Goal: Task Accomplishment & Management: Manage account settings

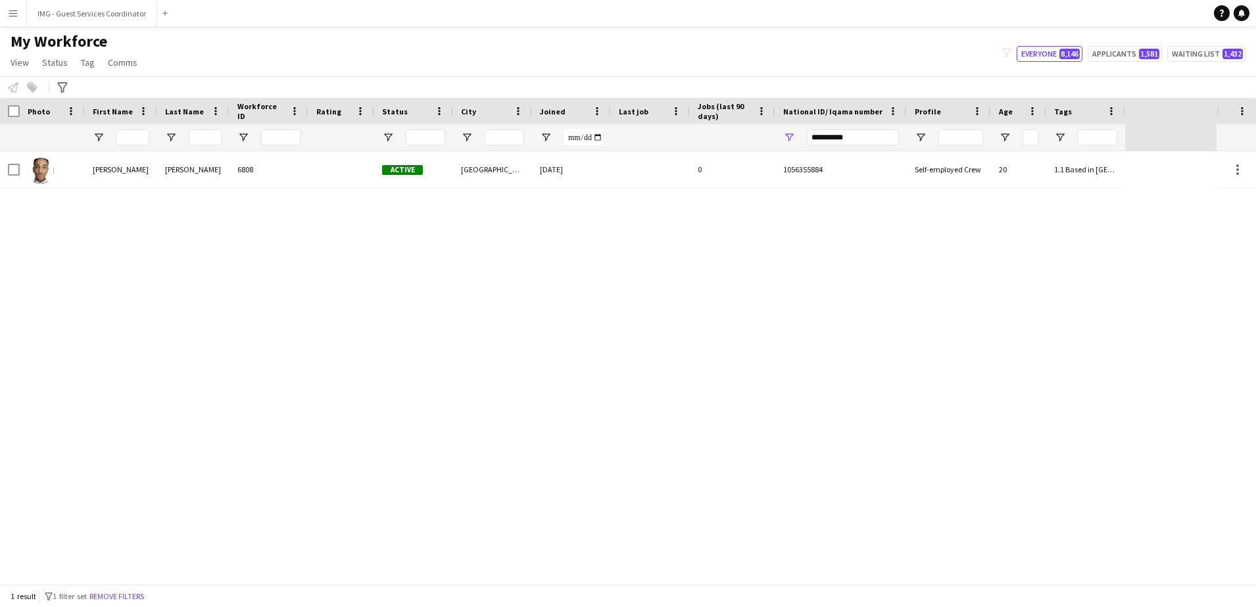
click at [830, 134] on input "**********" at bounding box center [853, 138] width 92 height 16
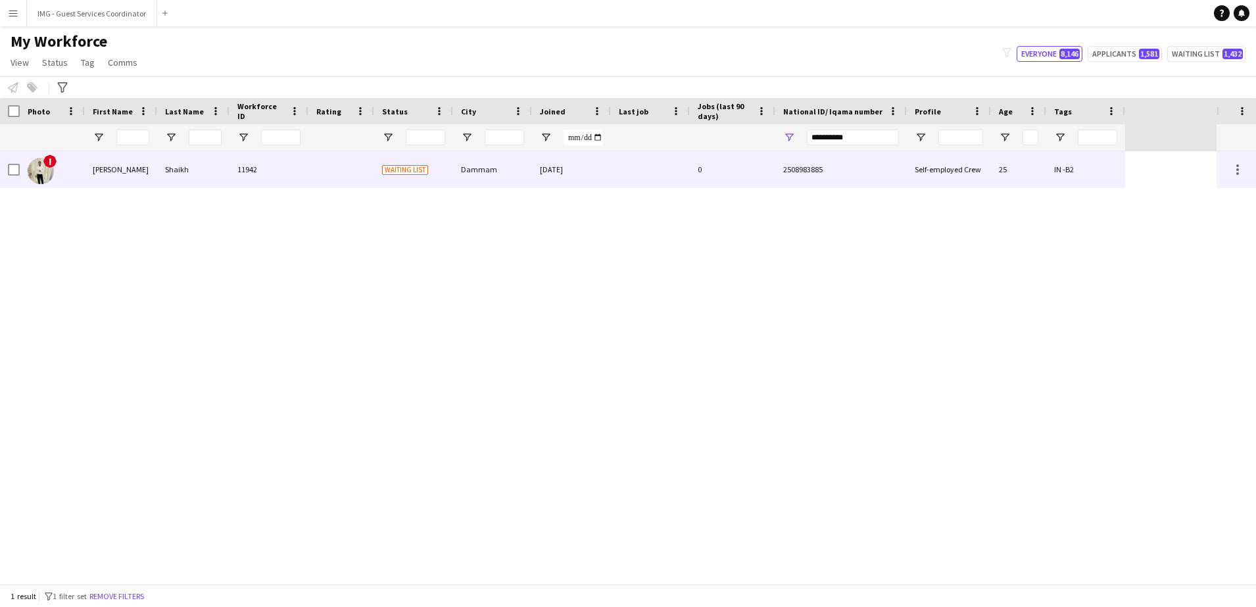
click at [450, 160] on div "Waiting list" at bounding box center [413, 169] width 79 height 36
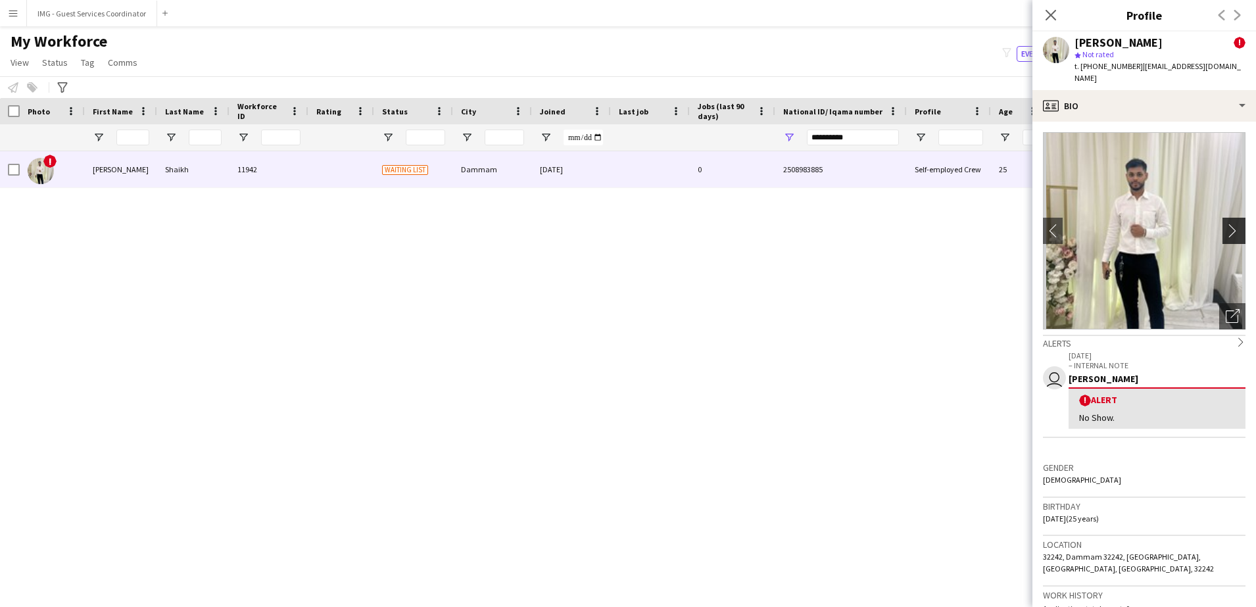
click at [1231, 230] on button "chevron-right" at bounding box center [1236, 231] width 26 height 26
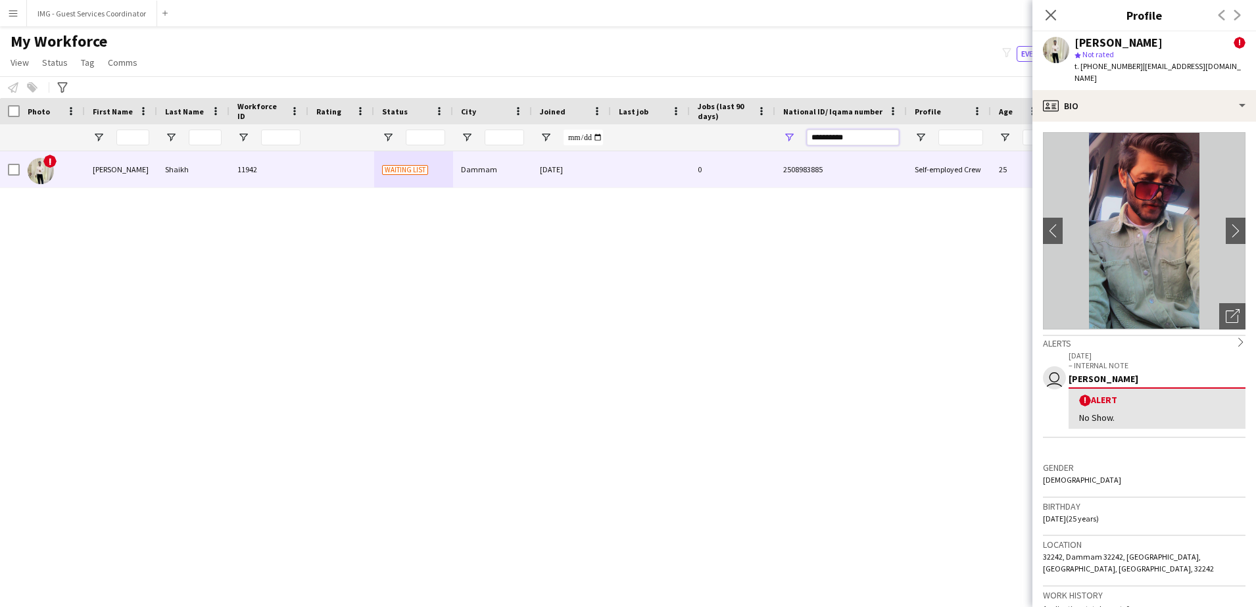
click at [846, 133] on input "**********" at bounding box center [853, 138] width 92 height 16
paste input "National ID/ Iqama number Filter Input"
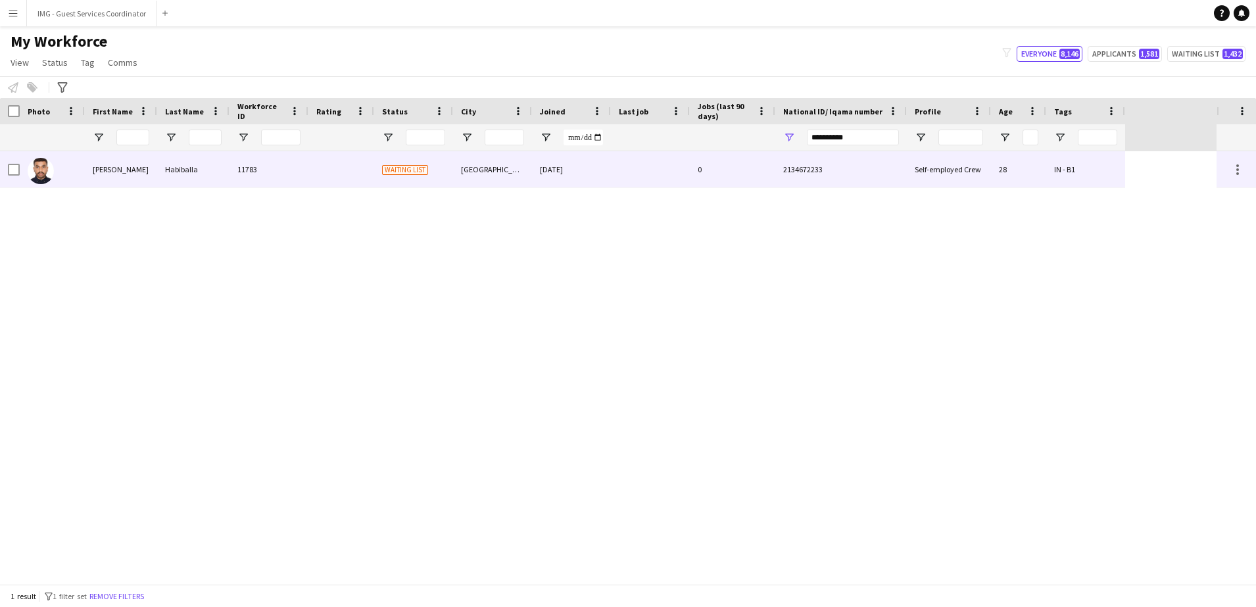
click at [615, 168] on div at bounding box center [650, 169] width 79 height 36
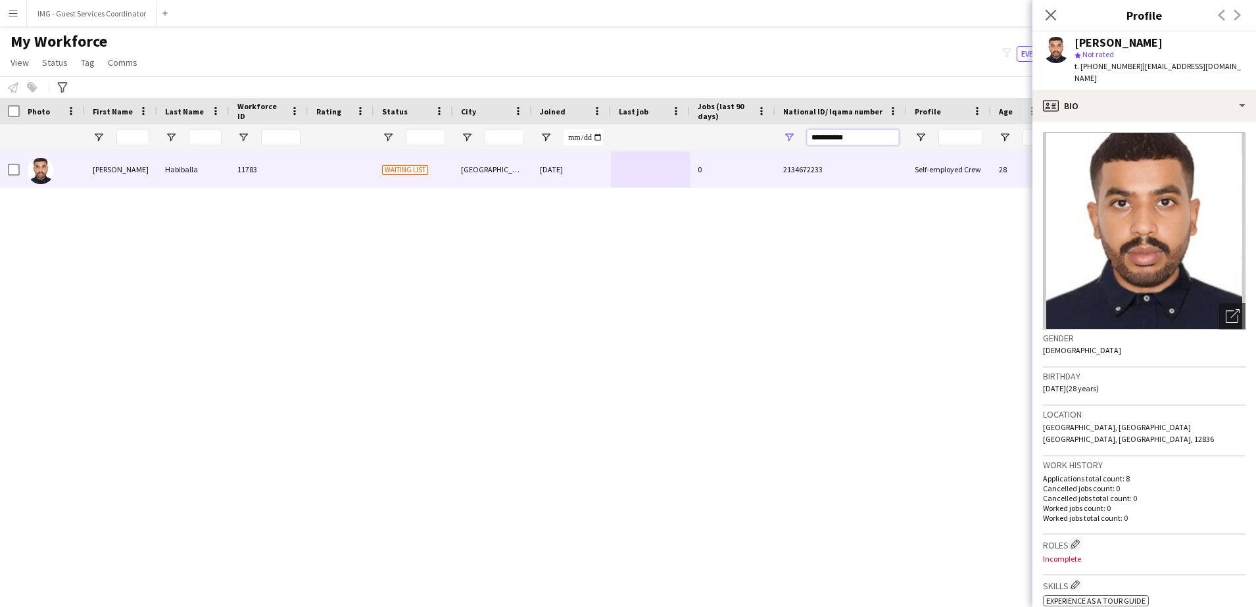
click at [835, 139] on input "**********" at bounding box center [853, 138] width 92 height 16
paste input "National ID/ Iqama number Filter Input"
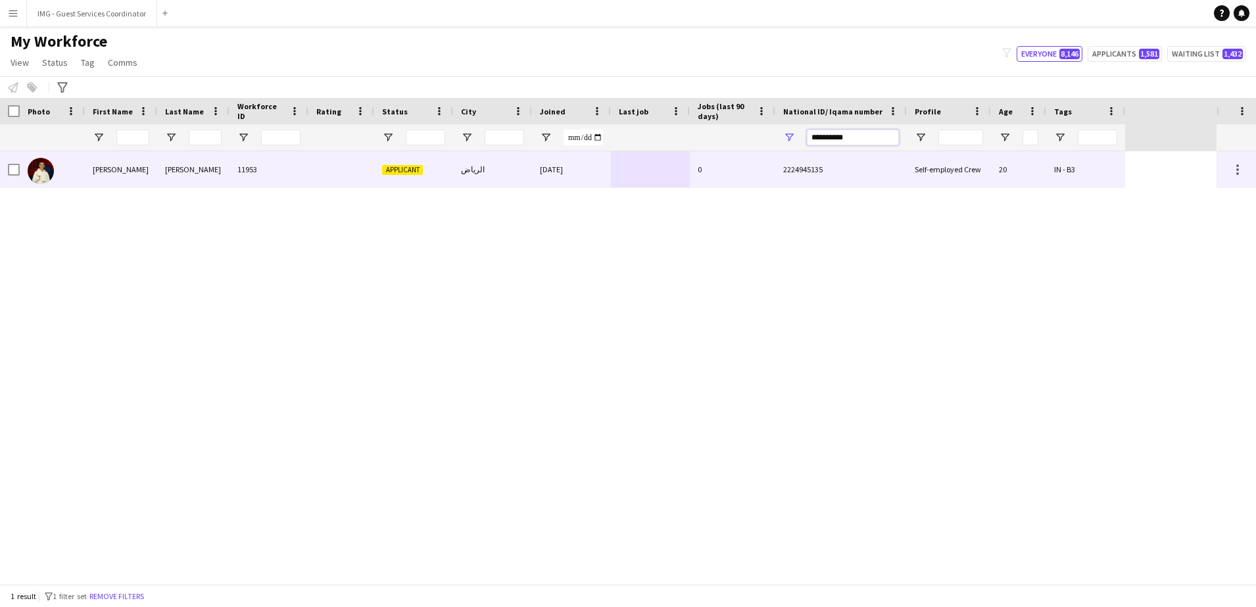
type input "**********"
click at [789, 159] on div "2224945135" at bounding box center [841, 169] width 132 height 36
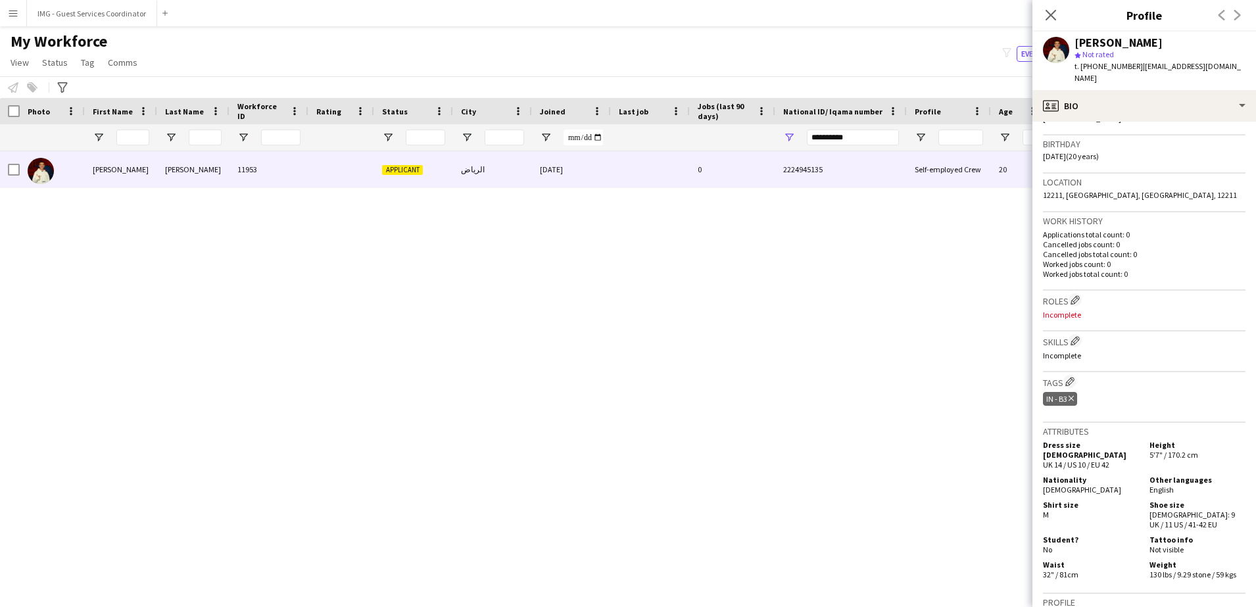
scroll to position [233, 0]
click at [1068, 376] on app-icon "Edit crew company tags" at bounding box center [1069, 380] width 9 height 9
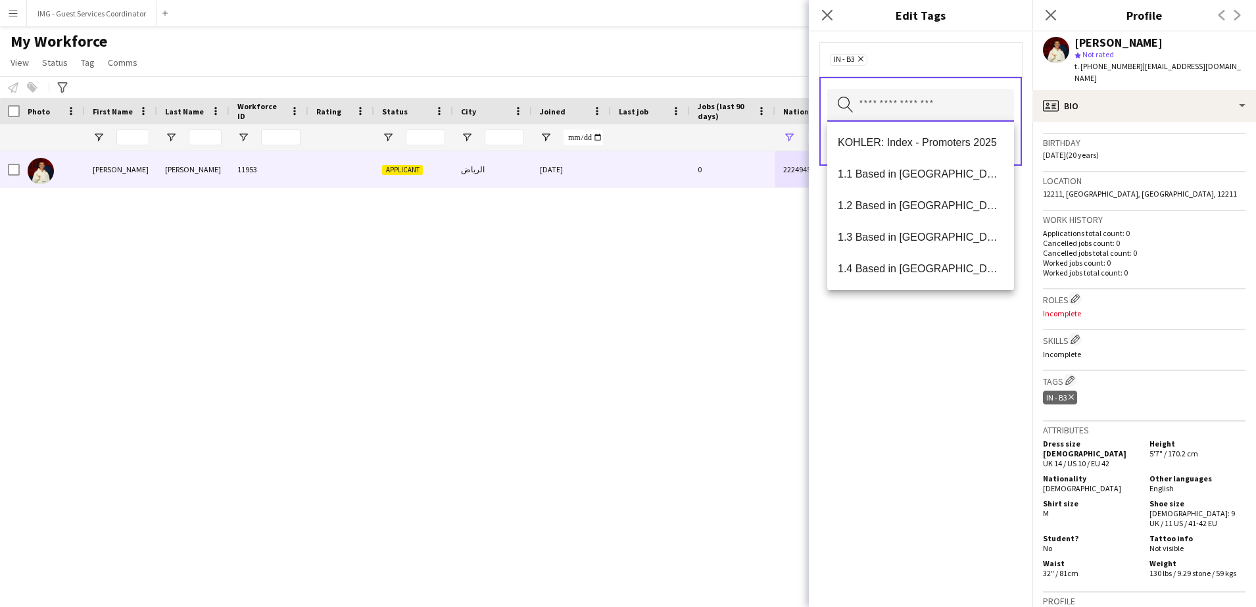
click at [908, 105] on input "text" at bounding box center [920, 105] width 187 height 33
click at [910, 173] on span "1.1 Based in Riyadh" at bounding box center [921, 174] width 166 height 12
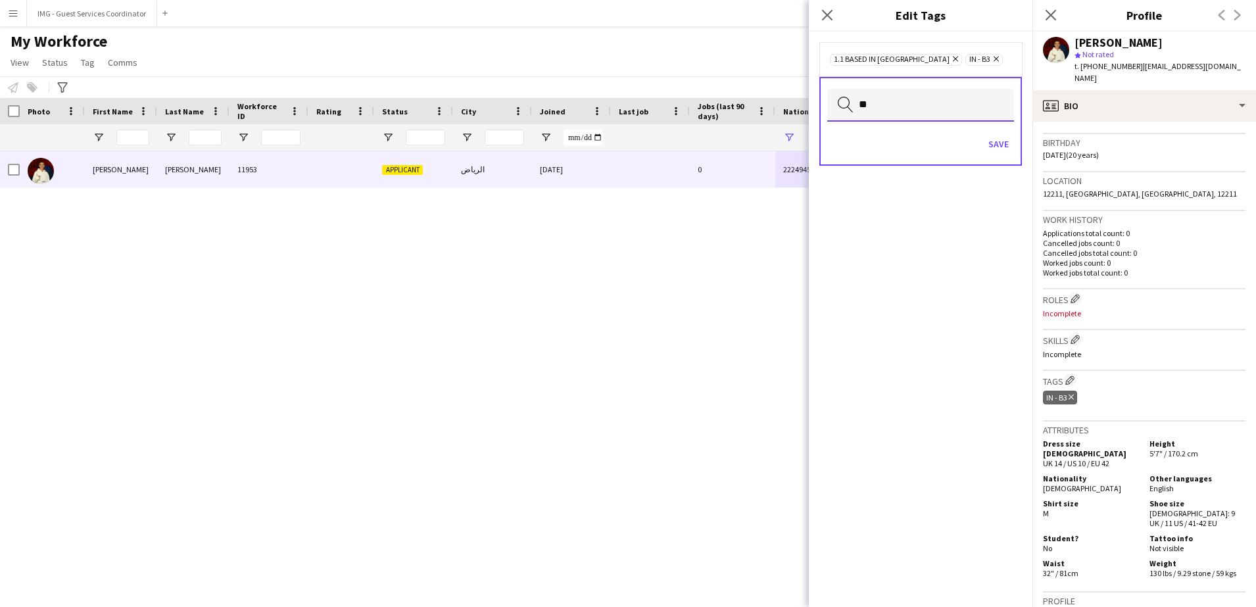
type input "*"
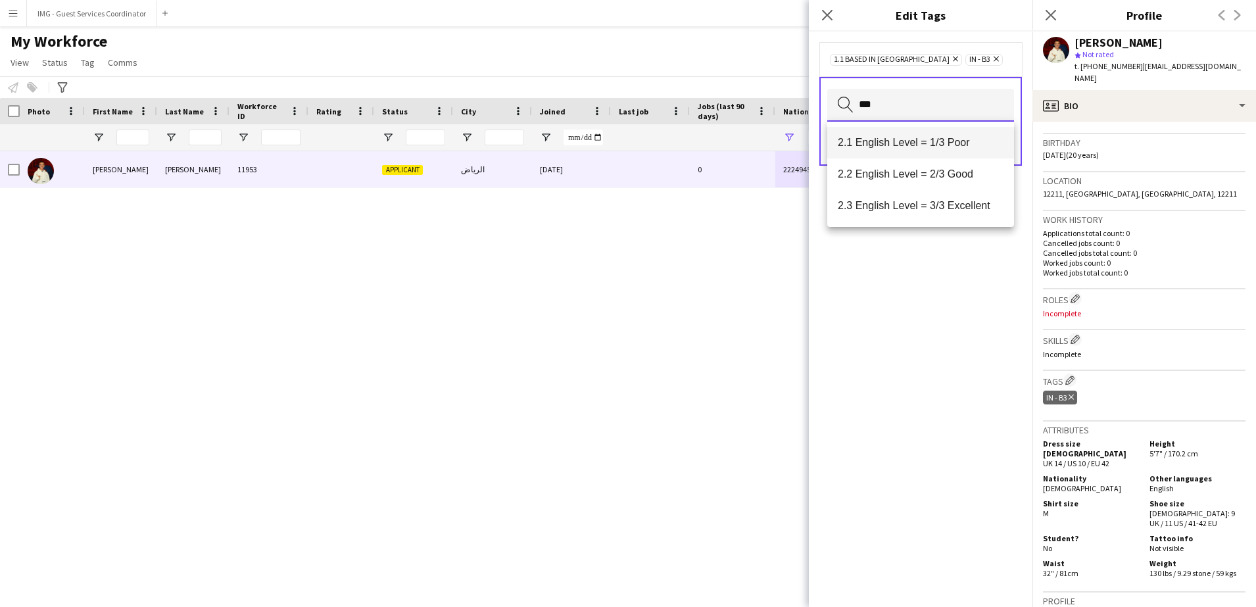
type input "***"
click at [933, 145] on span "2.1 English Level = 1/3 Poor" at bounding box center [921, 142] width 166 height 12
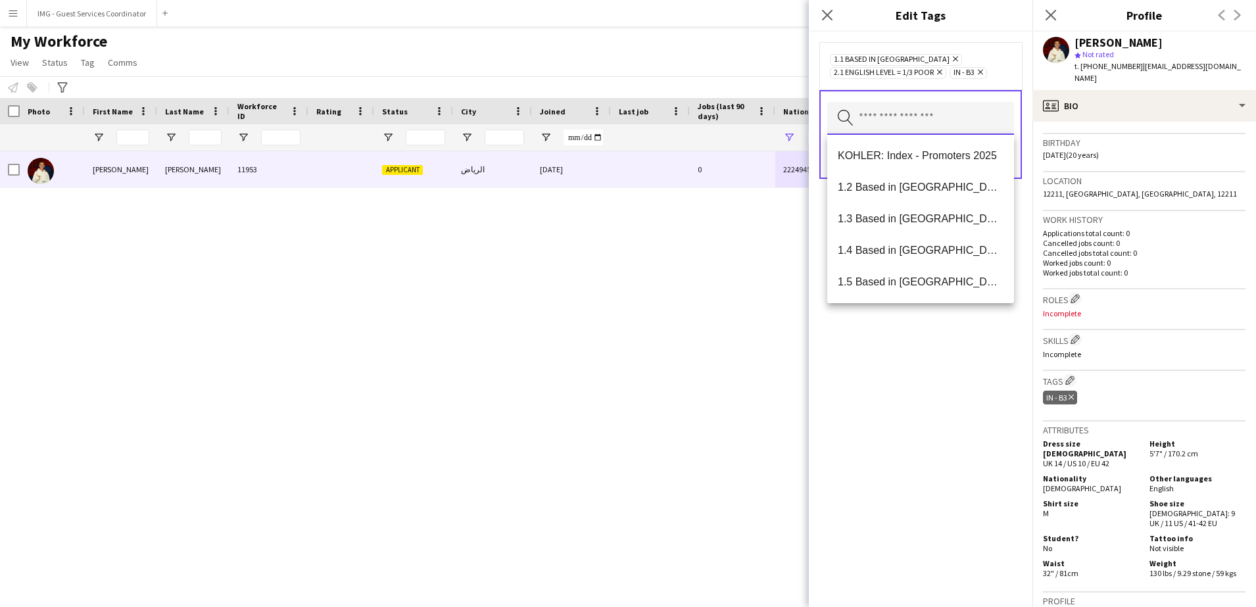
click at [922, 112] on input "text" at bounding box center [920, 118] width 187 height 33
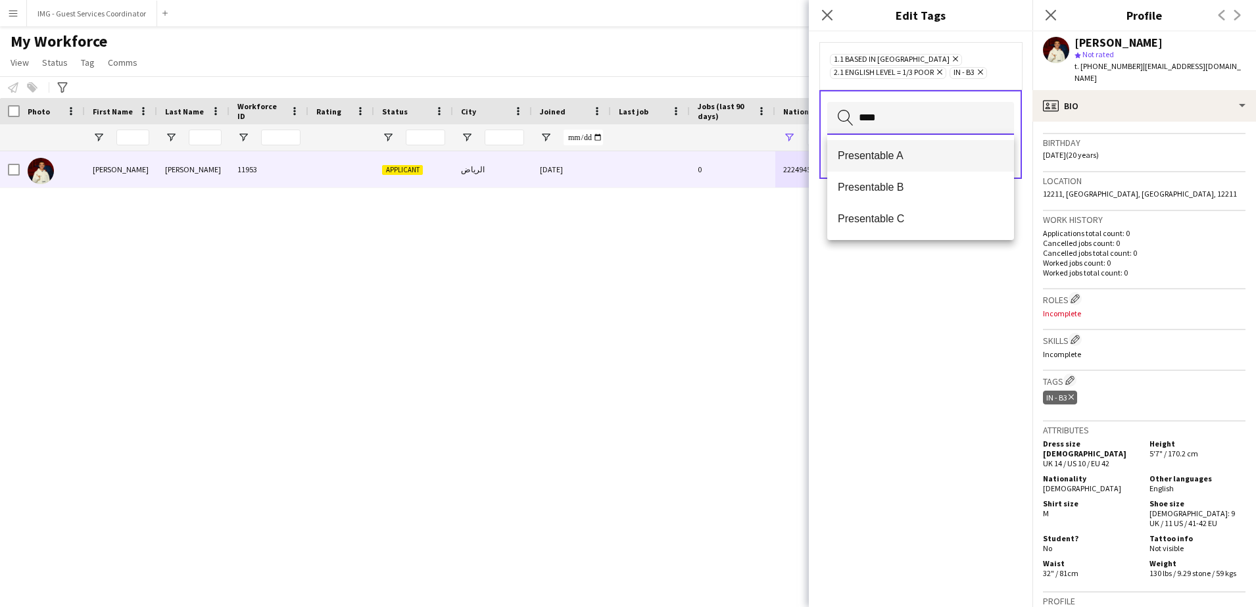
type input "****"
click at [913, 146] on mat-option "Presentable A" at bounding box center [920, 156] width 187 height 32
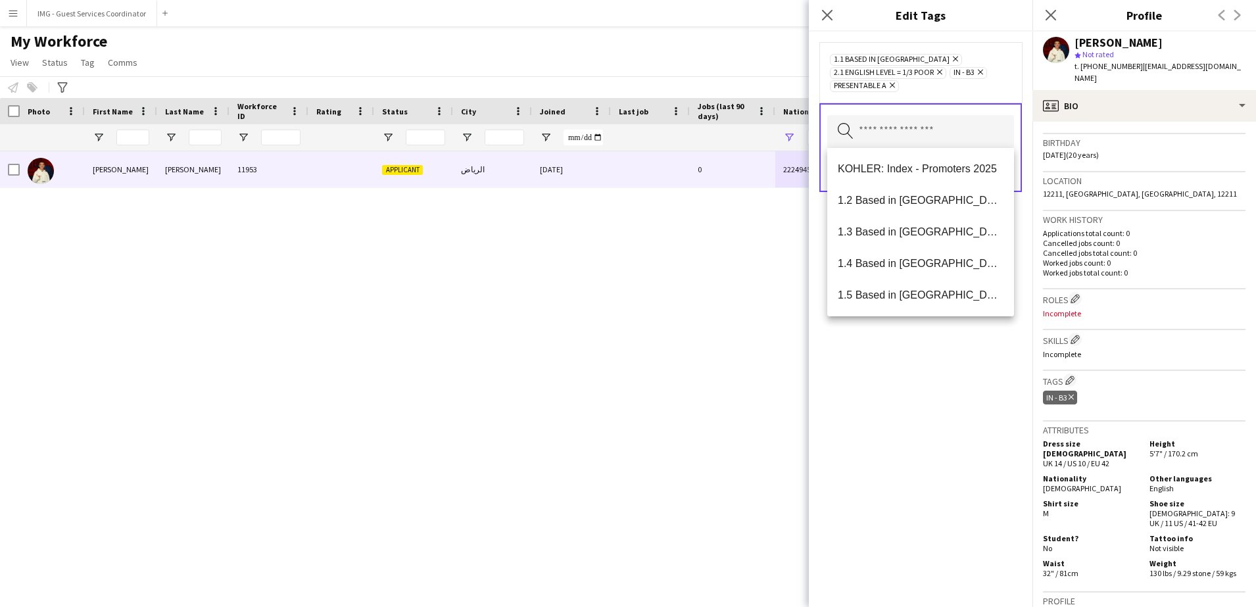
click at [958, 372] on div "1.1 Based in Riyadh Remove 2.1 English Level = 1/3 Poor Remove IN - B3 Remove P…" at bounding box center [921, 319] width 224 height 575
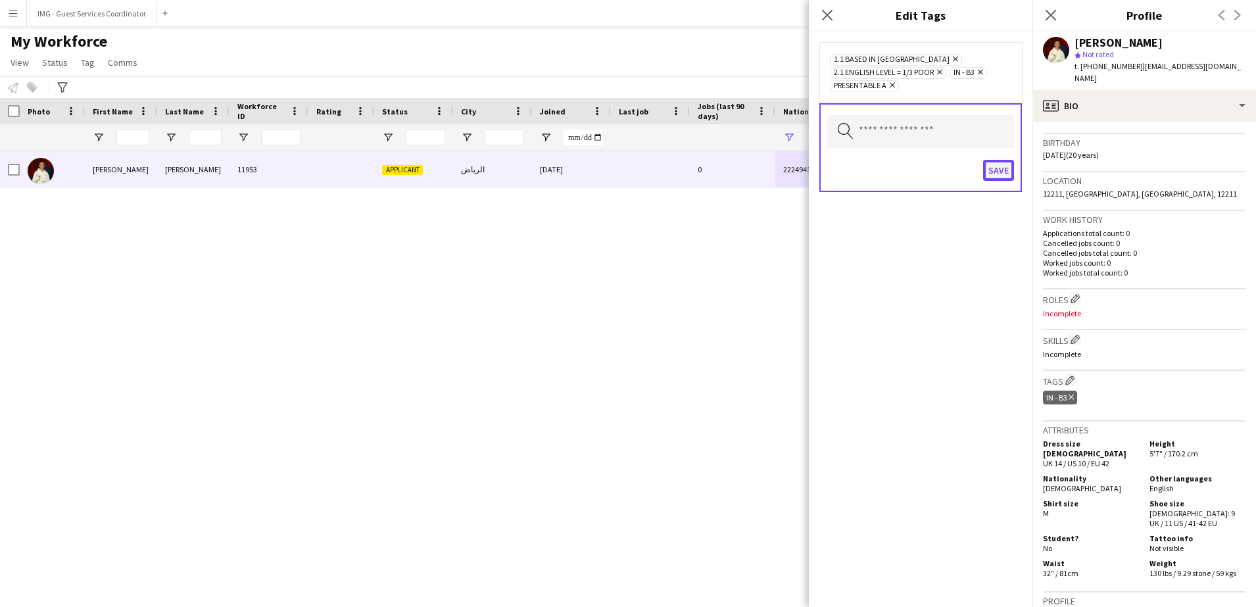
click at [1003, 171] on button "Save" at bounding box center [998, 170] width 31 height 21
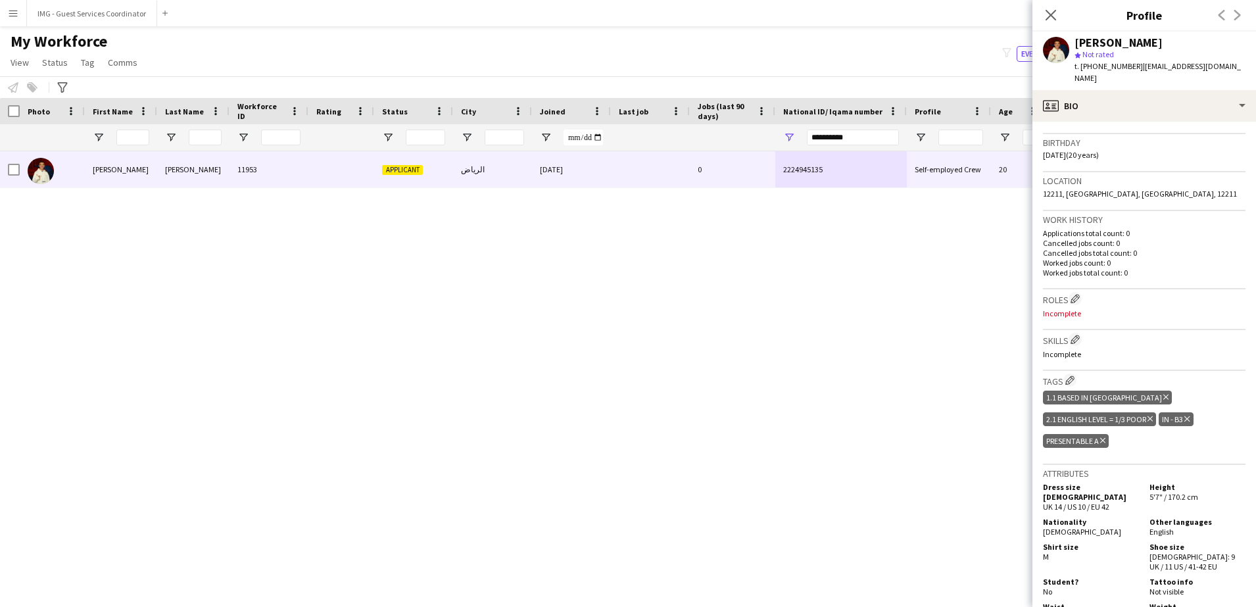
scroll to position [0, 0]
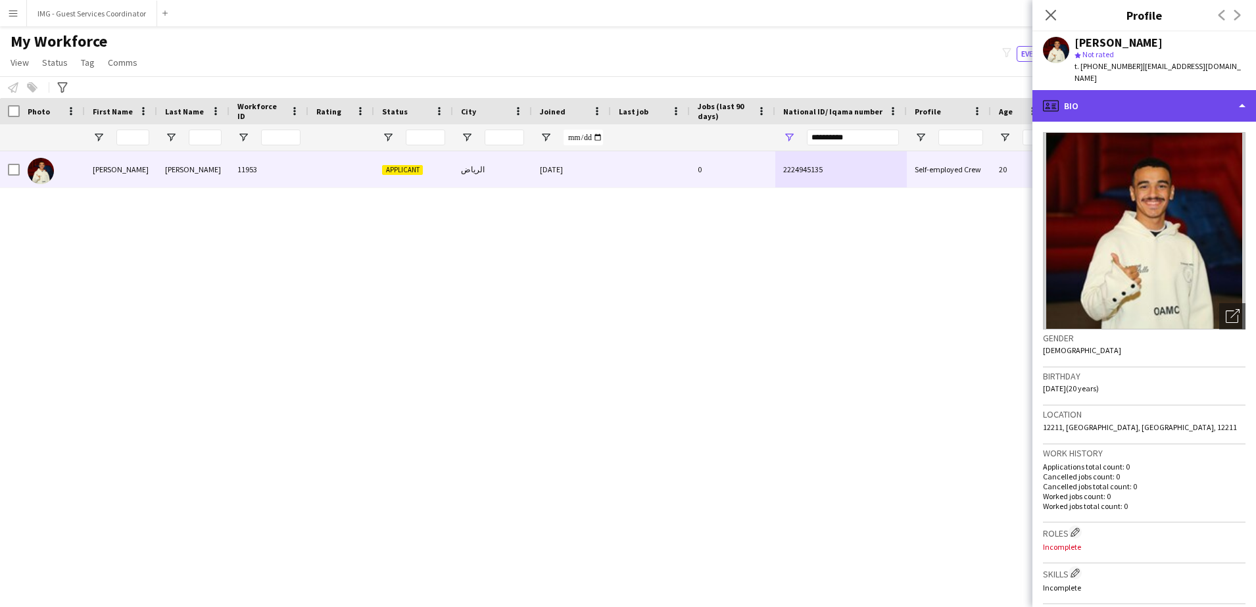
click at [1161, 93] on div "profile Bio" at bounding box center [1144, 106] width 224 height 32
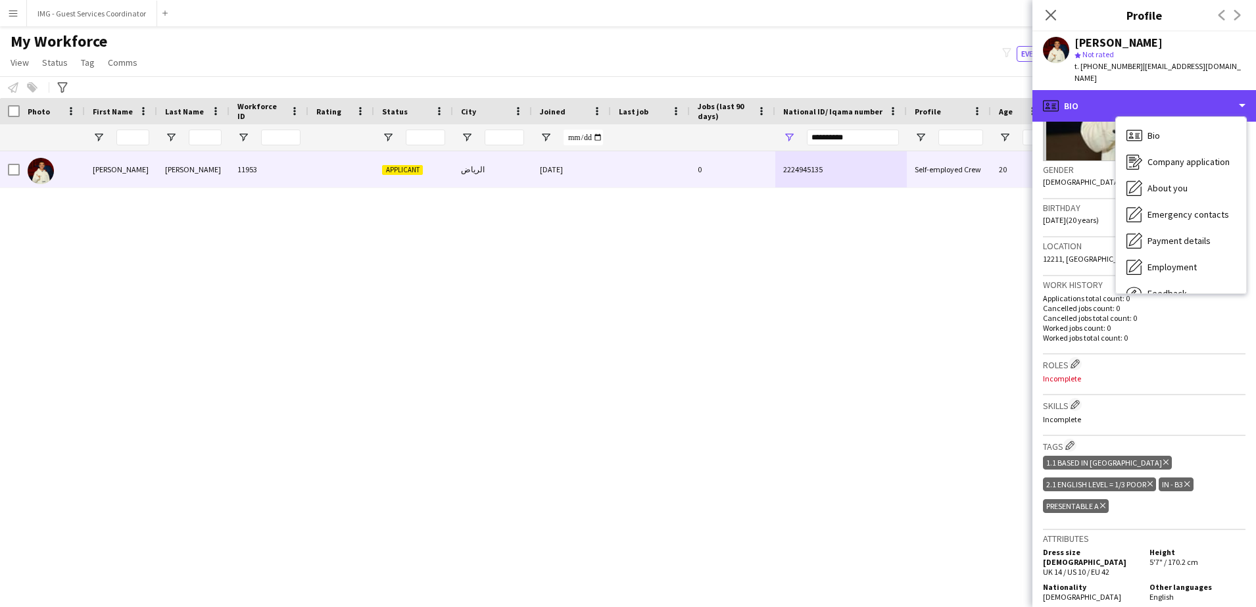
scroll to position [200, 0]
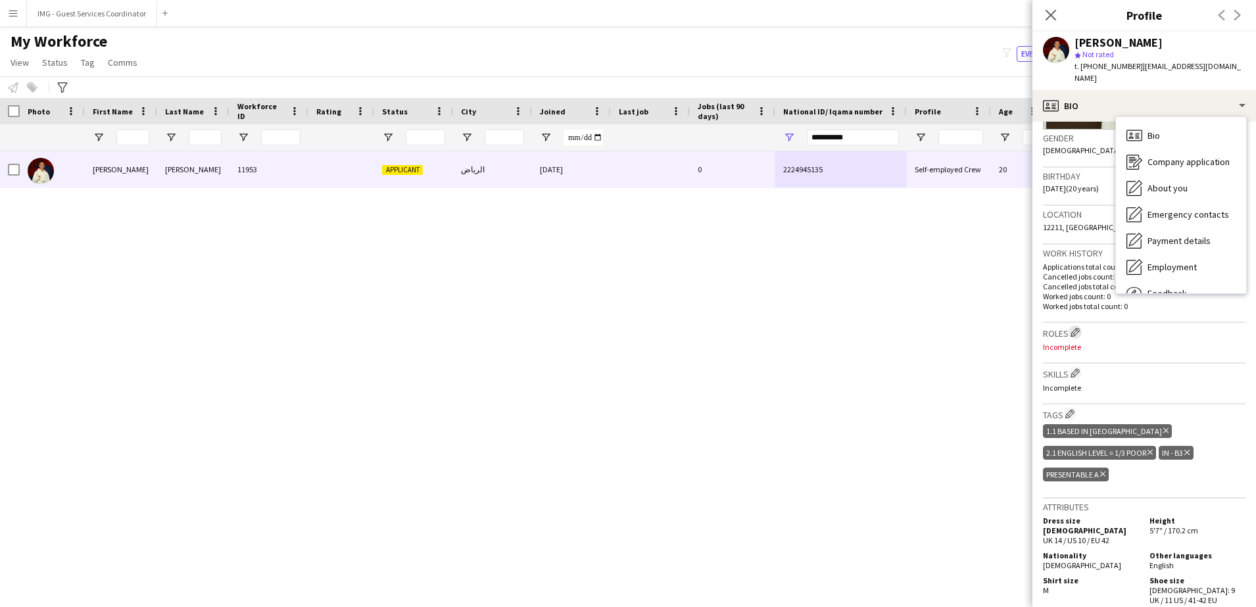
click at [1077, 327] on app-icon "Edit crew company roles" at bounding box center [1075, 331] width 9 height 9
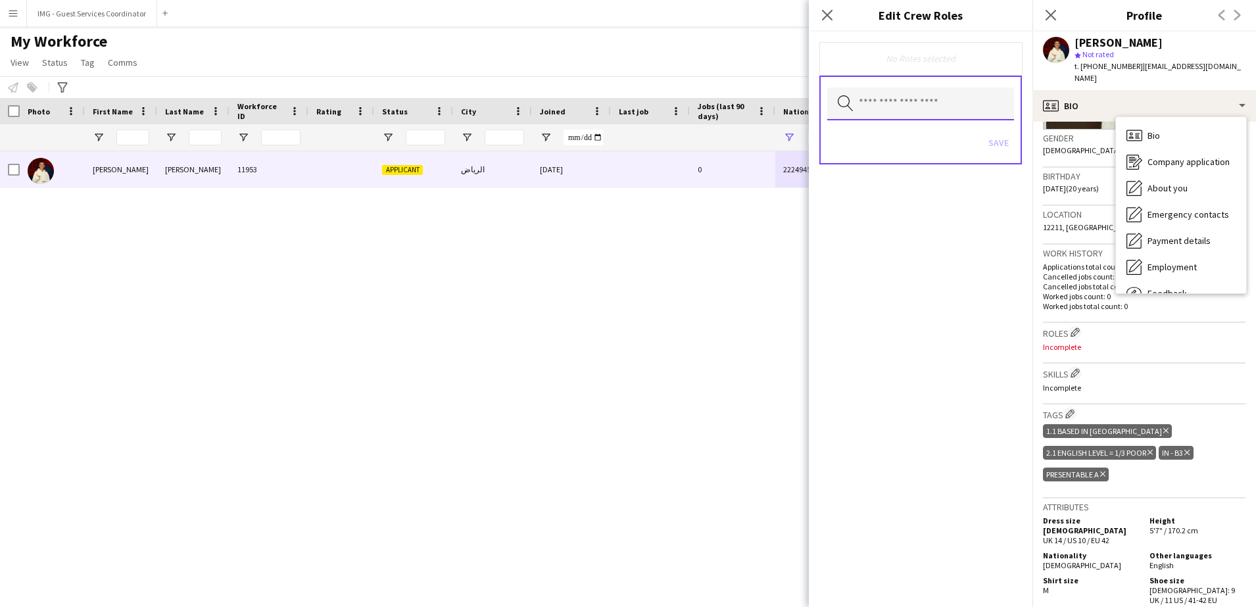
click at [880, 93] on input "text" at bounding box center [920, 103] width 187 height 33
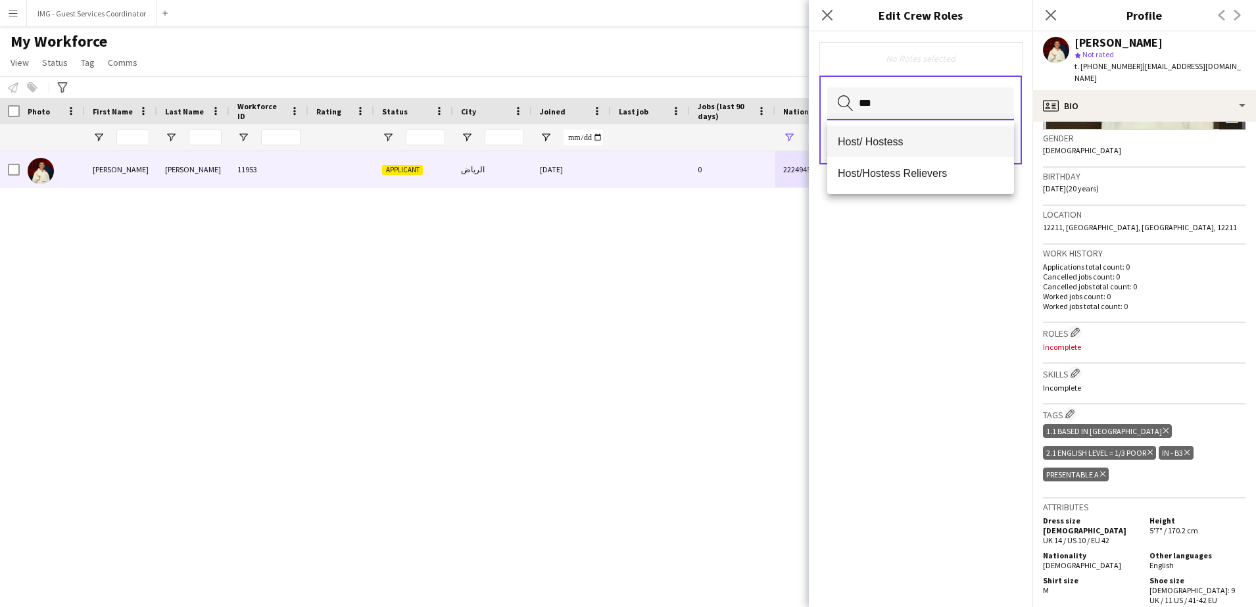
type input "***"
click at [932, 143] on span "Host/ Hostess" at bounding box center [921, 141] width 166 height 12
type input "****"
click at [932, 143] on span "Customer Service Staff" at bounding box center [921, 142] width 166 height 12
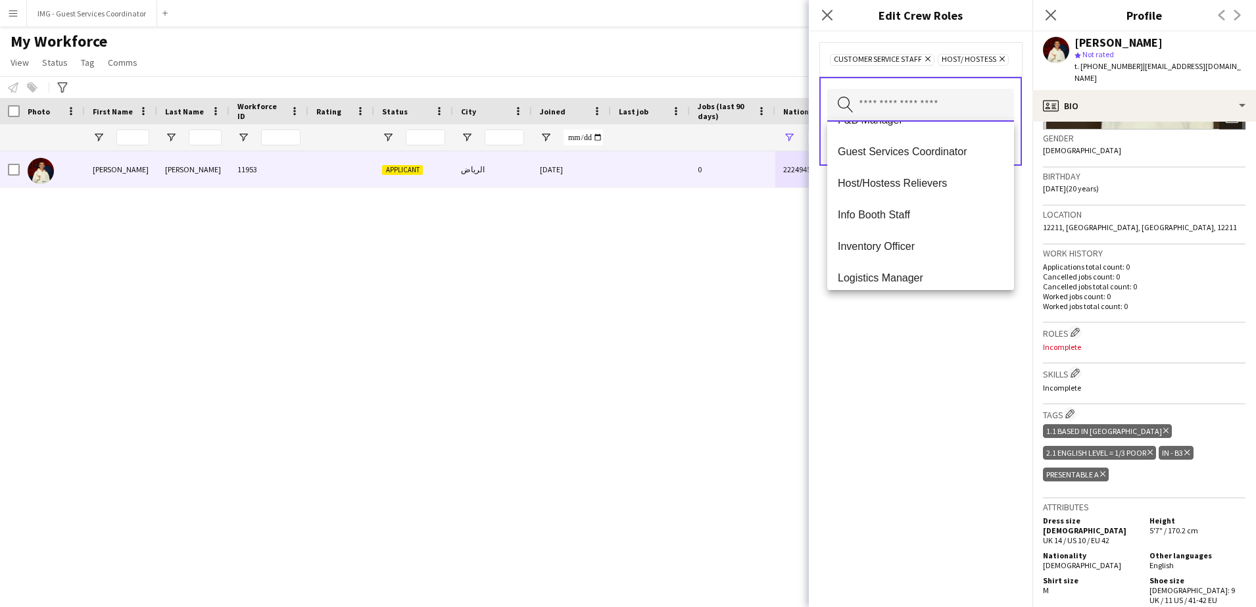
scroll to position [335, 0]
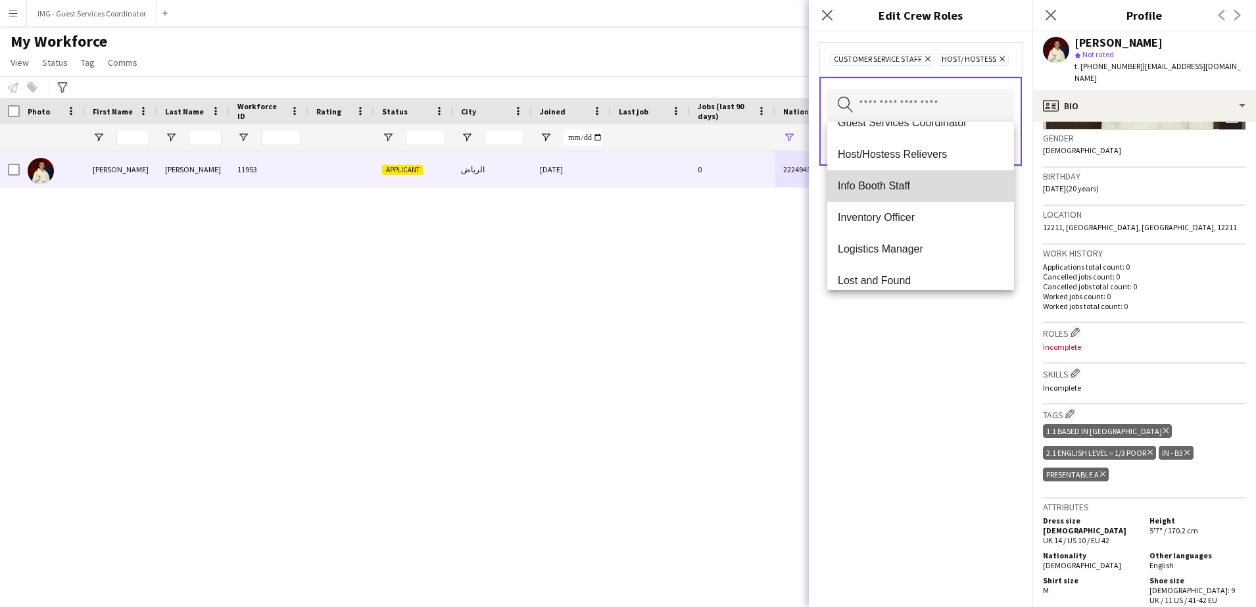
click at [956, 189] on span "Info Booth Staff" at bounding box center [921, 186] width 166 height 12
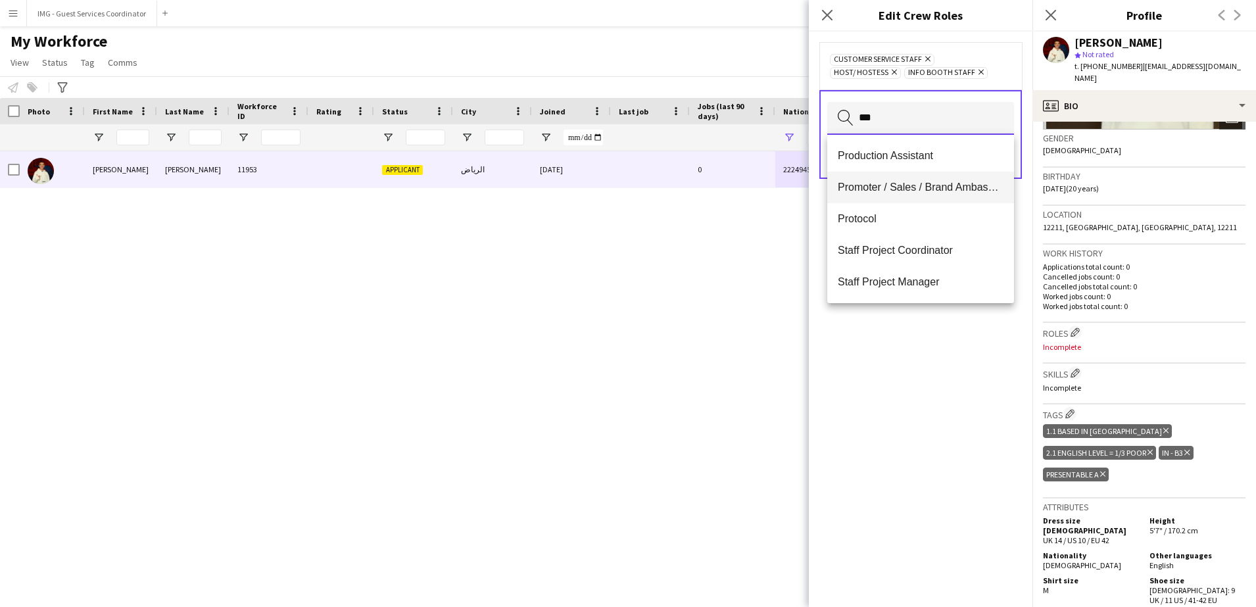
type input "***"
click at [927, 179] on mat-option "Promoter / Sales / Brand Ambassador" at bounding box center [920, 188] width 187 height 32
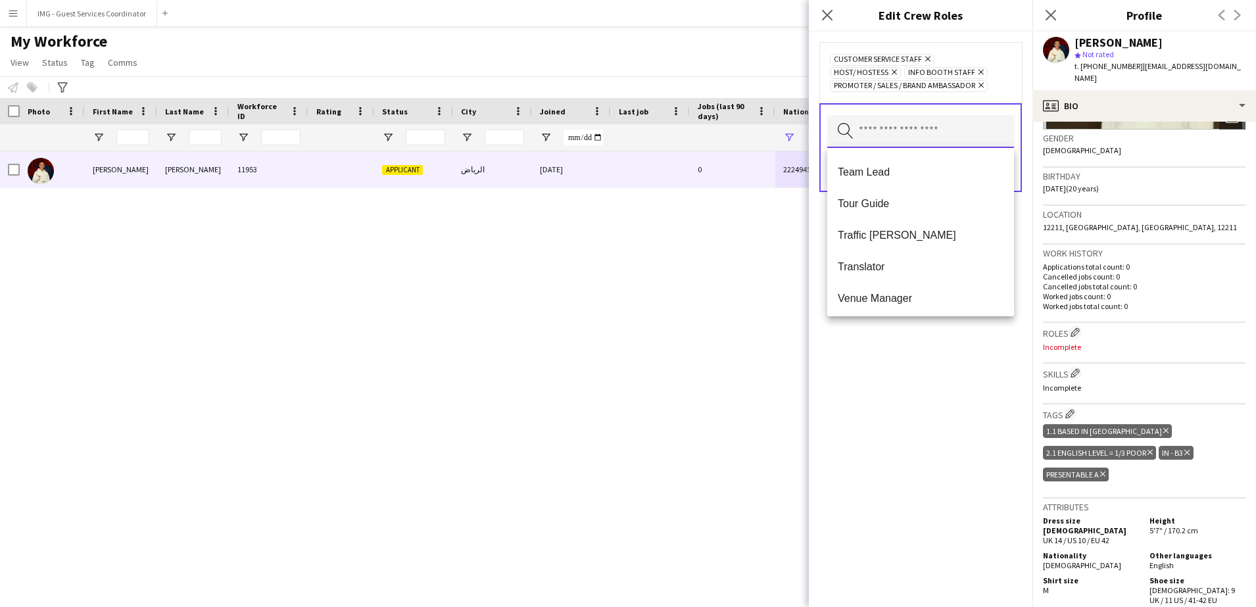
scroll to position [1200, 0]
click at [975, 377] on div "Customer Service Staff Remove Host/ Hostess Remove Info Booth Staff Remove Prom…" at bounding box center [921, 319] width 224 height 575
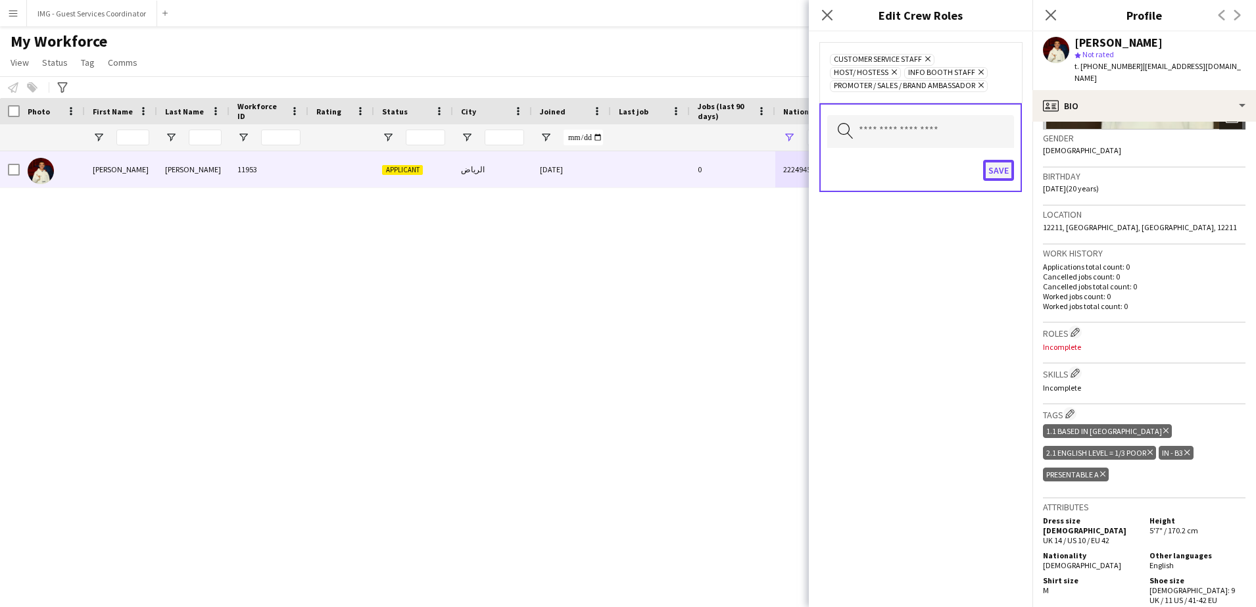
click at [992, 174] on button "Save" at bounding box center [998, 170] width 31 height 21
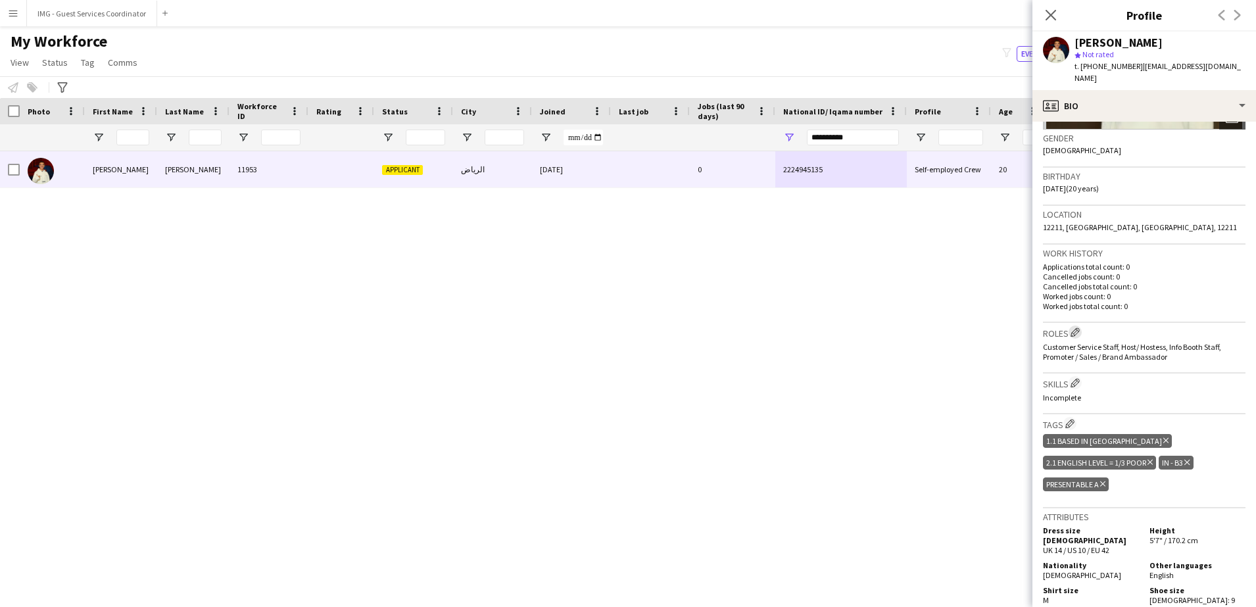
click at [1079, 327] on app-icon "Edit crew company roles" at bounding box center [1075, 331] width 9 height 9
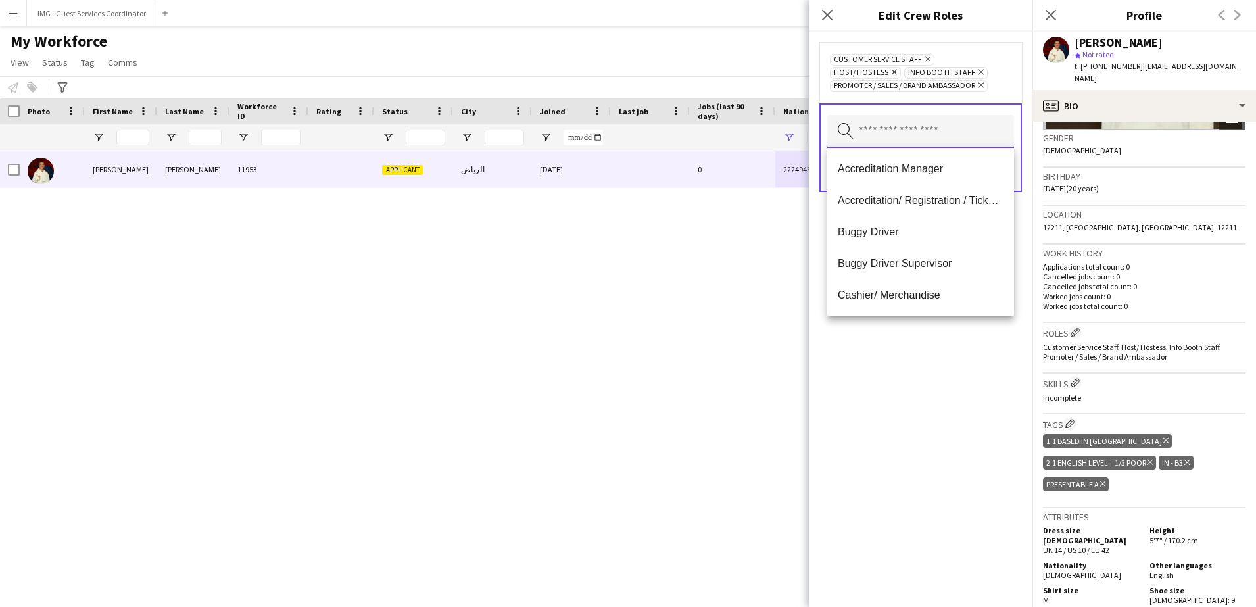
click at [950, 125] on input "text" at bounding box center [920, 131] width 187 height 33
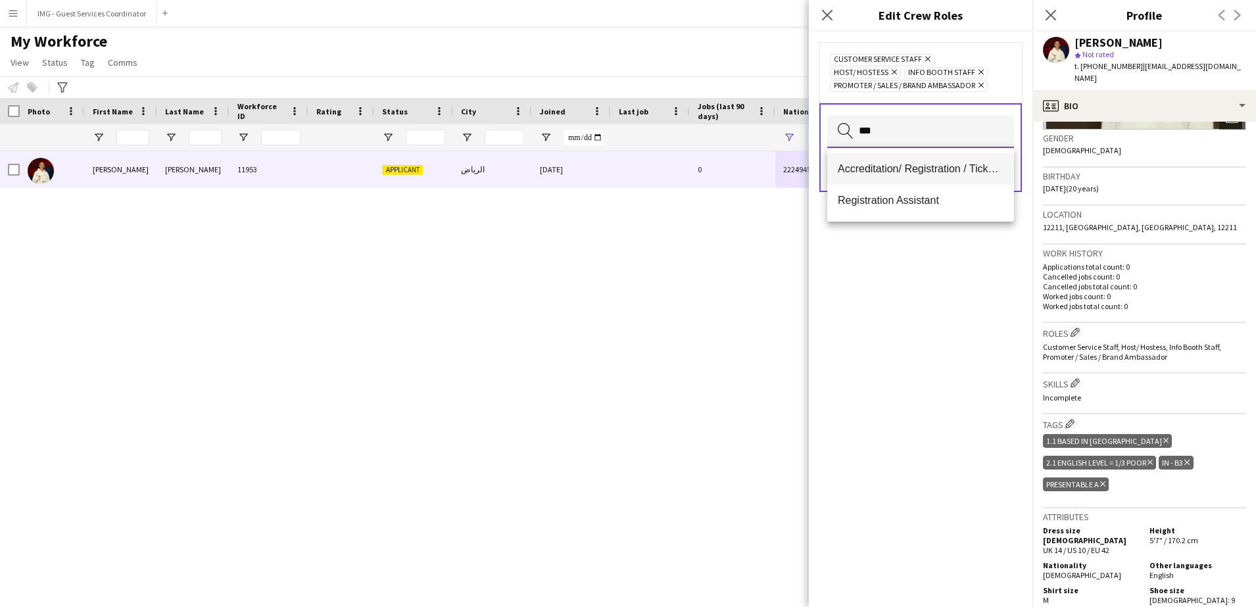
type input "***"
click at [881, 177] on mat-option "Accreditation/ Registration / Ticketing" at bounding box center [920, 169] width 187 height 32
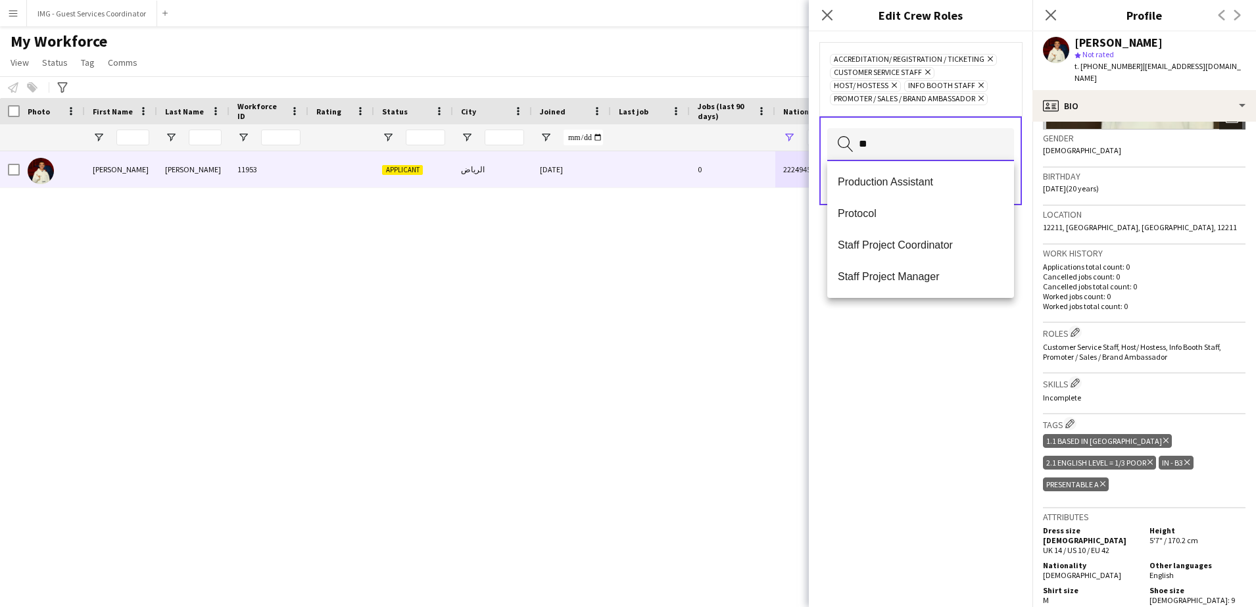
type input "***"
click at [938, 141] on input "***" at bounding box center [920, 144] width 187 height 33
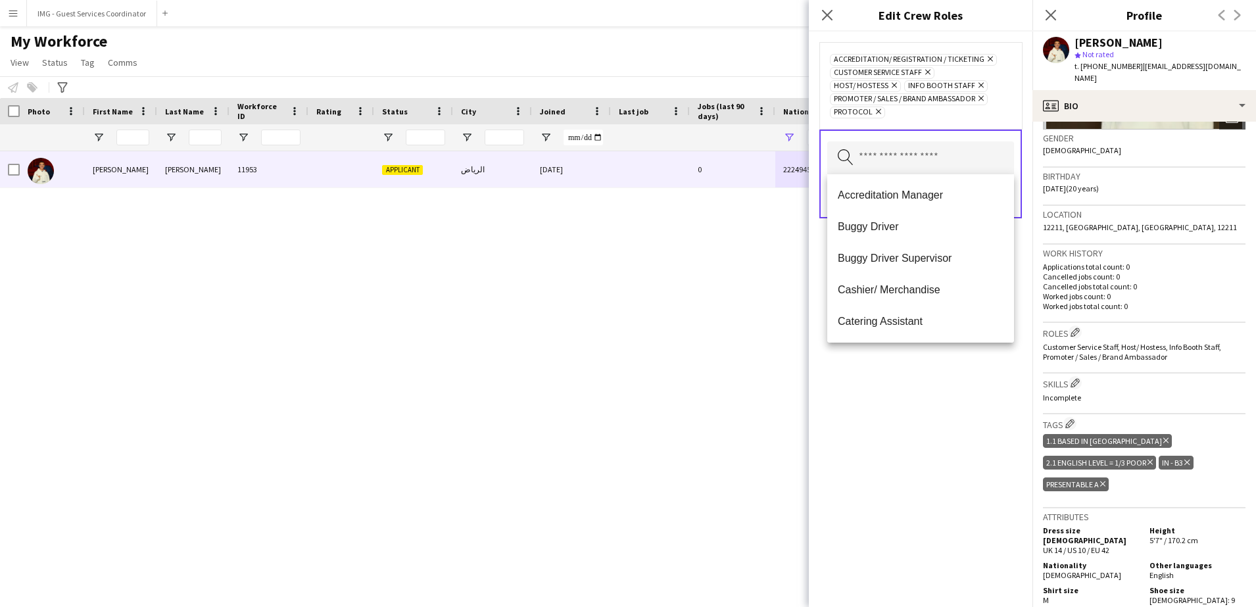
drag, startPoint x: 954, startPoint y: 331, endPoint x: 942, endPoint y: 376, distance: 46.1
click at [942, 376] on body "Menu Boards Boards Boards All jobs Status Workforce Workforce My Workforce Recr…" at bounding box center [628, 303] width 1256 height 607
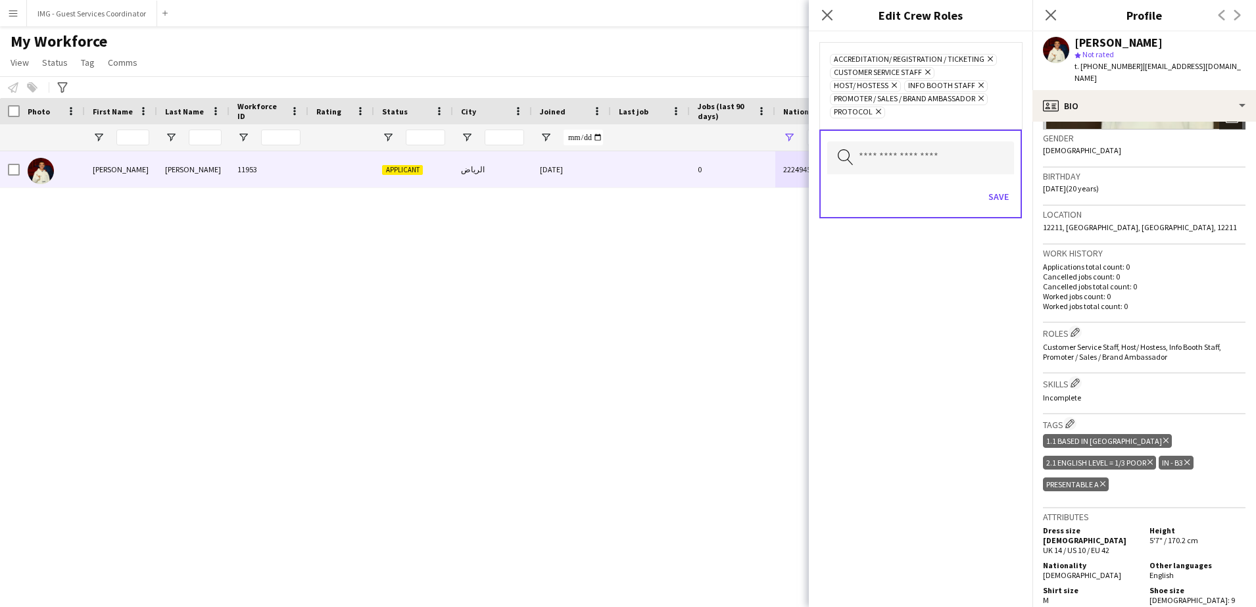
click at [942, 376] on div "Accreditation/ Registration / Ticketing Remove Customer Service Staff Remove Ho…" at bounding box center [921, 319] width 224 height 575
click at [999, 201] on button "Save" at bounding box center [998, 196] width 31 height 21
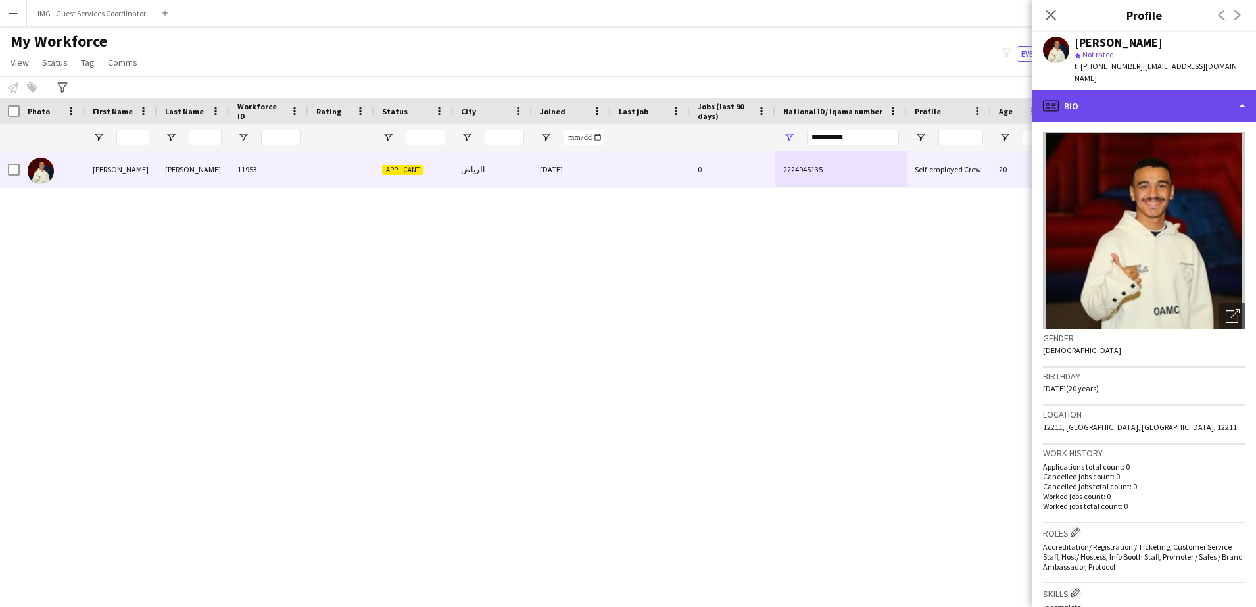
click at [1136, 93] on div "profile Bio" at bounding box center [1144, 106] width 224 height 32
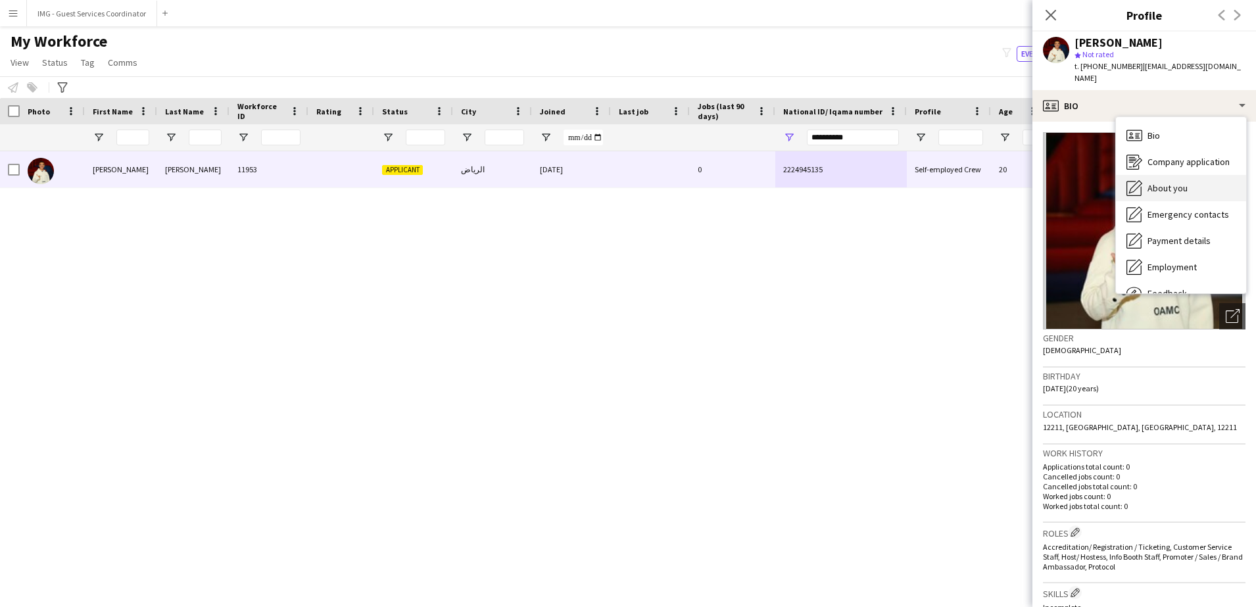
click at [1163, 183] on div "About you About you" at bounding box center [1181, 188] width 130 height 26
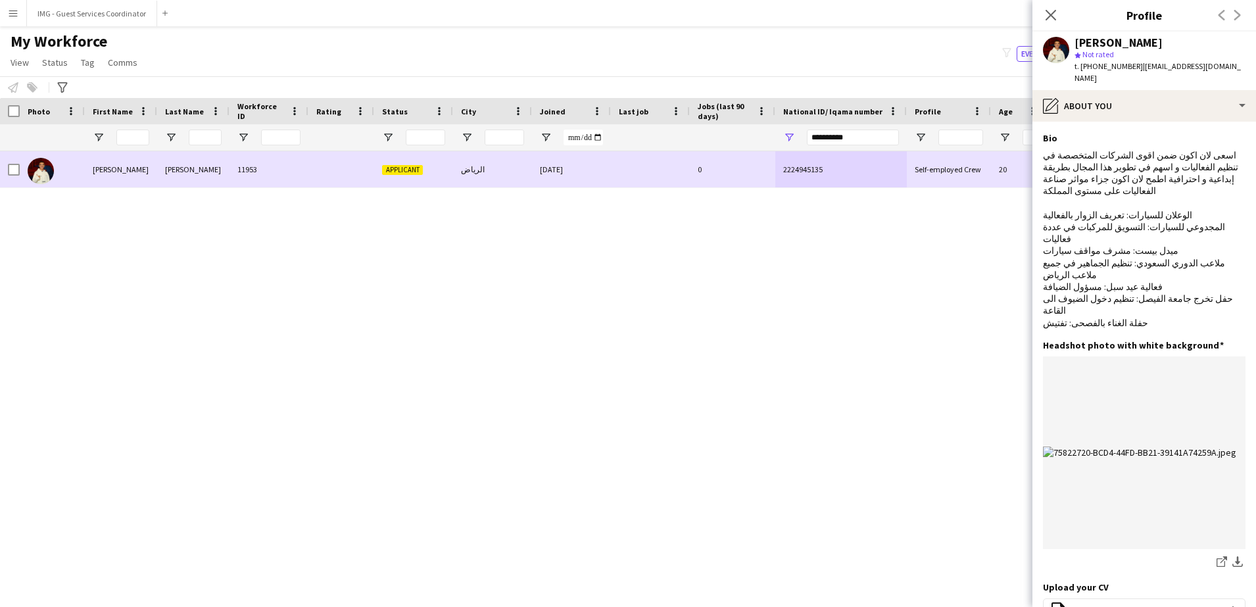
click at [550, 183] on div "30-10-2024" at bounding box center [571, 169] width 79 height 36
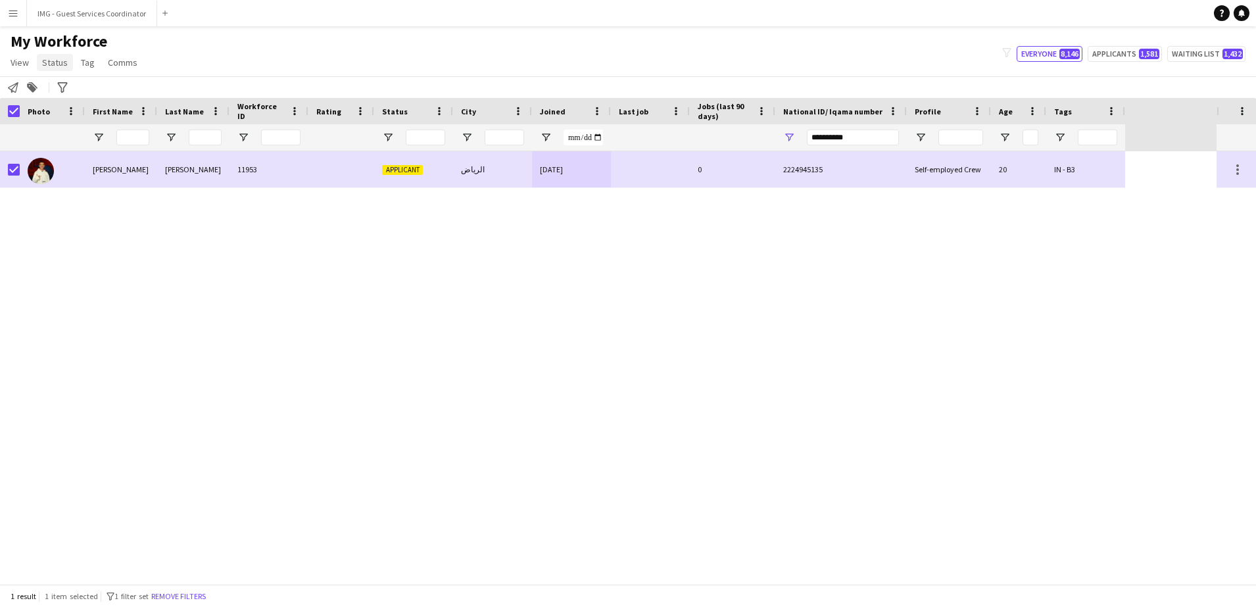
click at [53, 58] on span "Status" at bounding box center [55, 63] width 26 height 12
click at [86, 86] on link "Edit" at bounding box center [83, 91] width 92 height 28
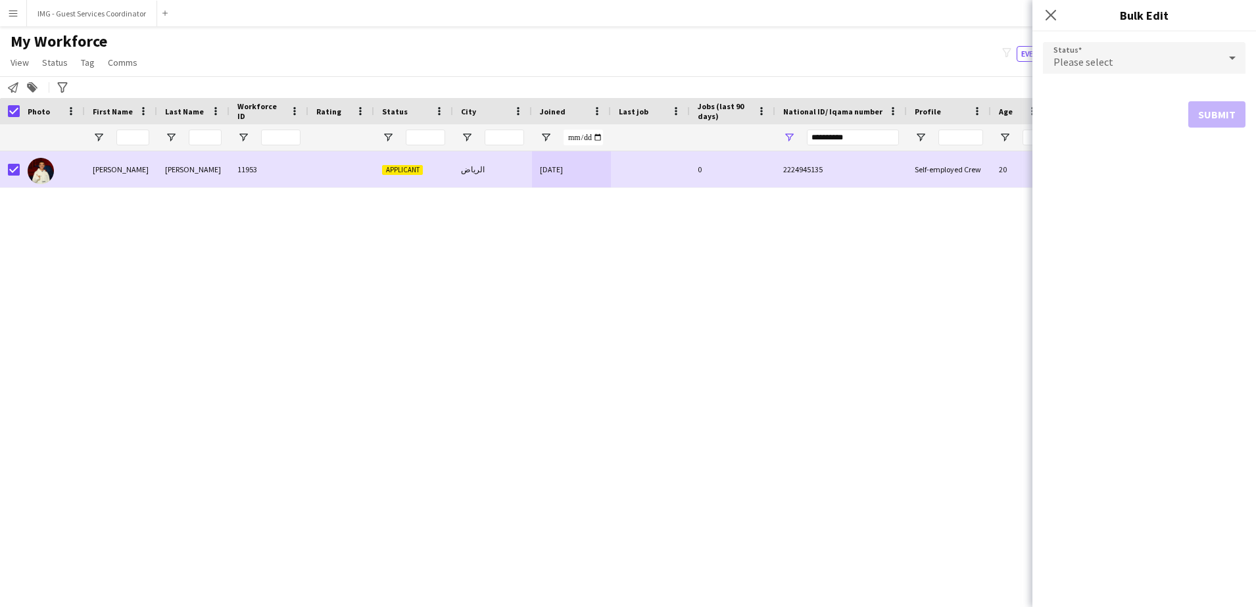
click at [1088, 66] on span "Please select" at bounding box center [1084, 61] width 60 height 13
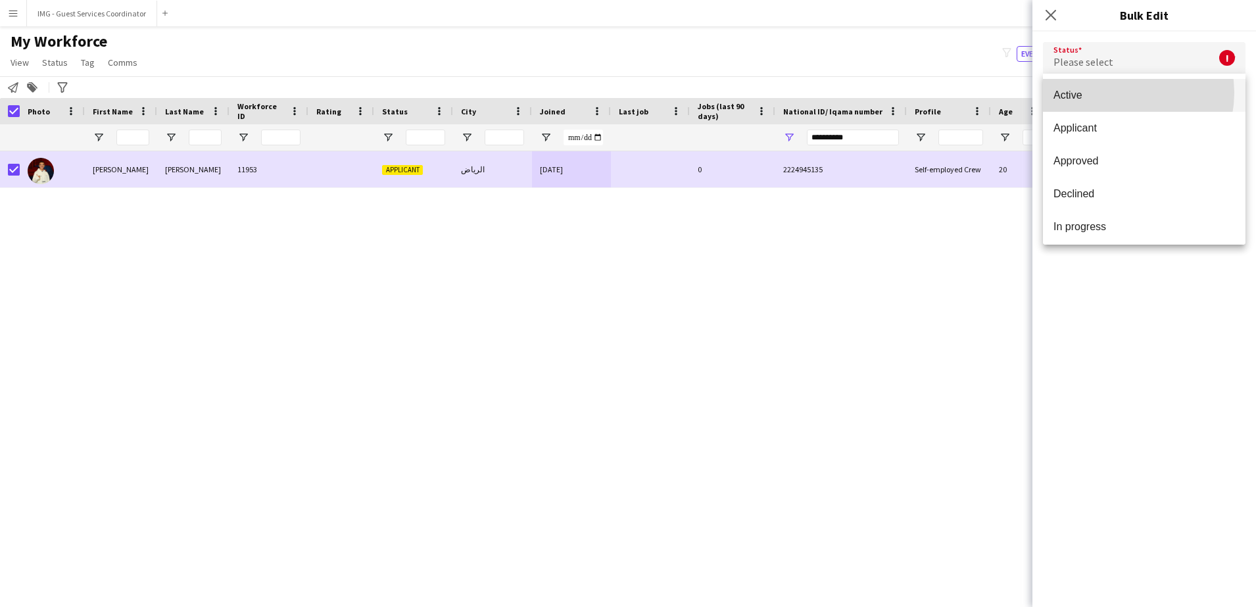
click at [1117, 93] on span "Active" at bounding box center [1145, 95] width 182 height 12
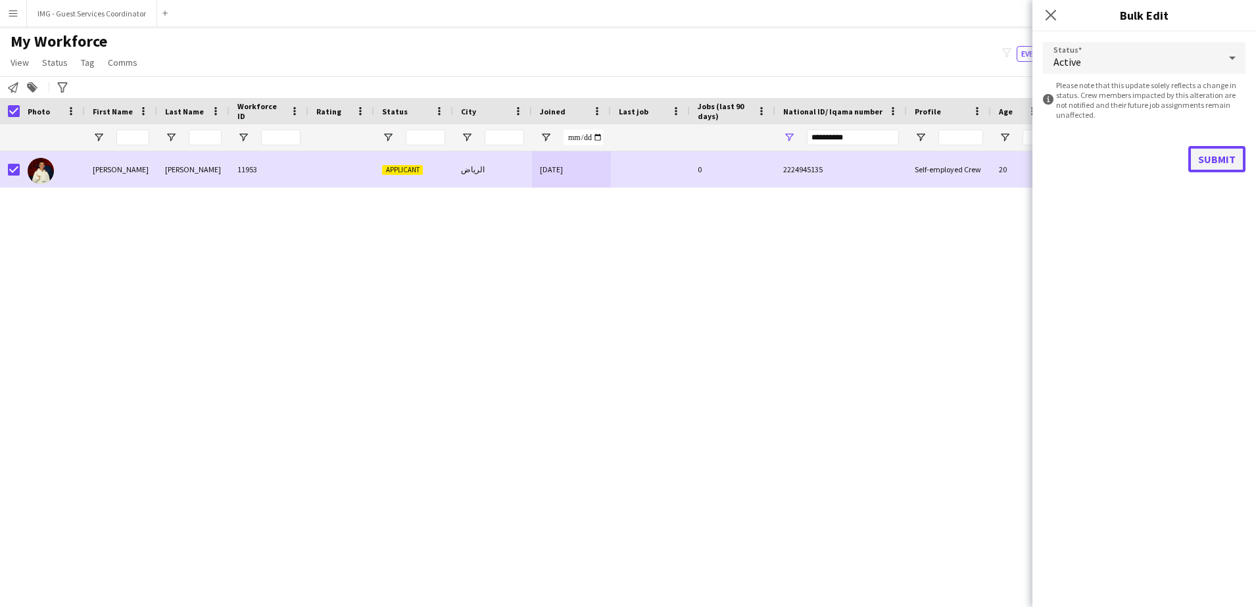
click at [1215, 158] on button "Submit" at bounding box center [1216, 159] width 57 height 26
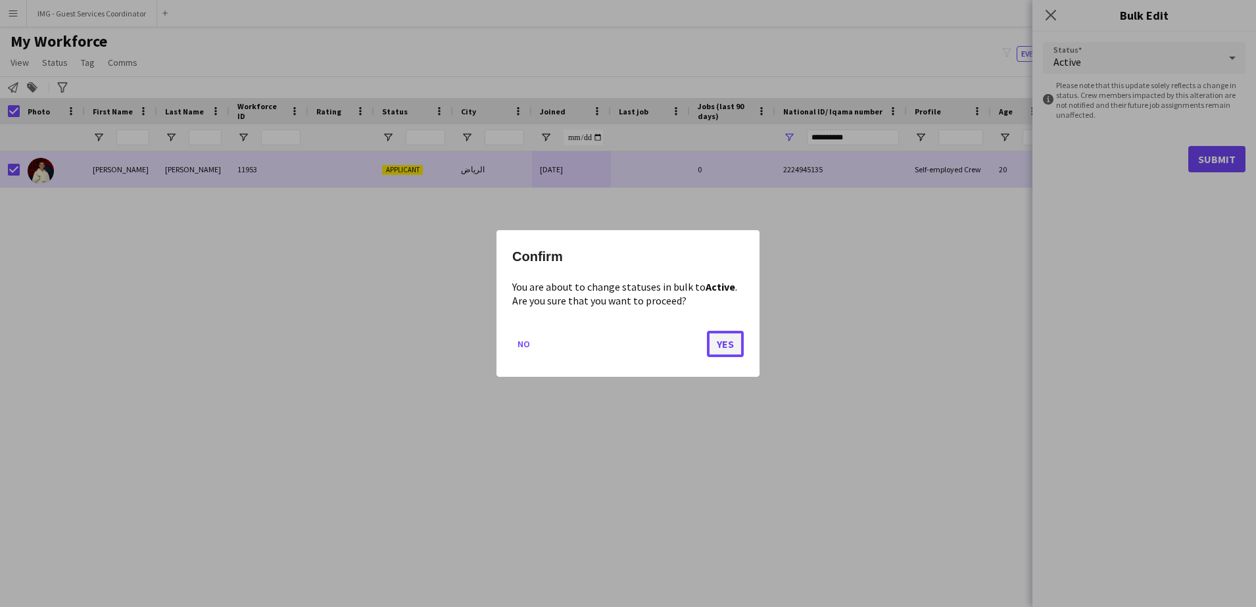
click at [736, 339] on button "Yes" at bounding box center [725, 344] width 37 height 26
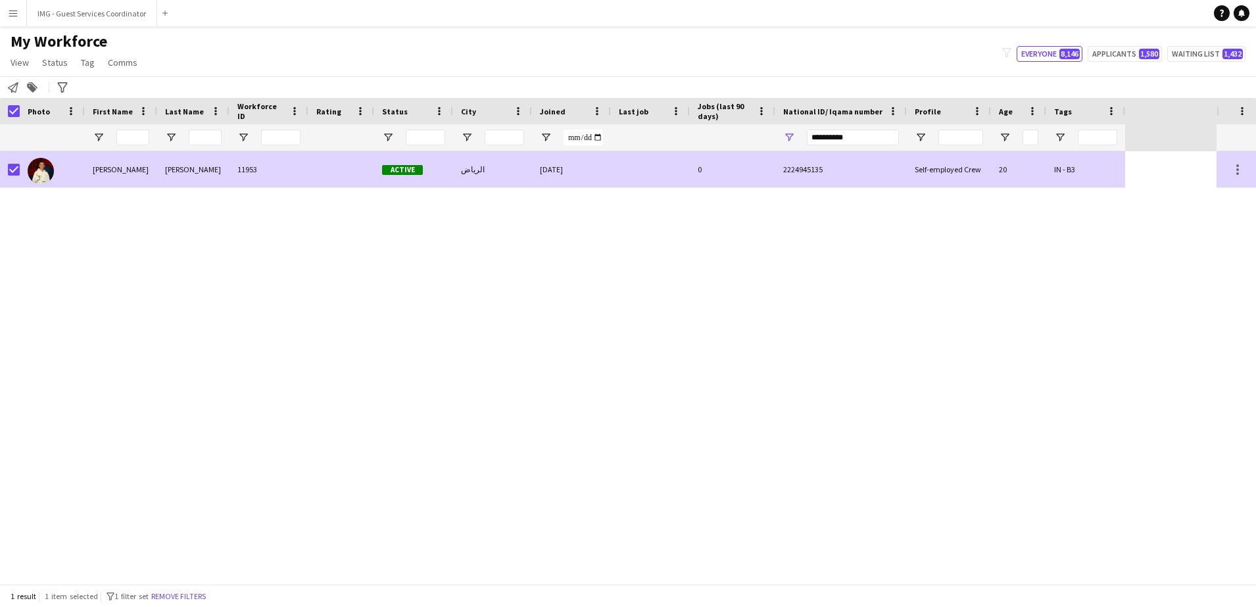
click at [842, 169] on div "2224945135" at bounding box center [841, 169] width 132 height 36
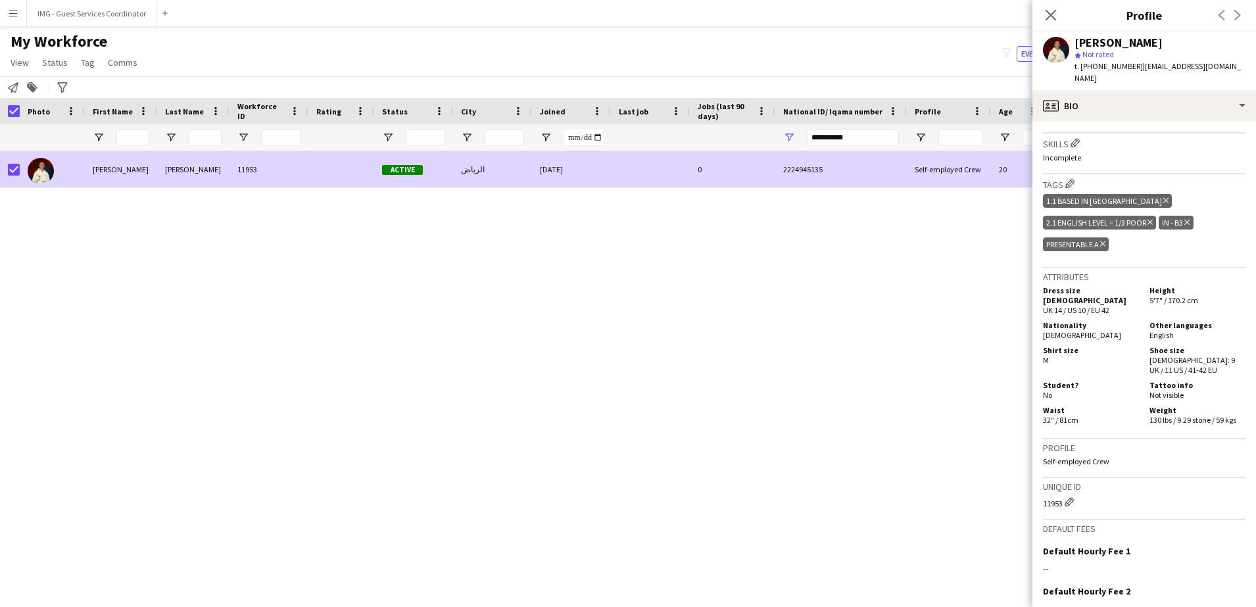
scroll to position [14, 0]
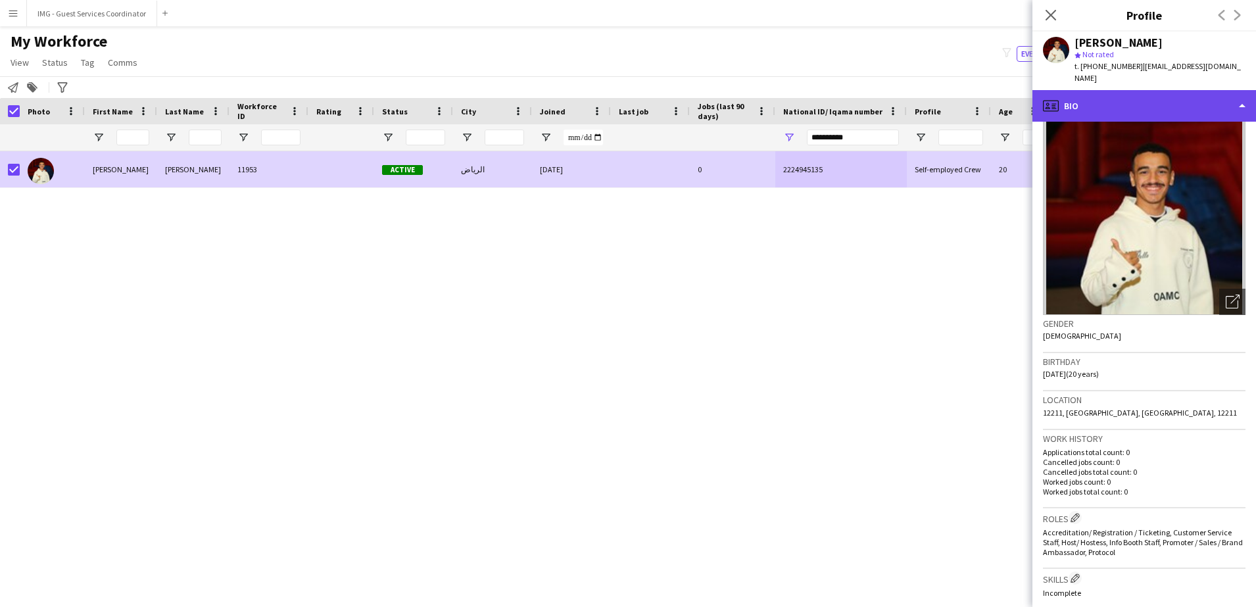
click at [1125, 103] on div "profile Bio" at bounding box center [1144, 106] width 224 height 32
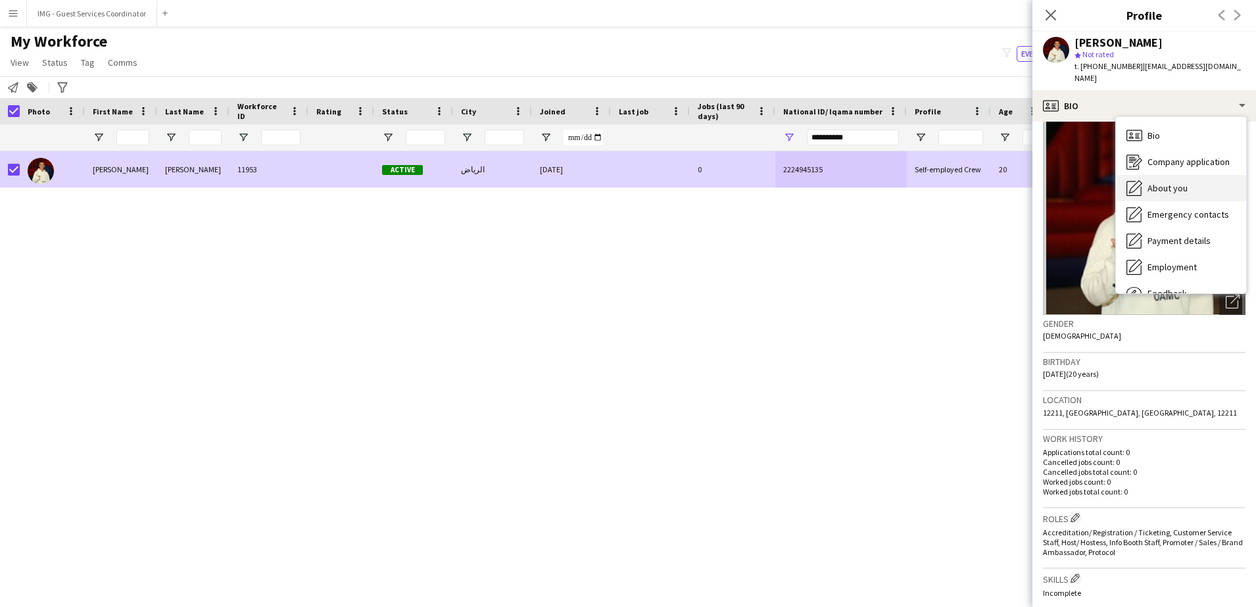
click at [1166, 182] on span "About you" at bounding box center [1168, 188] width 40 height 12
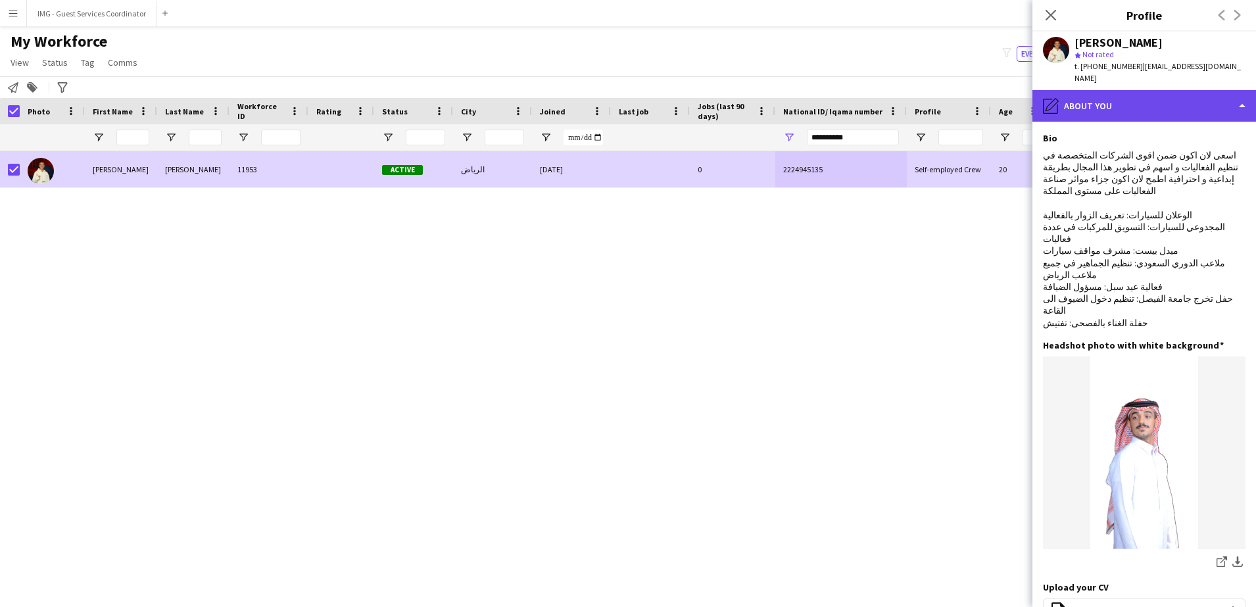
click at [1152, 105] on div "pencil4 About you" at bounding box center [1144, 106] width 224 height 32
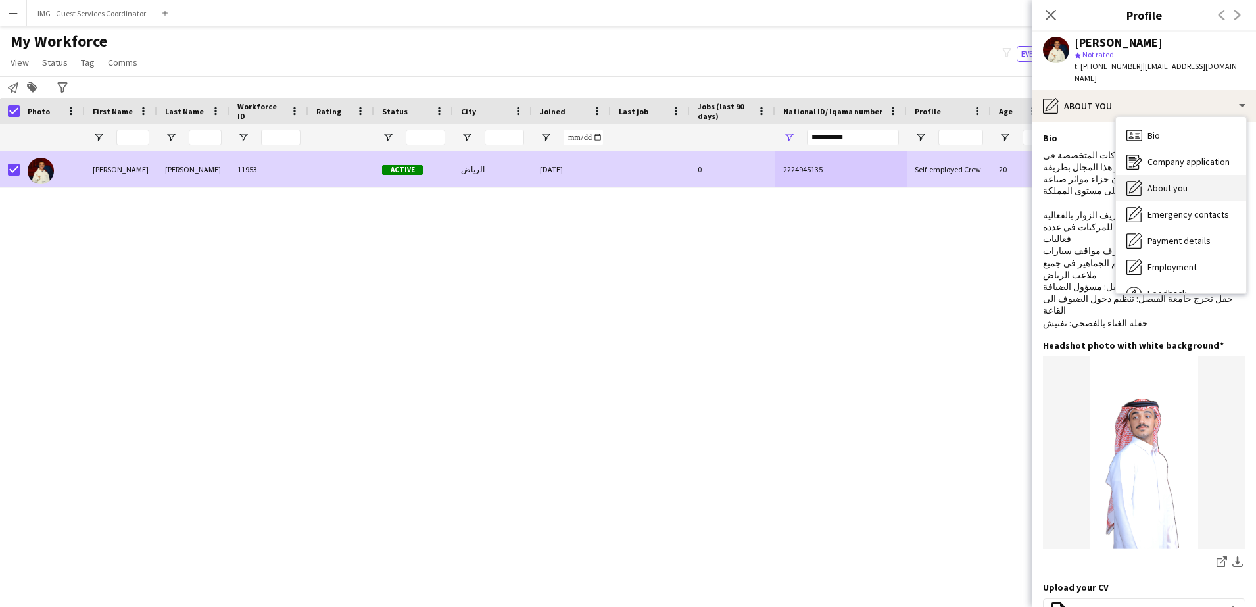
click at [1186, 182] on span "About you" at bounding box center [1168, 188] width 40 height 12
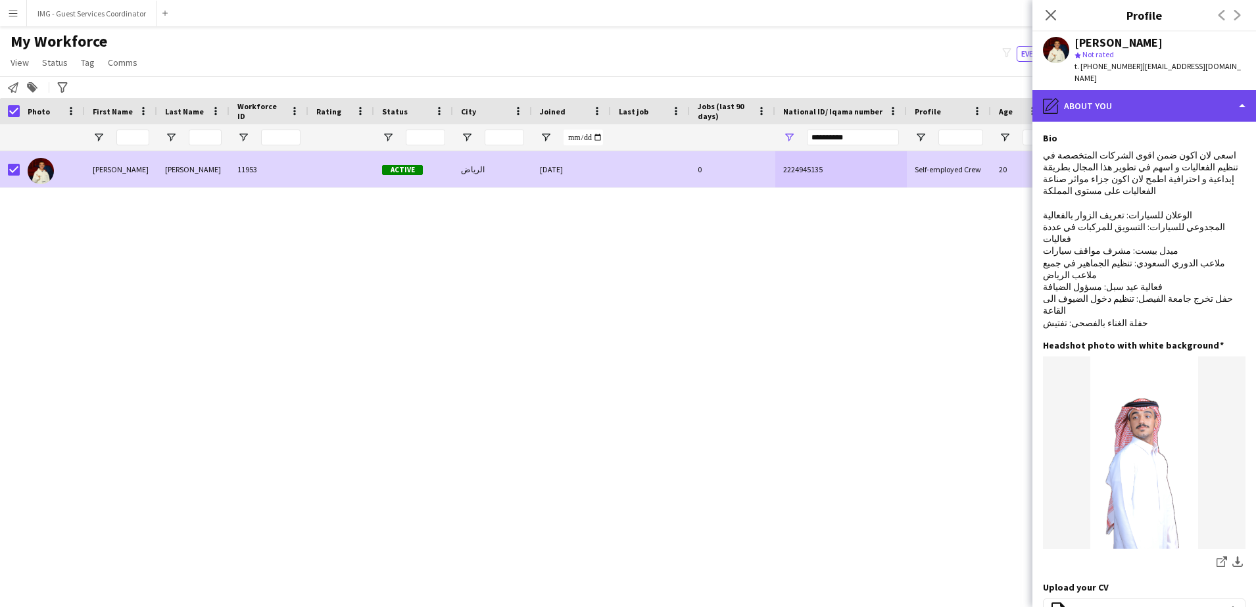
click at [1171, 90] on div "pencil4 About you" at bounding box center [1144, 106] width 224 height 32
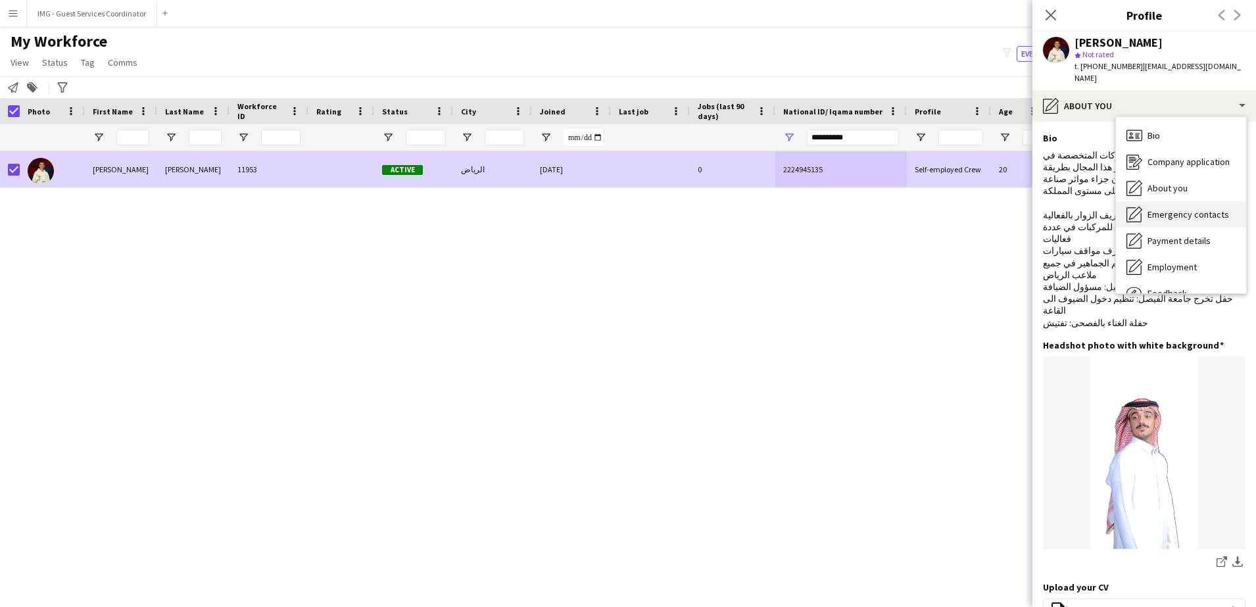
click at [1194, 208] on span "Emergency contacts" at bounding box center [1189, 214] width 82 height 12
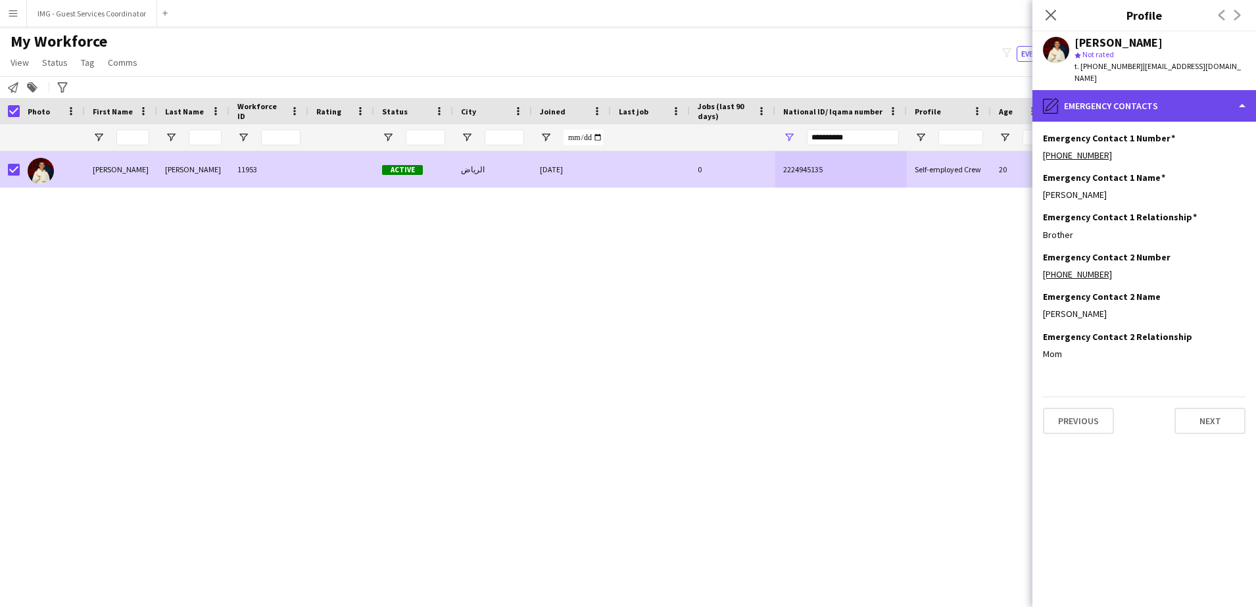
click at [1161, 107] on div "pencil4 Emergency contacts" at bounding box center [1144, 106] width 224 height 32
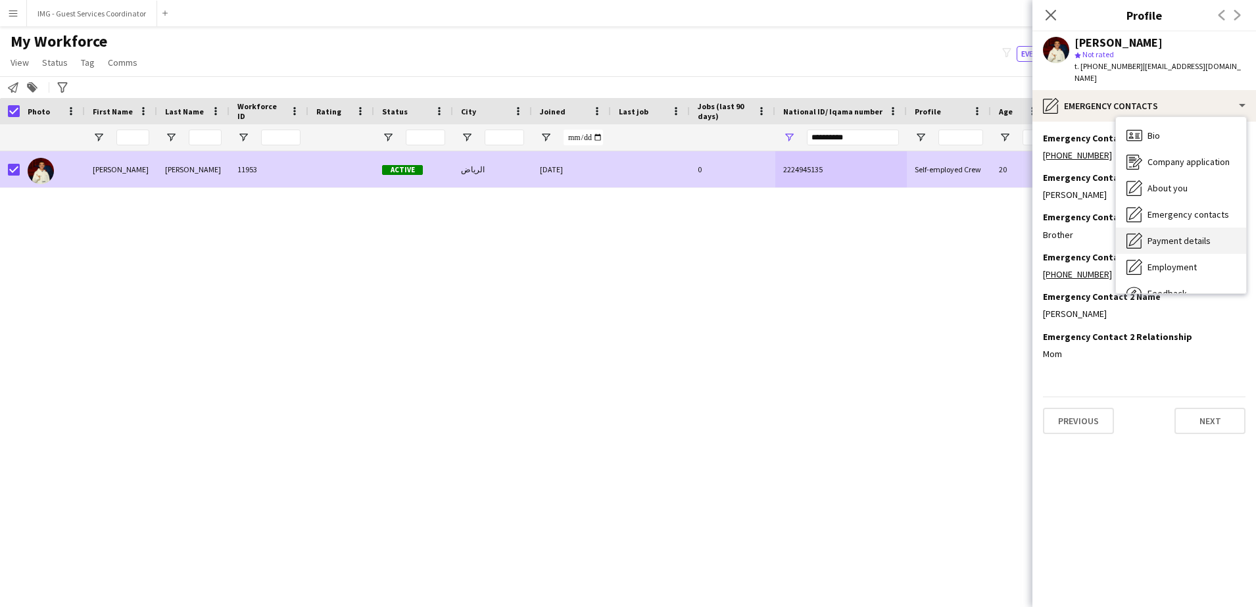
click at [1191, 228] on div "Payment details Payment details" at bounding box center [1181, 241] width 130 height 26
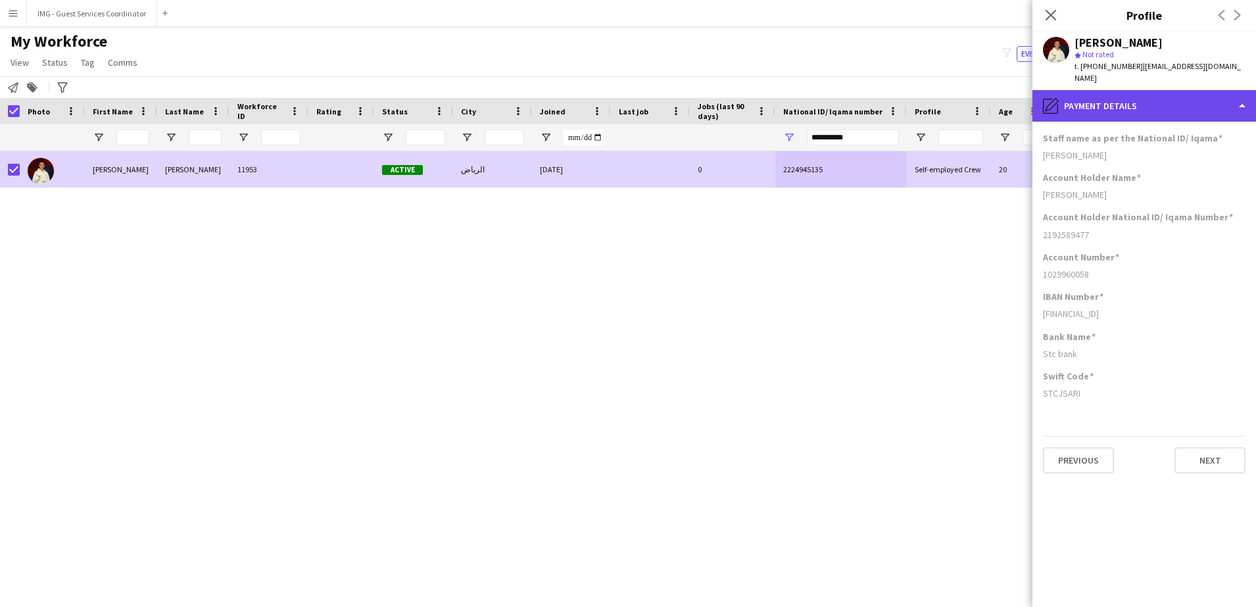
click at [1208, 90] on div "pencil4 Payment details" at bounding box center [1144, 106] width 224 height 32
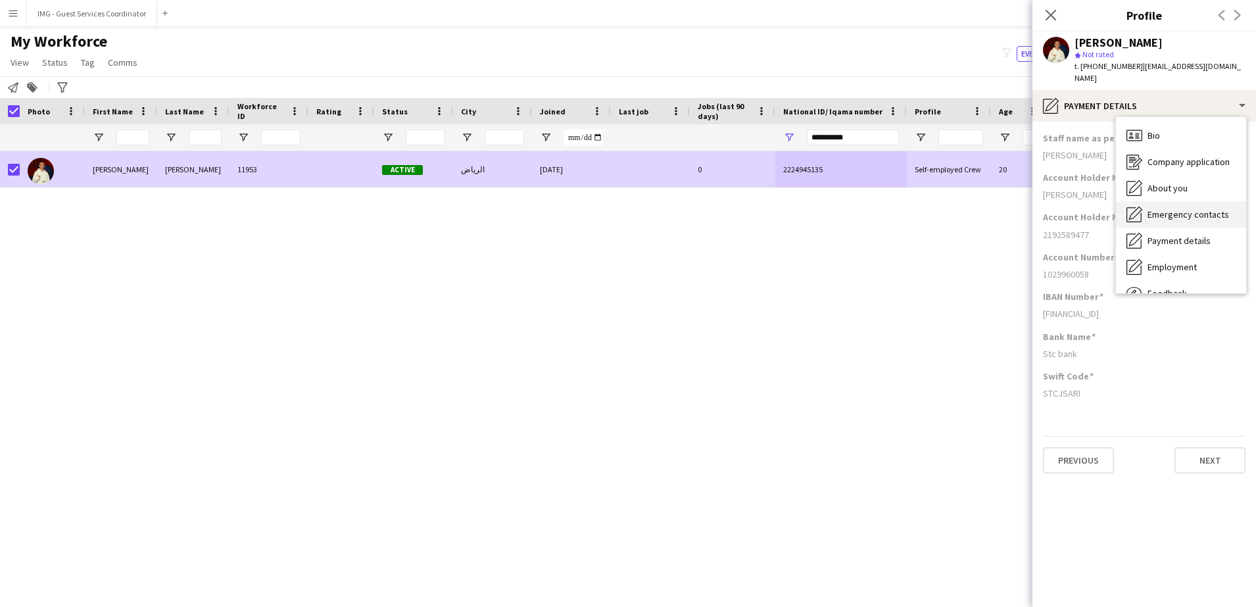
click at [1187, 201] on div "Emergency contacts Emergency contacts" at bounding box center [1181, 214] width 130 height 26
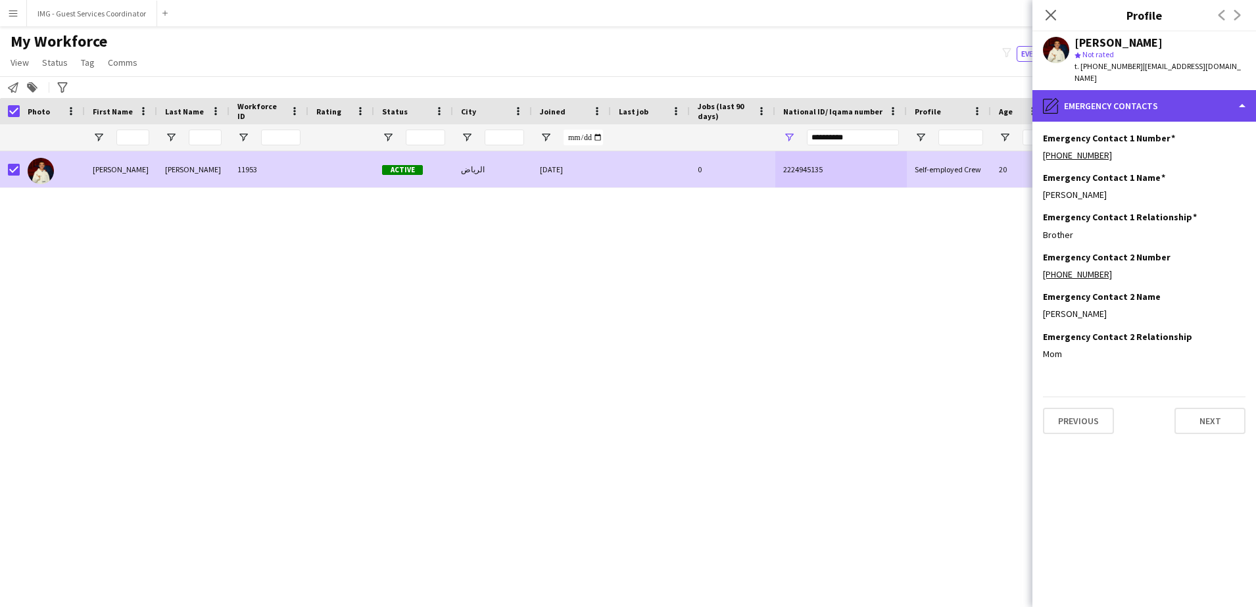
click at [1162, 93] on div "pencil4 Emergency contacts" at bounding box center [1144, 106] width 224 height 32
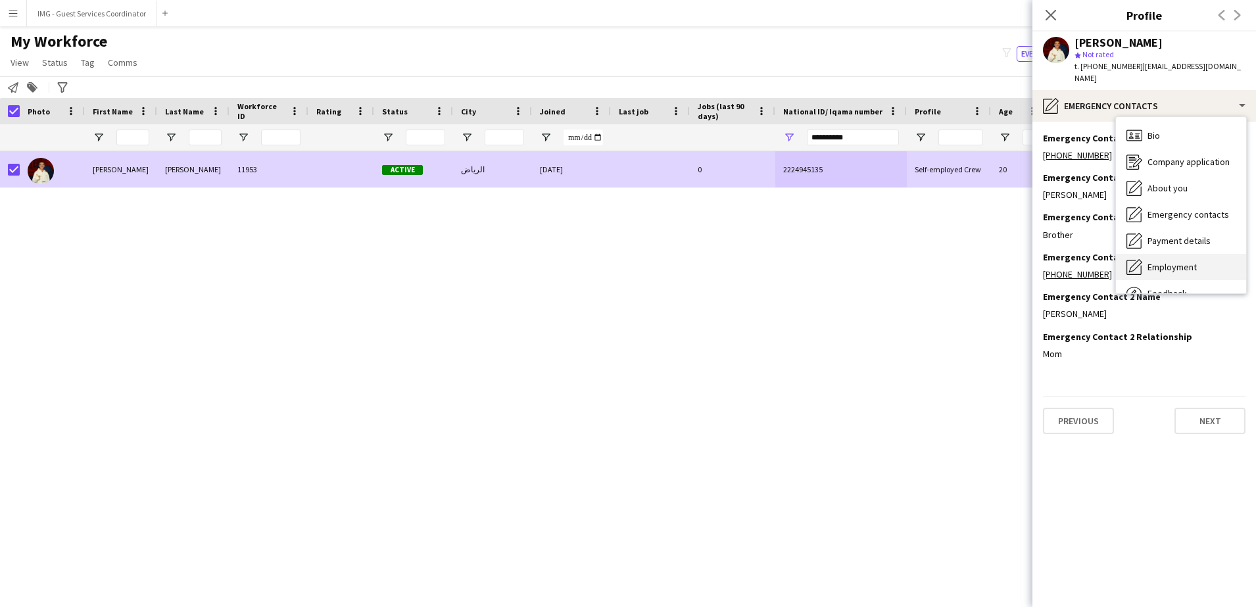
click at [1171, 261] on span "Employment" at bounding box center [1172, 267] width 49 height 12
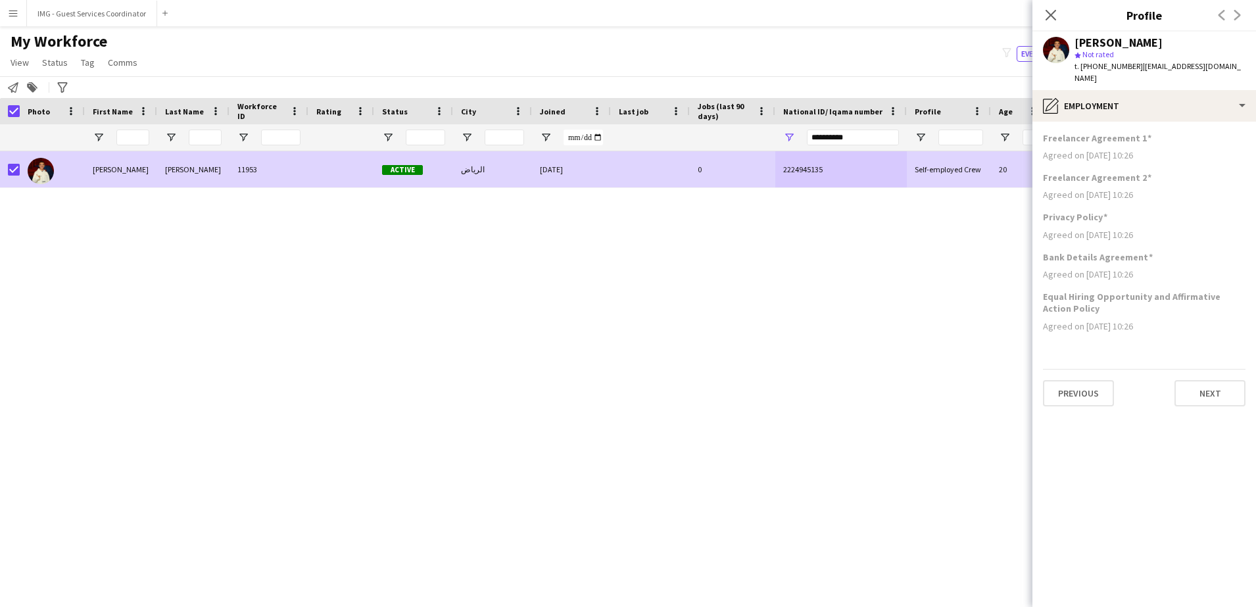
click at [855, 203] on div "Maher Ali 11953 Active الرياض 30-10-2024 0 2224945135 Self-employed Crew 20 IN …" at bounding box center [608, 367] width 1217 height 433
click at [836, 139] on input "**********" at bounding box center [853, 138] width 92 height 16
paste input "National ID/ Iqama number Filter Input"
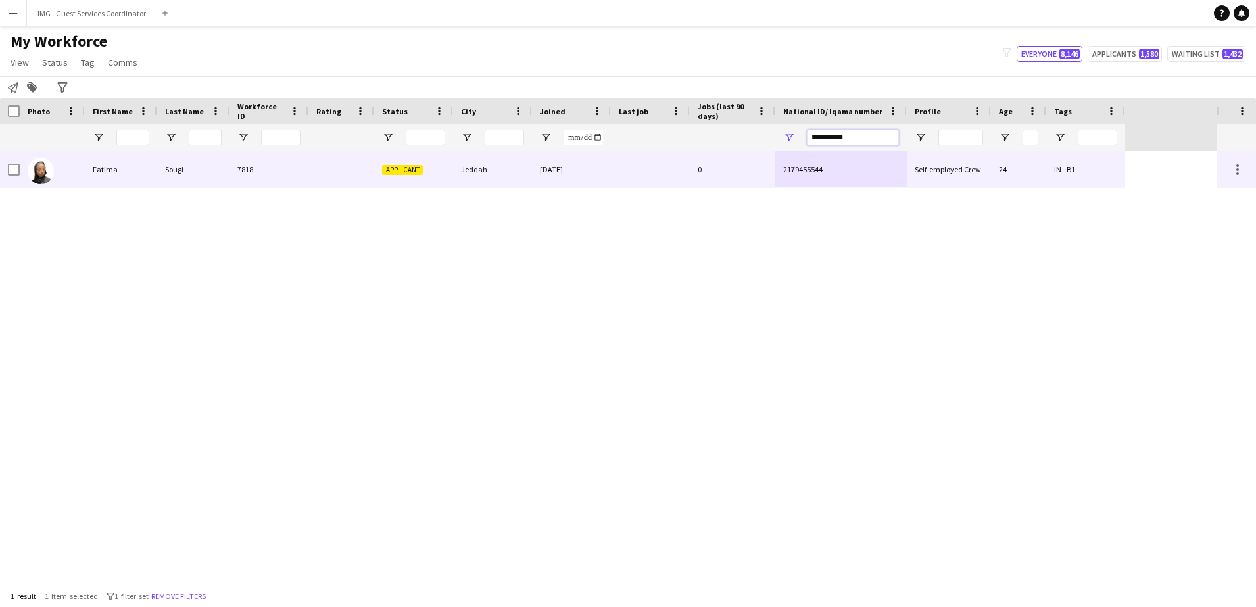
type input "**********"
click at [800, 170] on span "2179455544" at bounding box center [802, 169] width 39 height 10
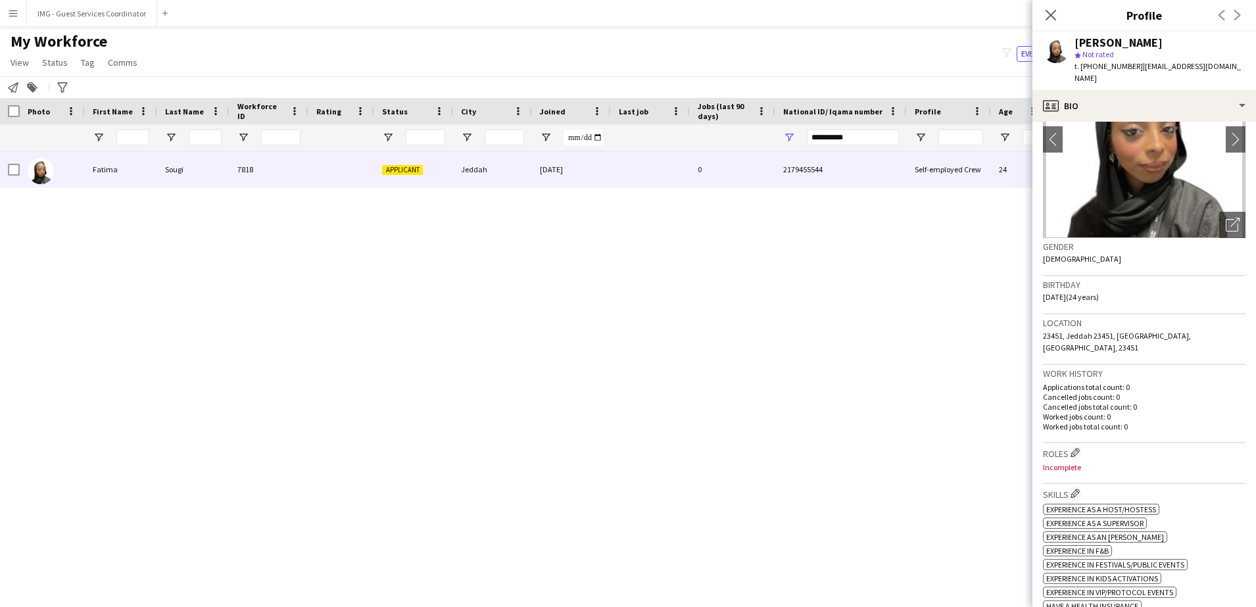
scroll to position [213, 0]
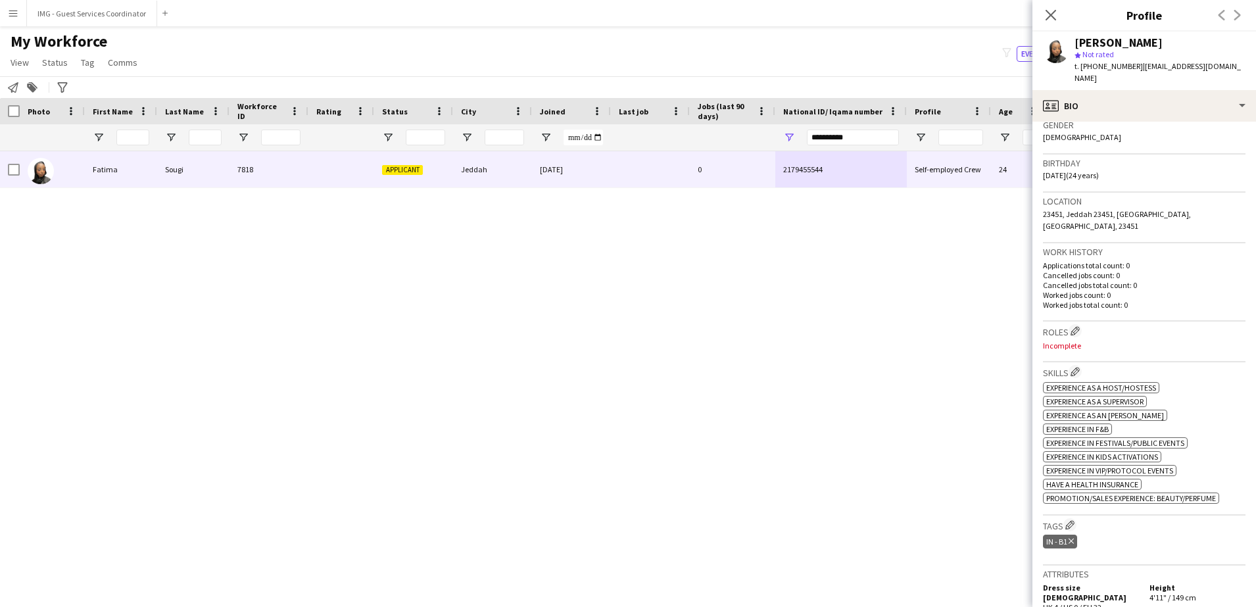
click at [1065, 532] on div "IN - B1 Delete tag" at bounding box center [1144, 543] width 203 height 22
click at [1079, 518] on h3 "Tags Edit crew company tags" at bounding box center [1144, 525] width 203 height 14
click at [1077, 518] on button "Edit crew company tags" at bounding box center [1069, 524] width 13 height 13
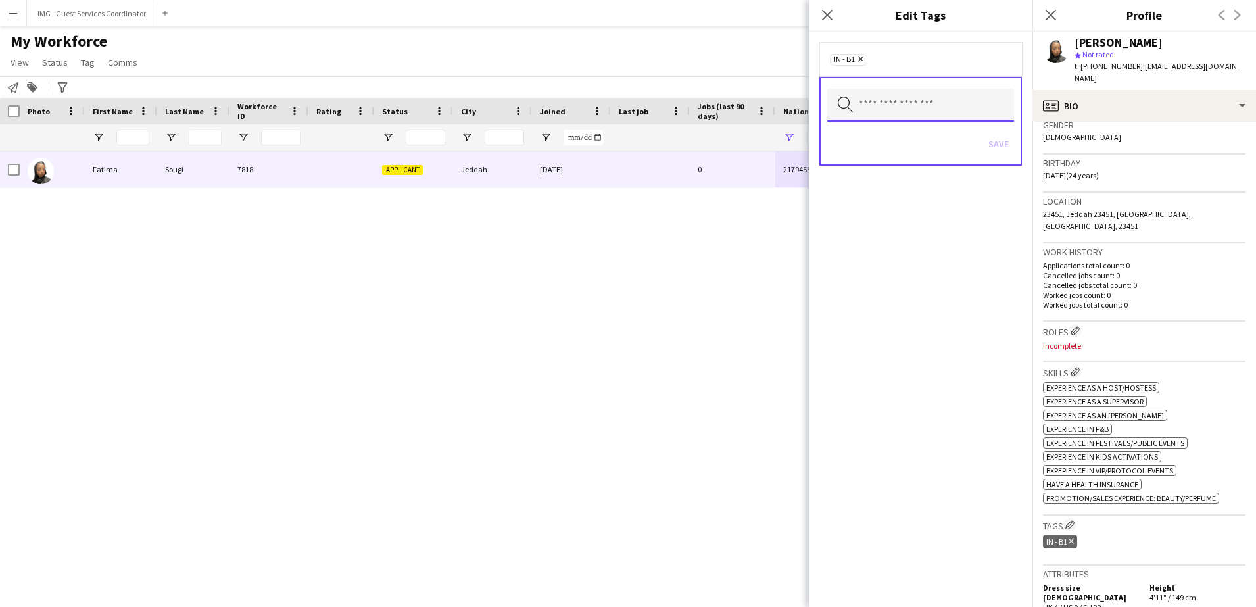
click at [896, 98] on input "text" at bounding box center [920, 105] width 187 height 33
type input "*"
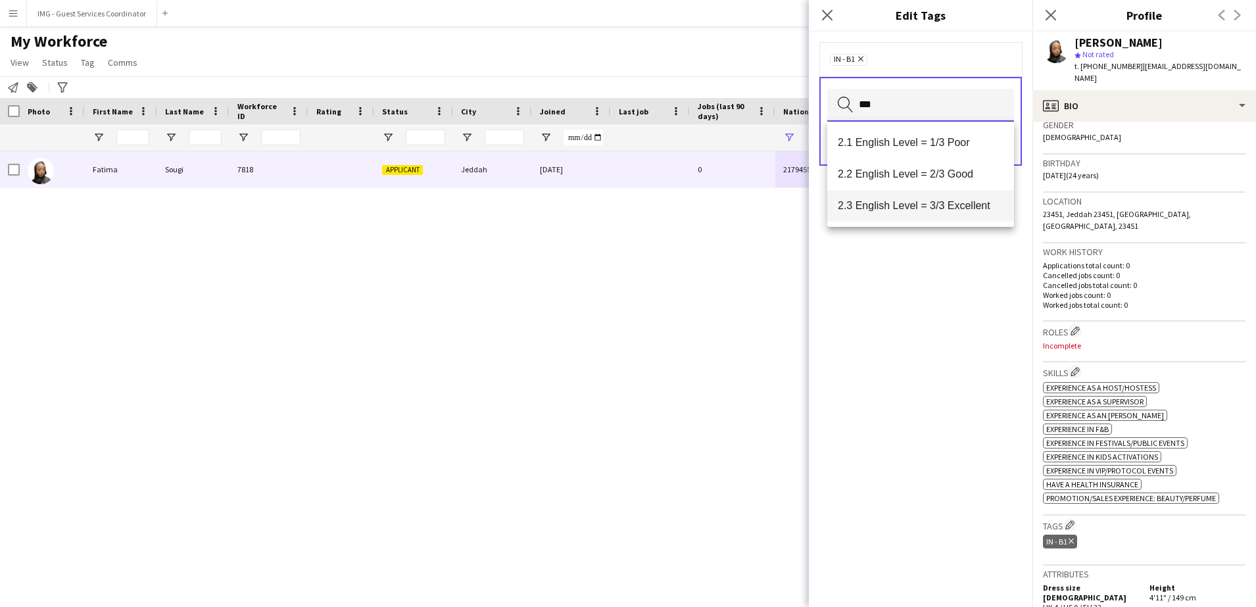
type input "***"
click at [961, 214] on mat-option "2.3 English Level = 3/3 Excellent" at bounding box center [920, 206] width 187 height 32
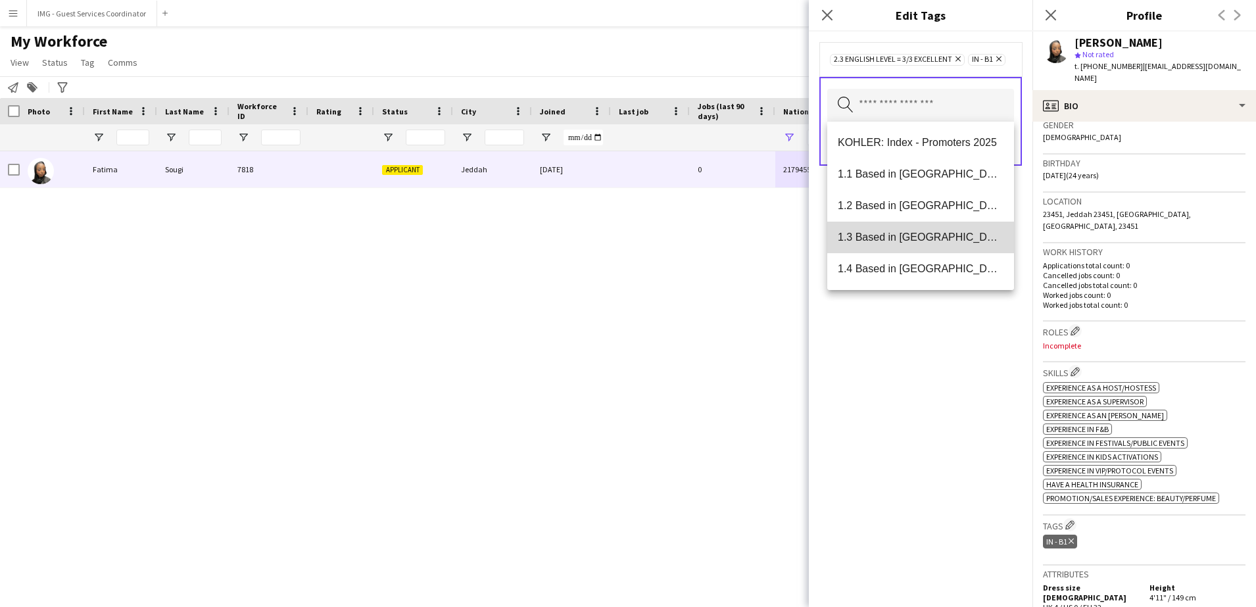
click at [925, 229] on mat-option "1.3 Based in Jeddah" at bounding box center [920, 238] width 187 height 32
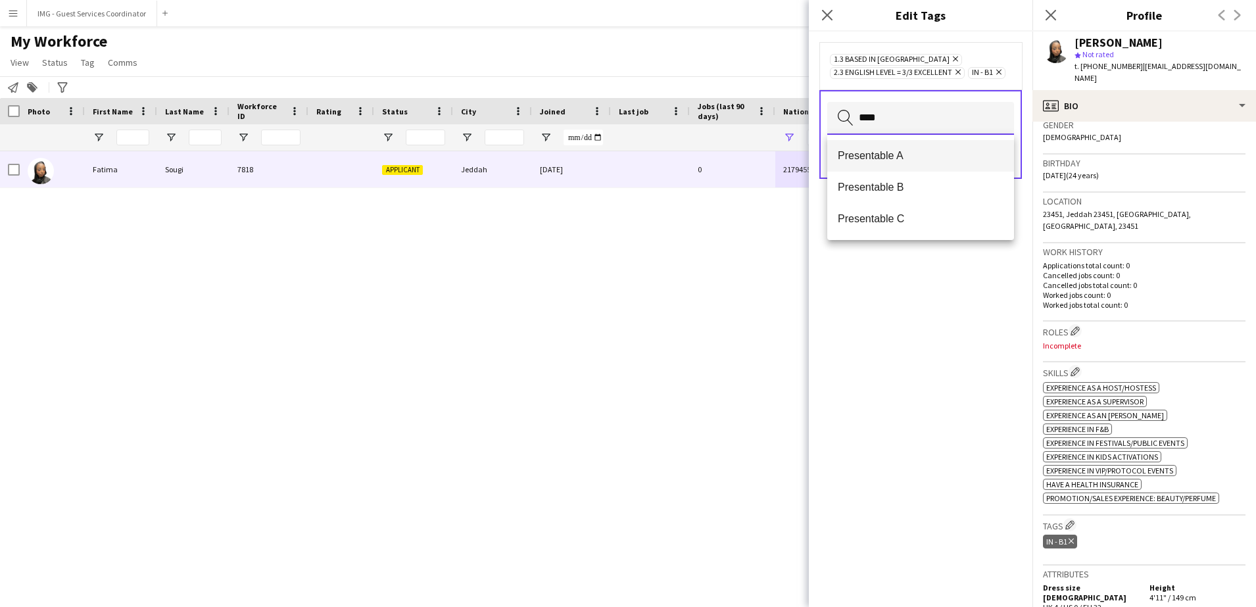
type input "****"
click at [912, 157] on span "Presentable A" at bounding box center [921, 155] width 166 height 12
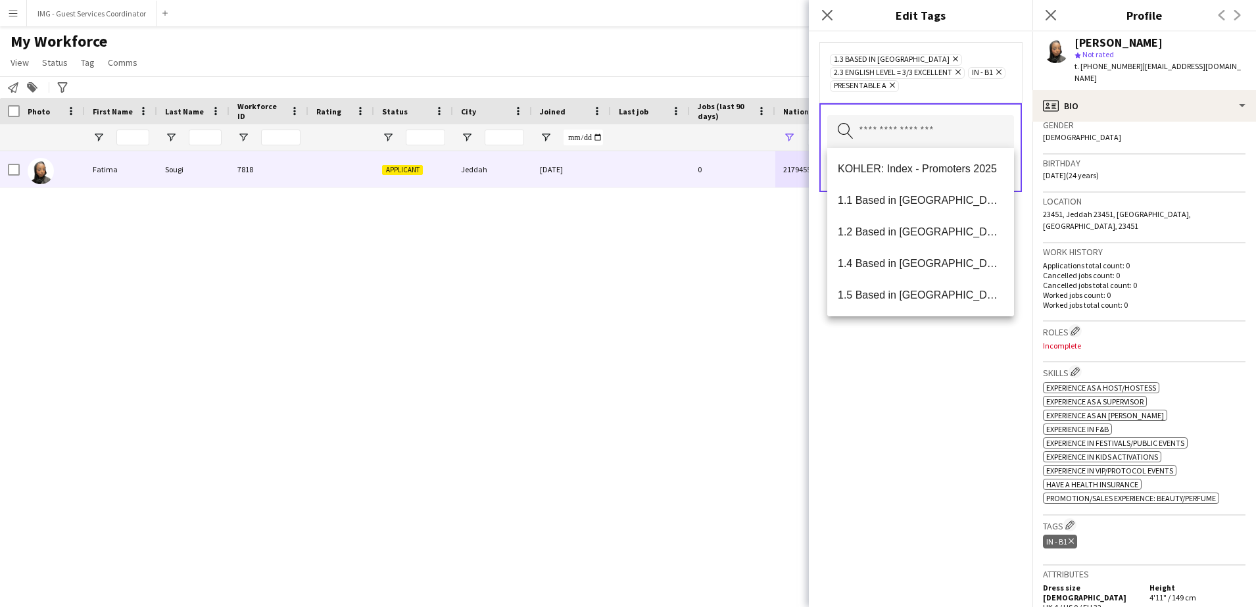
click at [950, 440] on div "1.3 Based in Jeddah Remove 2.3 English Level = 3/3 Excellent Remove IN - B1 Rem…" at bounding box center [921, 319] width 224 height 575
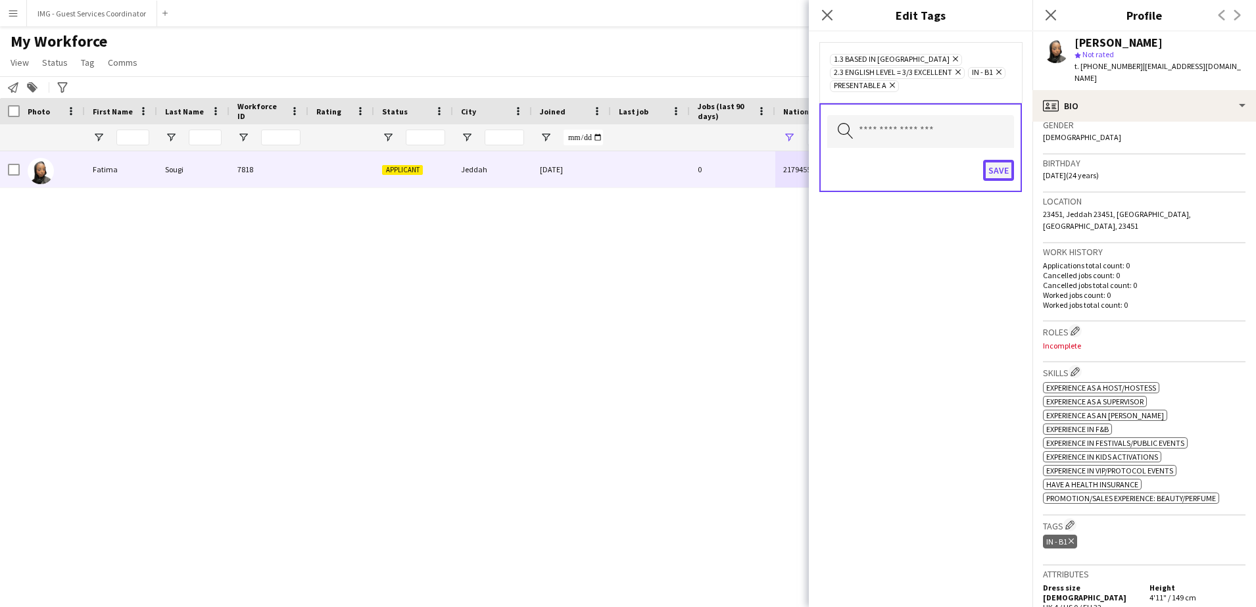
click at [1002, 165] on button "Save" at bounding box center [998, 170] width 31 height 21
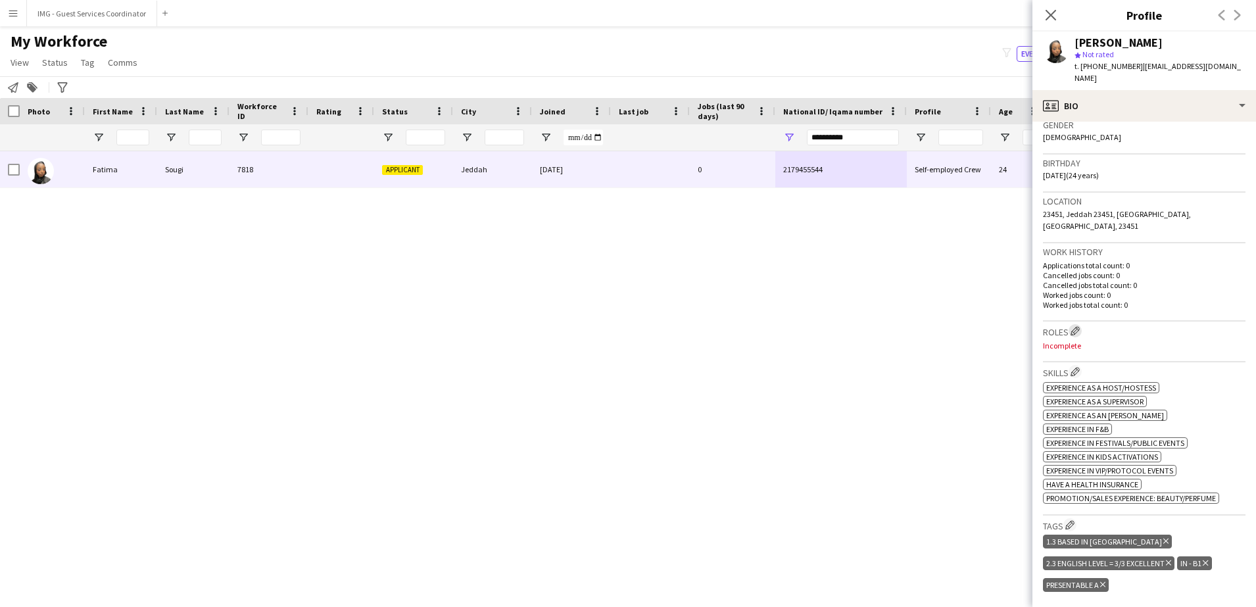
click at [1071, 324] on button "Edit crew company roles" at bounding box center [1075, 330] width 13 height 13
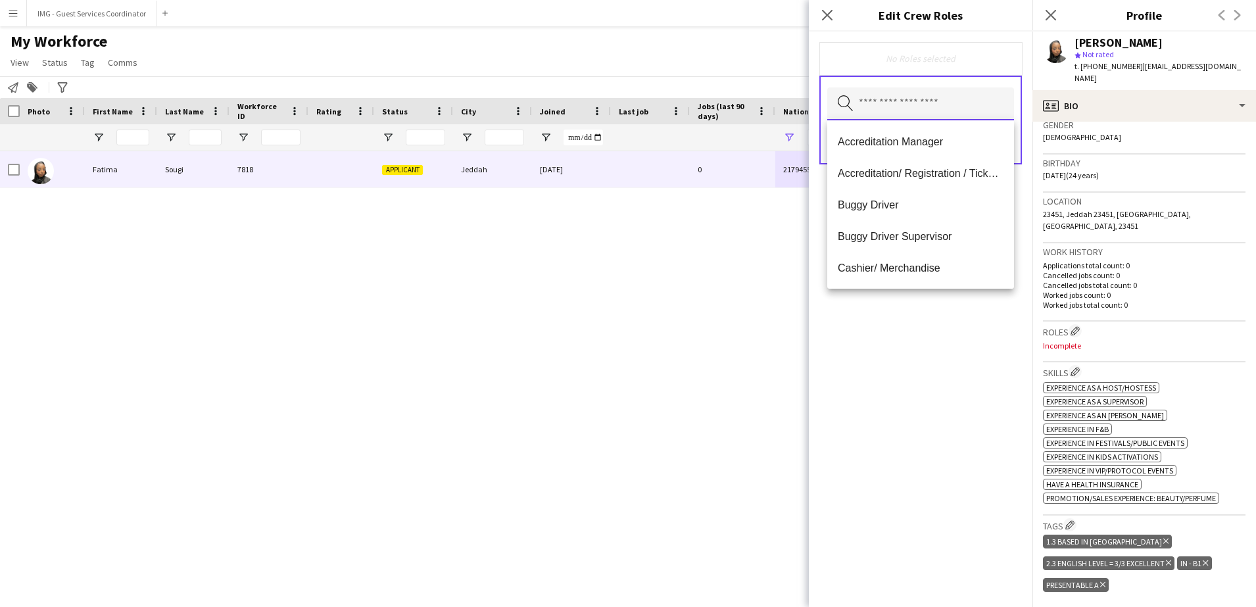
click at [881, 95] on input "text" at bounding box center [920, 103] width 187 height 33
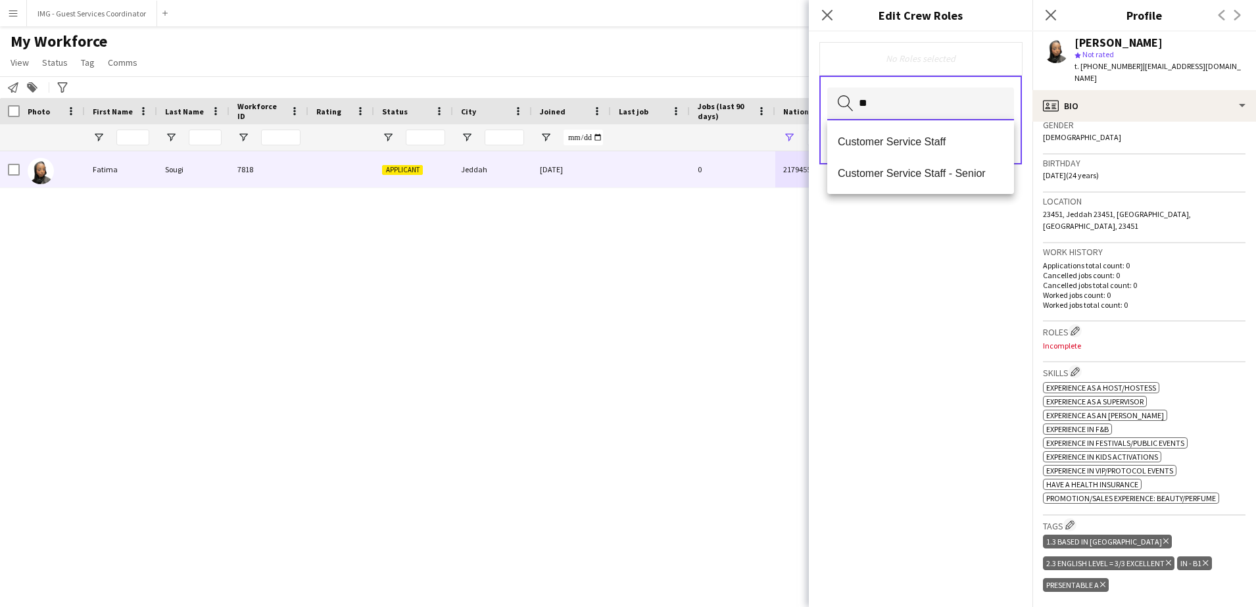
type input "*"
type input "***"
click at [888, 139] on span "Host/ Hostess" at bounding box center [921, 141] width 166 height 12
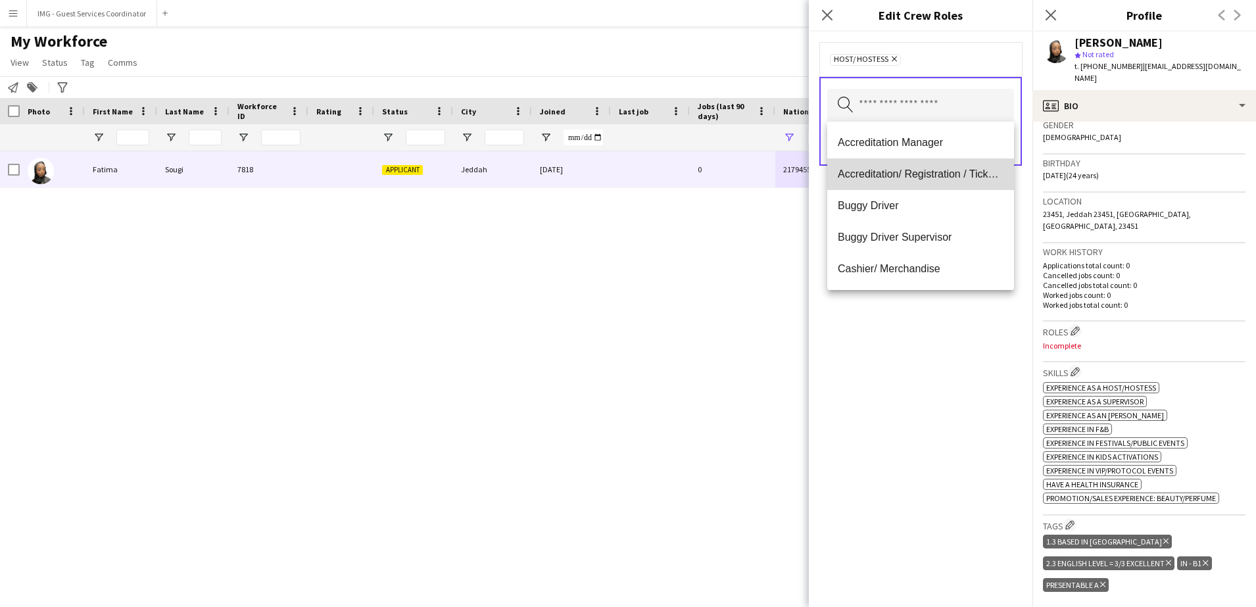
click at [935, 176] on span "Accreditation/ Registration / Ticketing" at bounding box center [921, 174] width 166 height 12
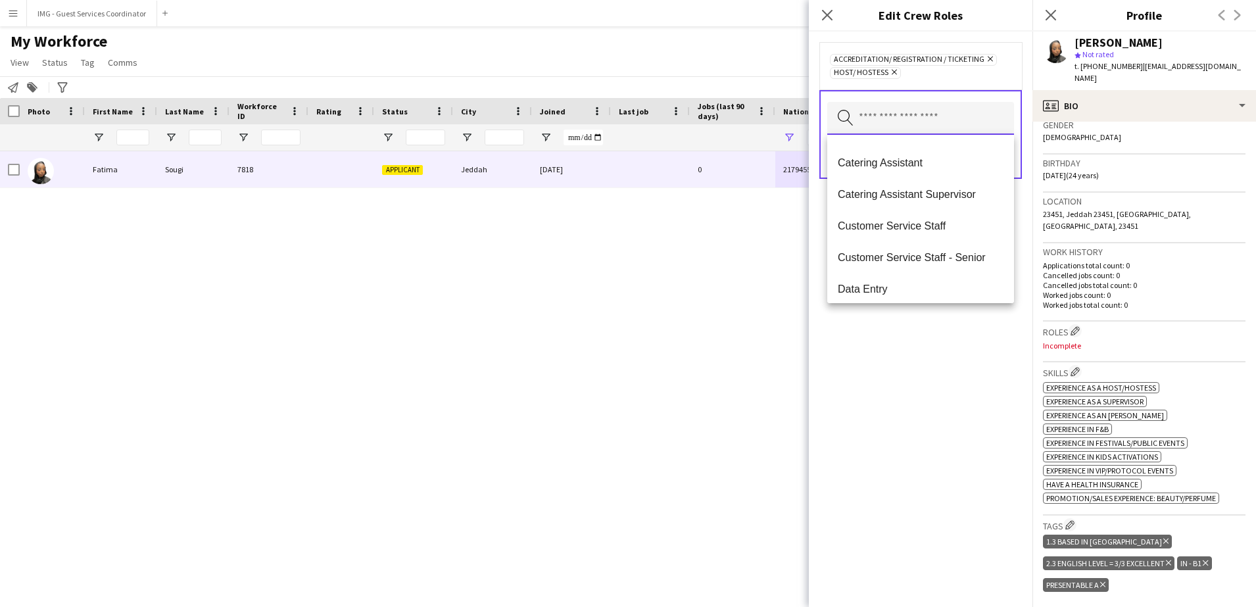
scroll to position [141, 0]
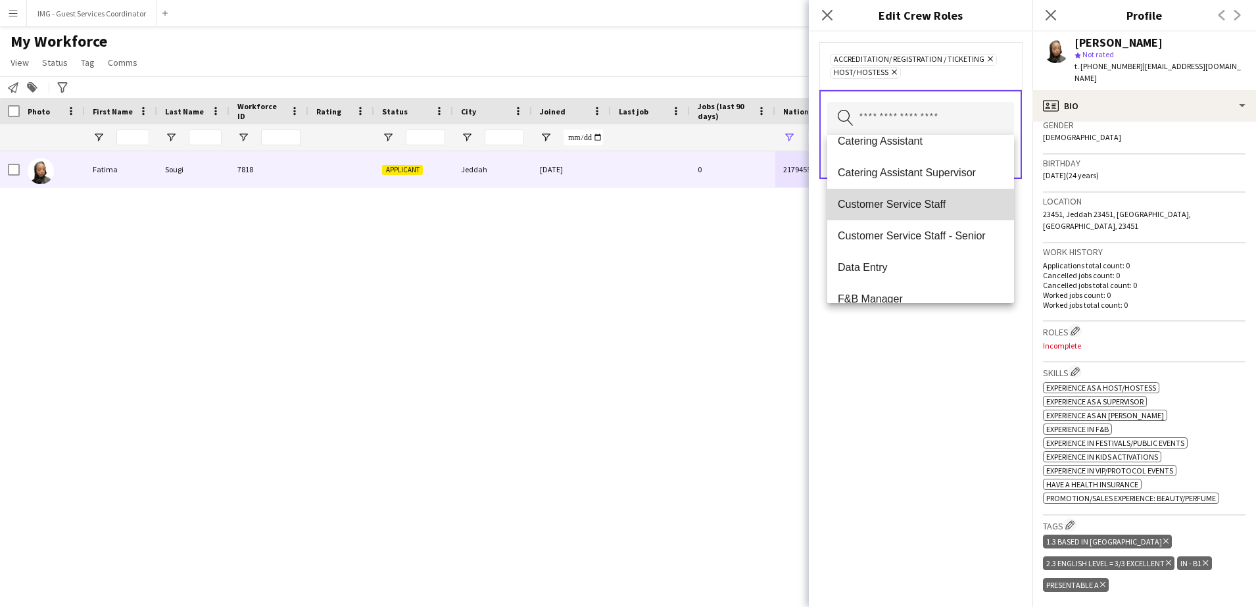
click at [962, 199] on span "Customer Service Staff" at bounding box center [921, 204] width 166 height 12
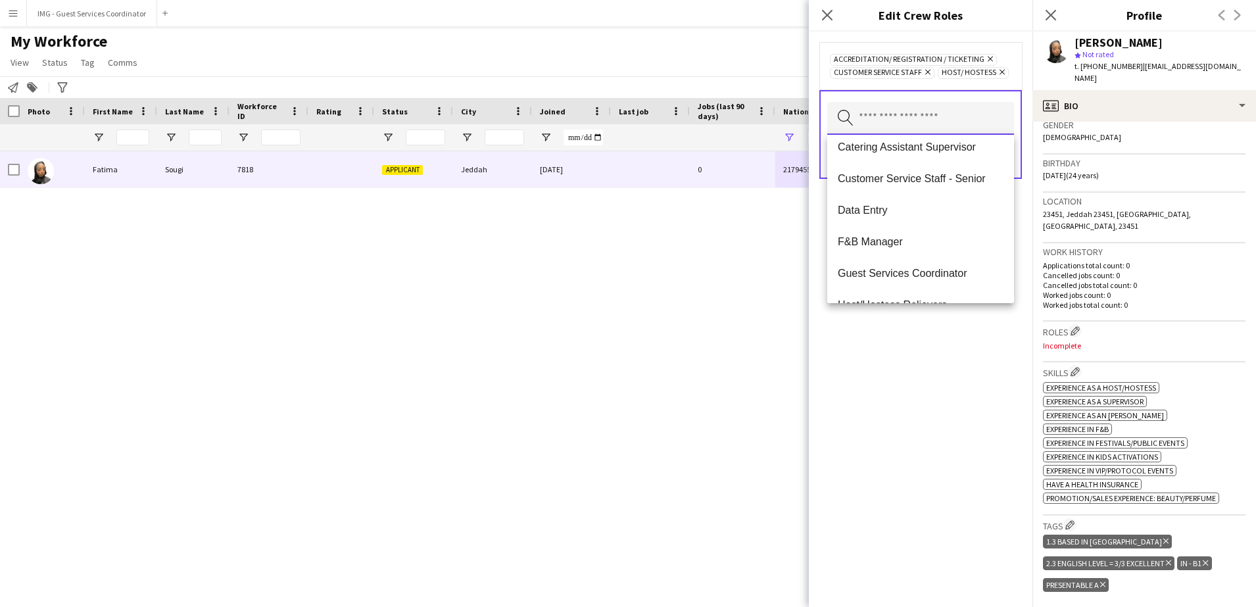
scroll to position [195, 0]
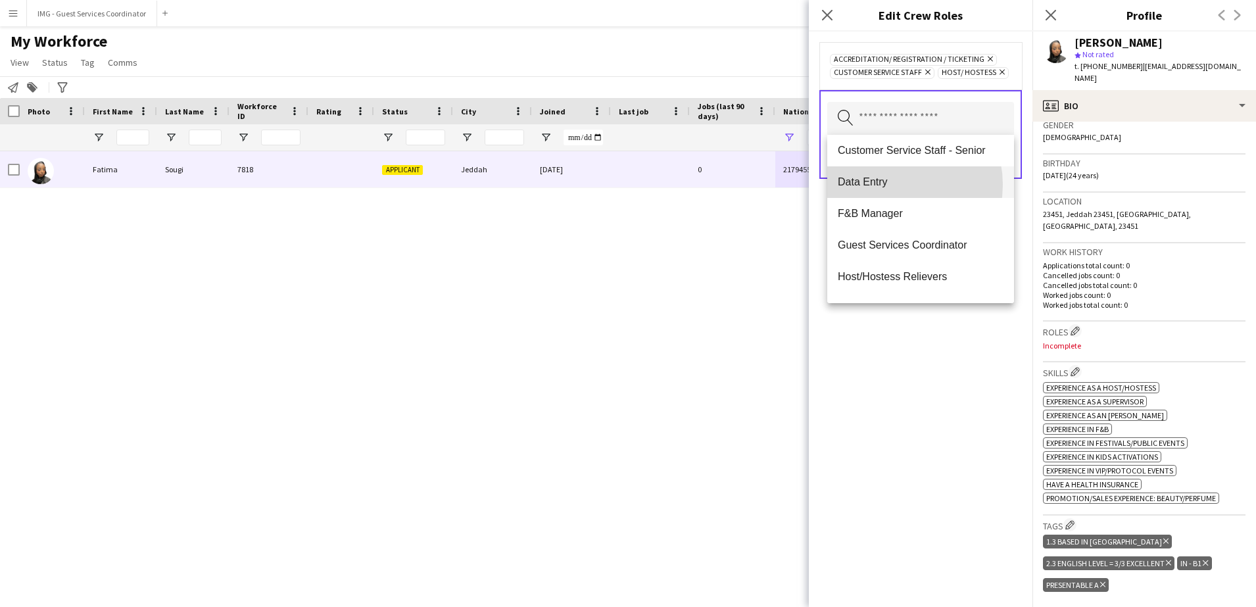
click at [886, 185] on span "Data Entry" at bounding box center [921, 182] width 166 height 12
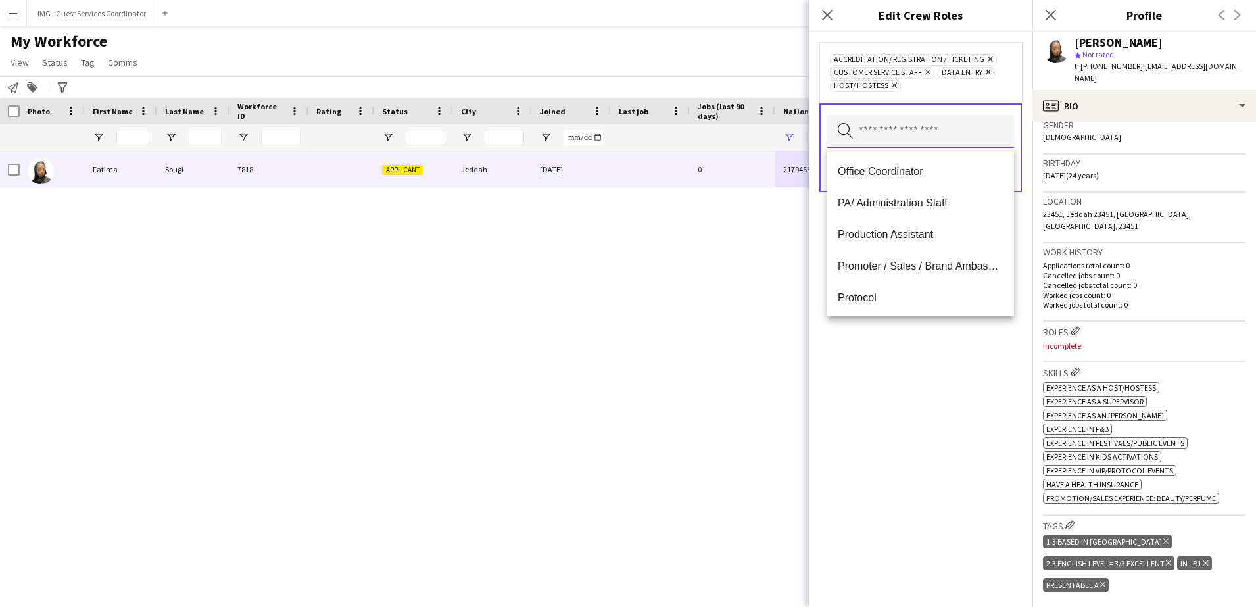
scroll to position [541, 0]
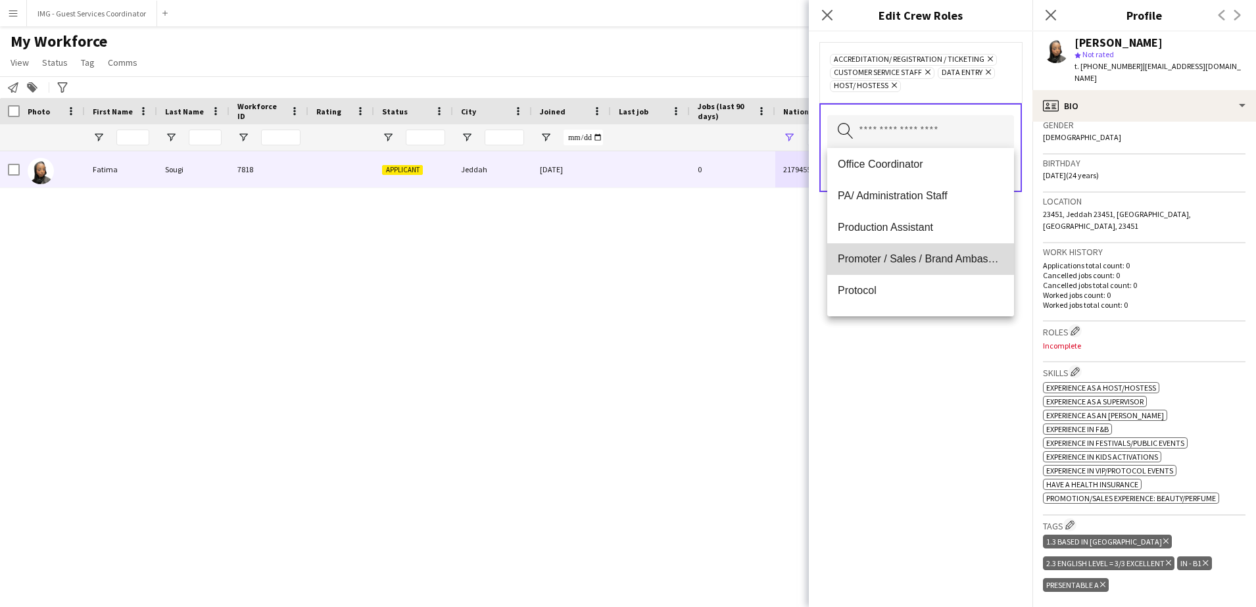
click at [937, 253] on span "Promoter / Sales / Brand Ambassador" at bounding box center [921, 259] width 166 height 12
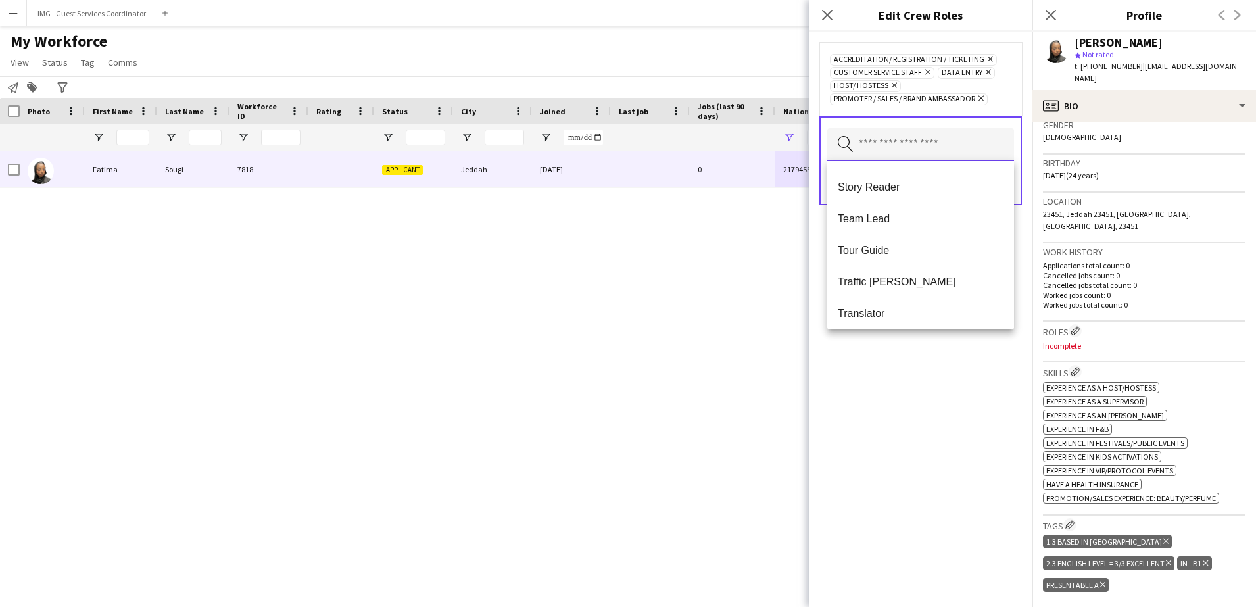
scroll to position [1168, 0]
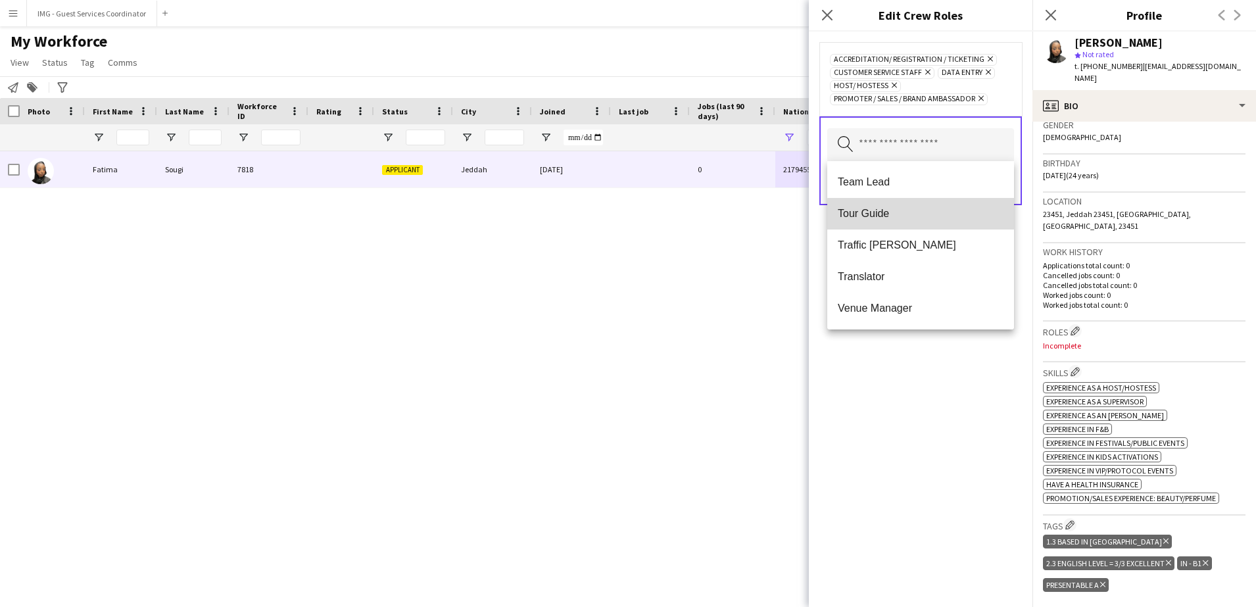
click at [924, 215] on span "Tour Guide" at bounding box center [921, 213] width 166 height 12
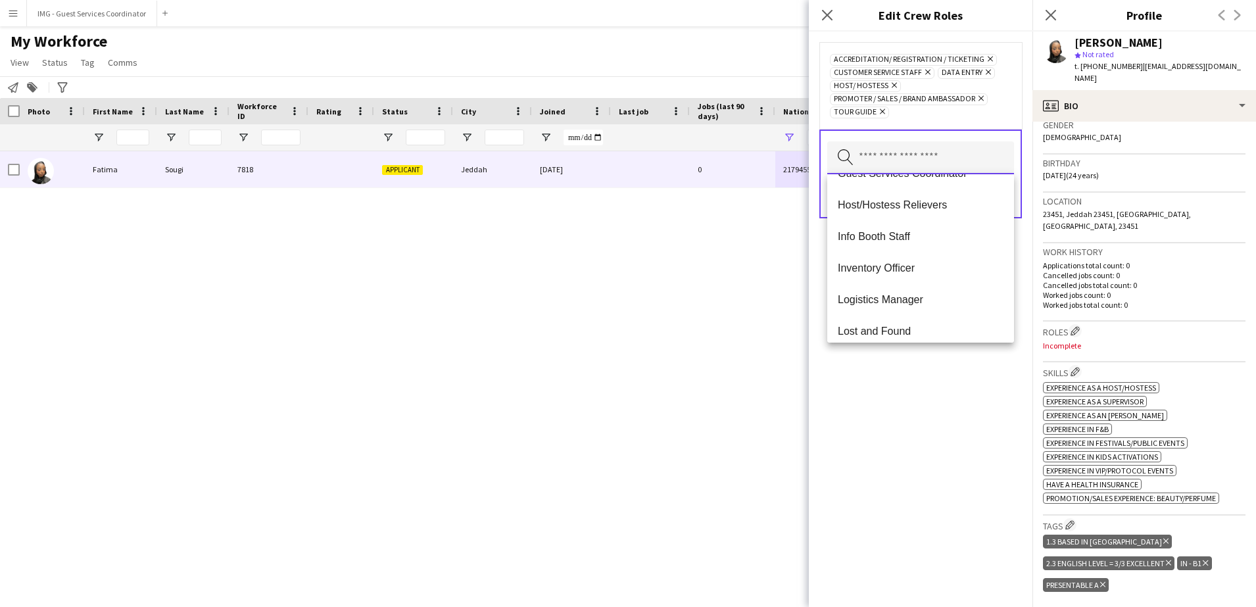
scroll to position [281, 0]
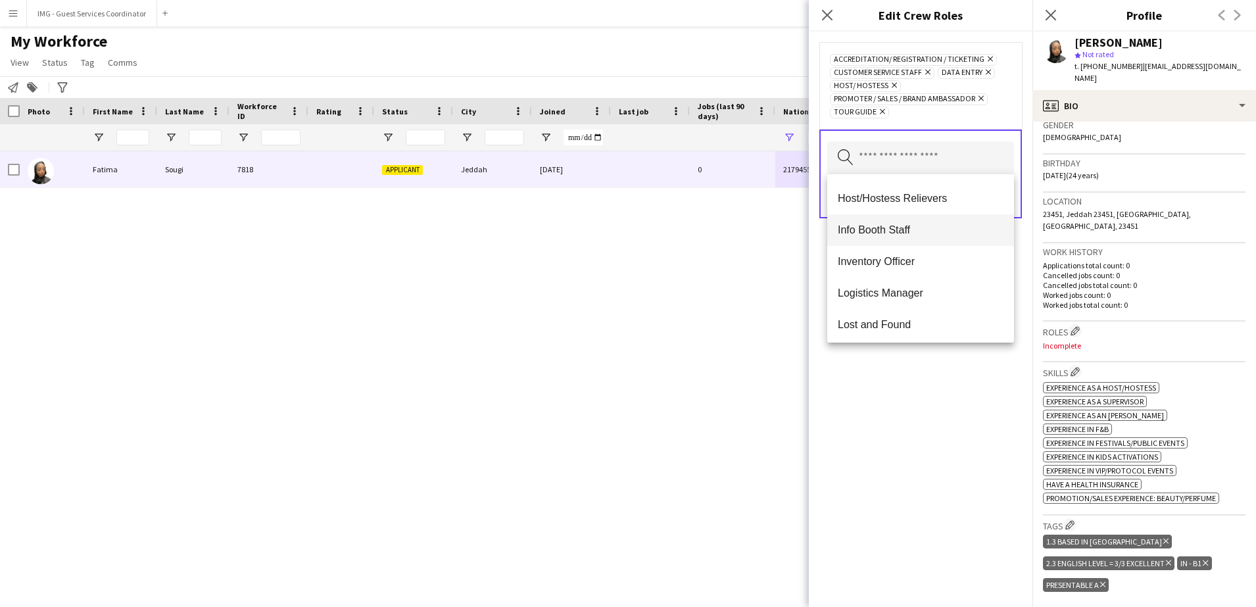
click at [967, 226] on span "Info Booth Staff" at bounding box center [921, 230] width 166 height 12
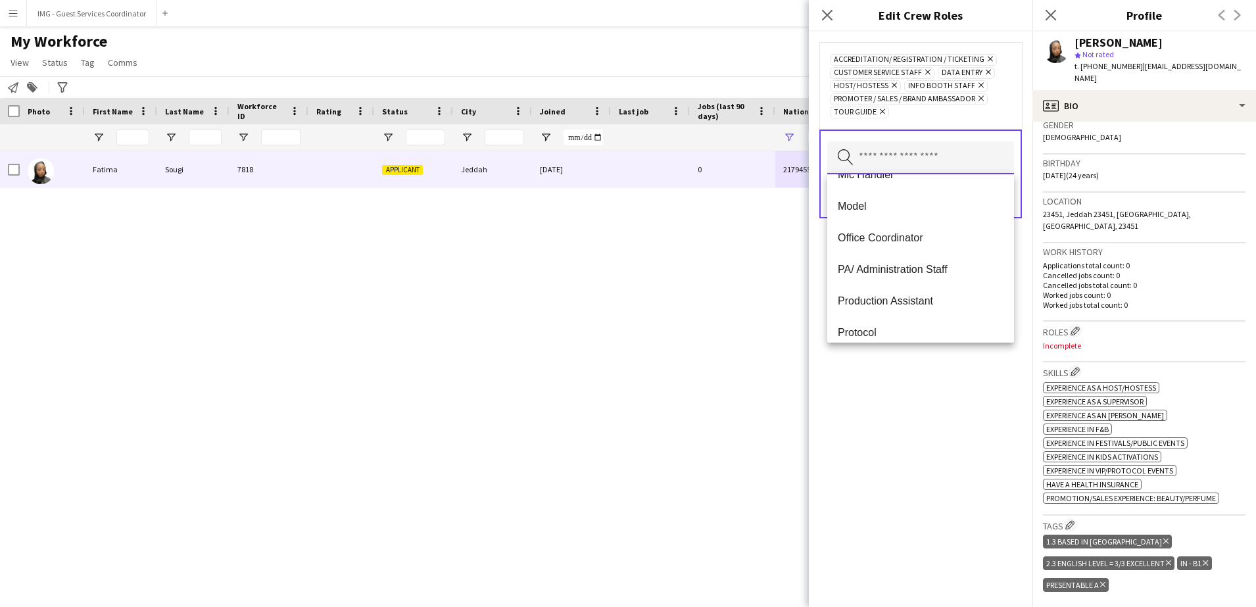
scroll to position [469, 0]
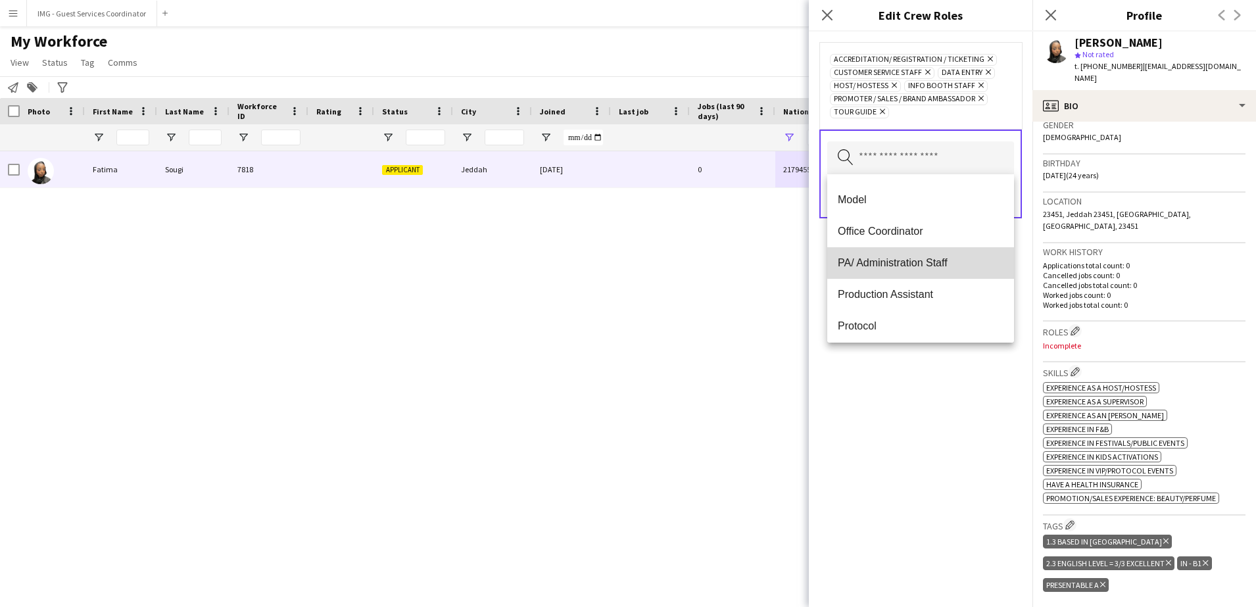
click at [931, 262] on span "PA/ Administration Staff" at bounding box center [921, 262] width 166 height 12
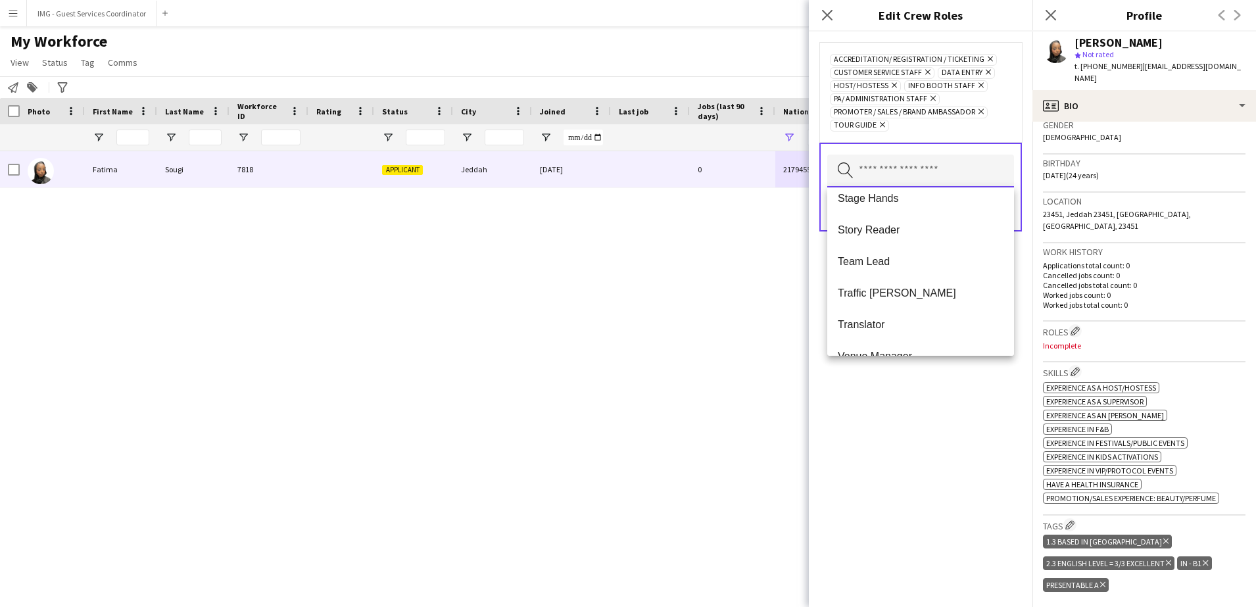
scroll to position [1073, 0]
click at [979, 403] on div "Accreditation/ Registration / Ticketing Remove Customer Service Staff Remove Da…" at bounding box center [921, 319] width 224 height 575
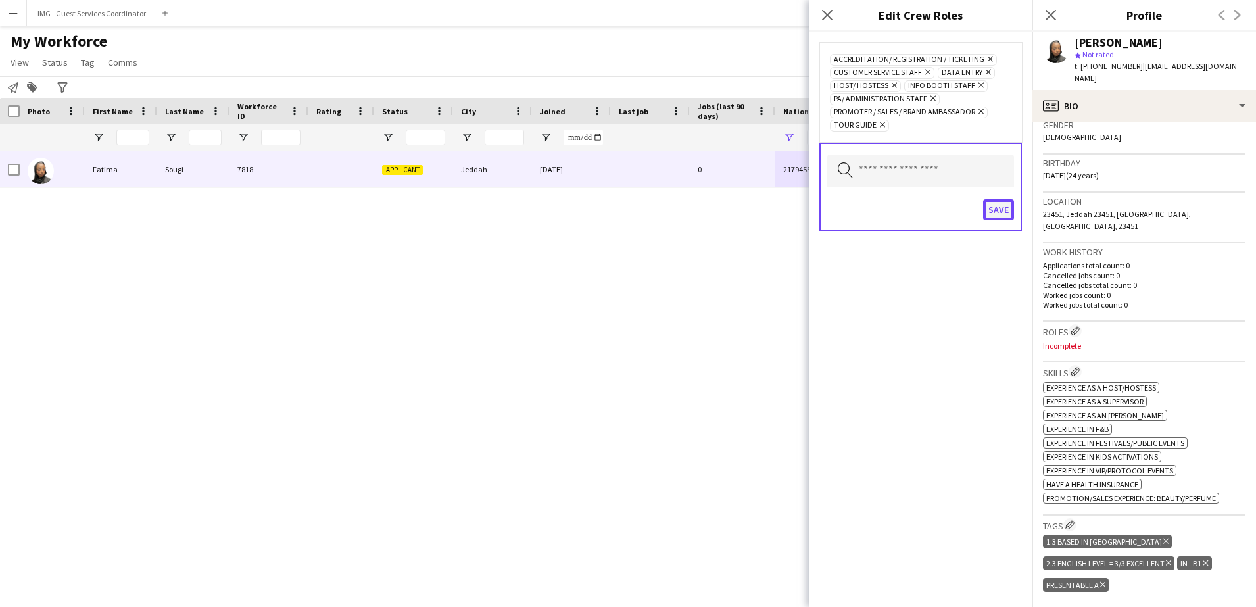
click at [997, 208] on button "Save" at bounding box center [998, 209] width 31 height 21
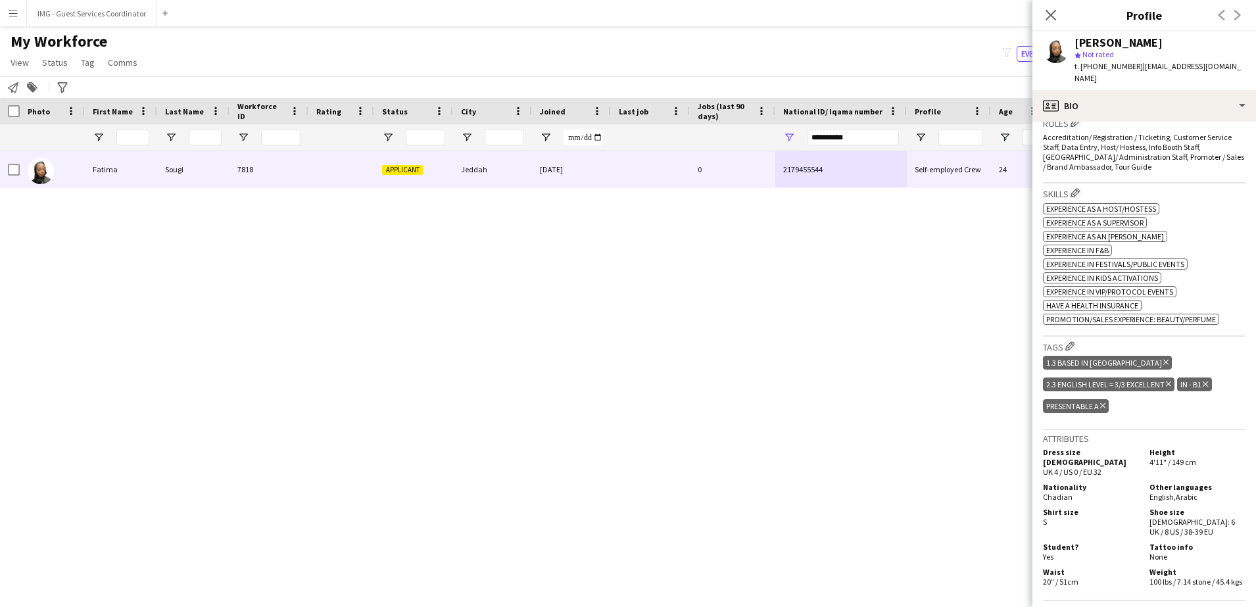
scroll to position [345, 0]
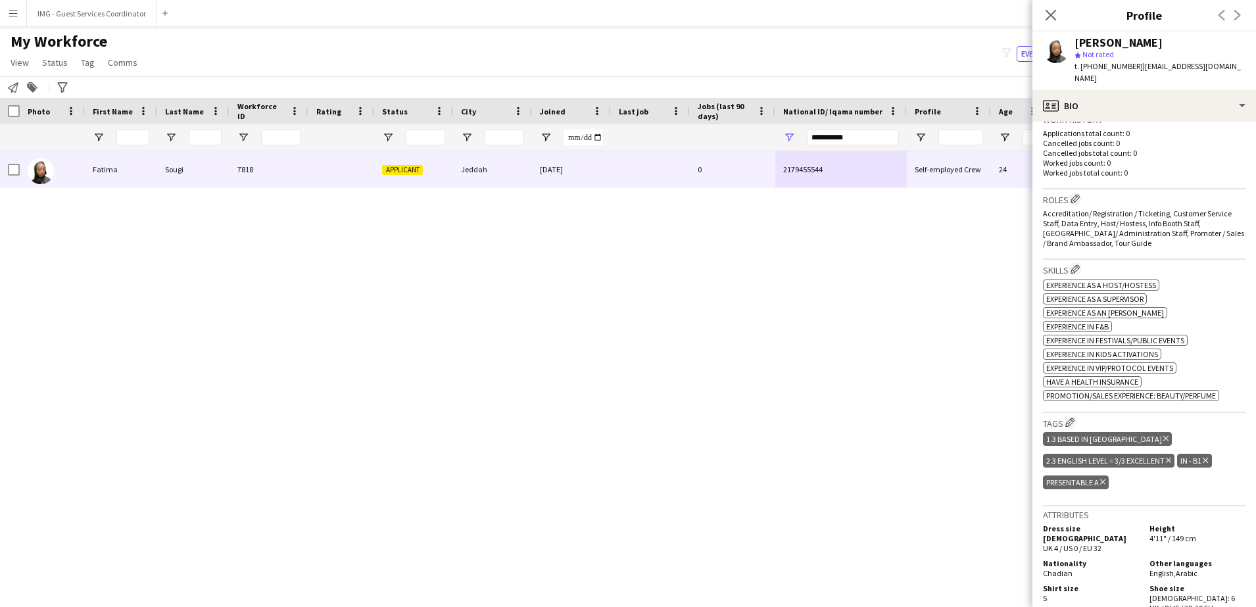
click at [1079, 192] on h3 "Roles Edit crew company roles" at bounding box center [1144, 199] width 203 height 14
click at [1074, 194] on app-icon "Edit crew company roles" at bounding box center [1075, 198] width 9 height 9
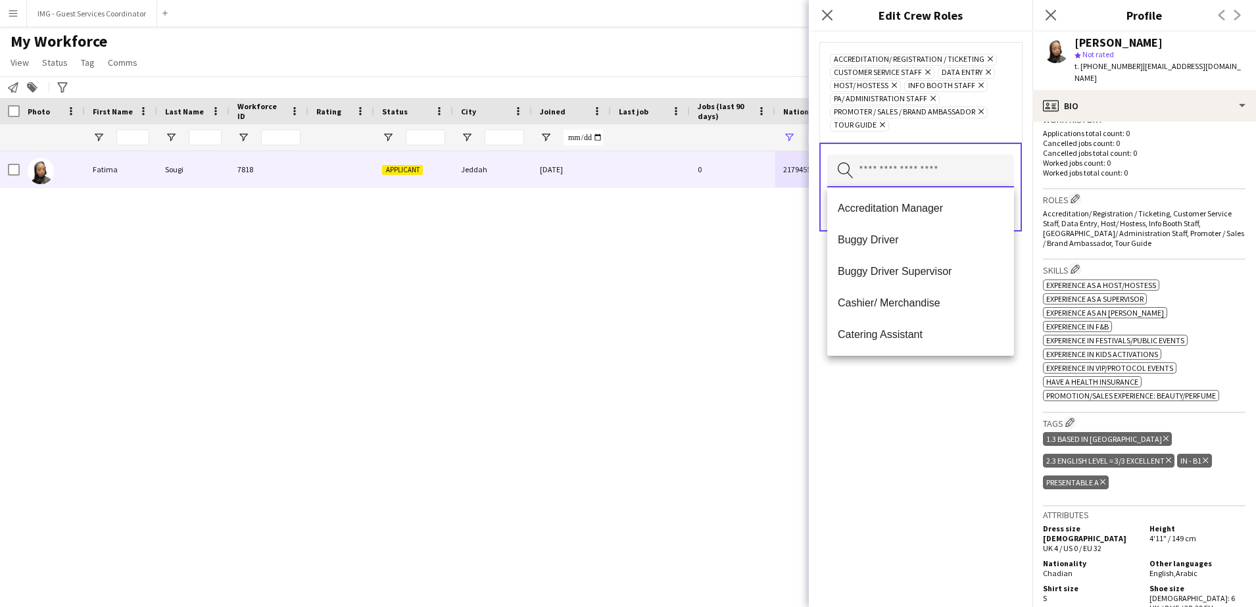
click at [923, 179] on input "text" at bounding box center [920, 171] width 187 height 33
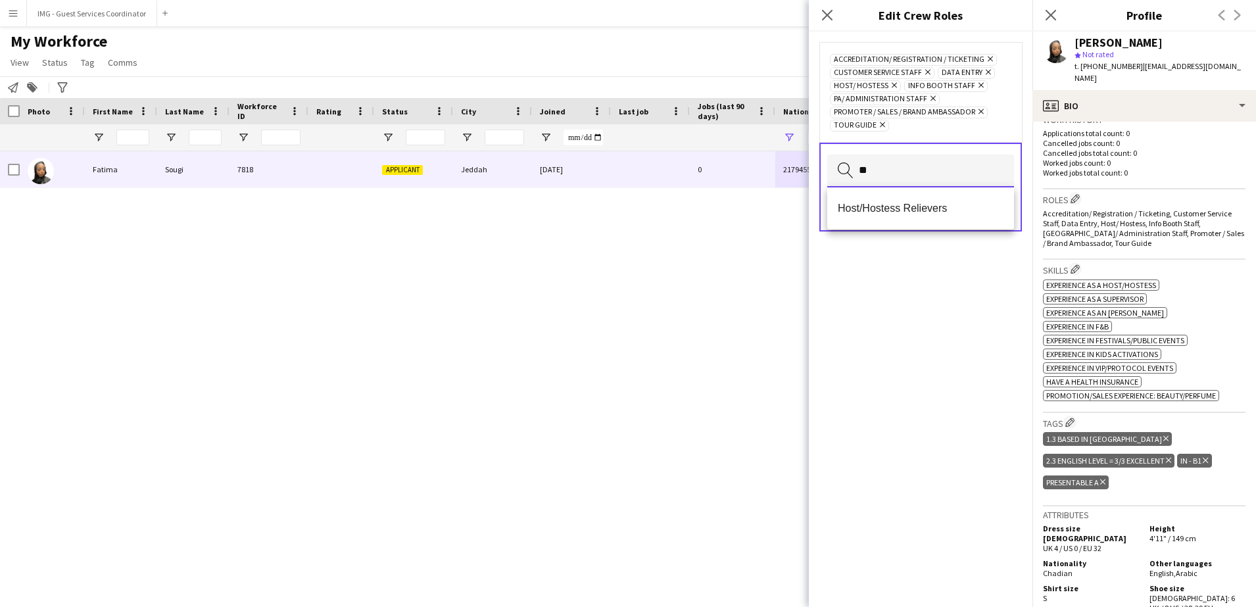
type input "*"
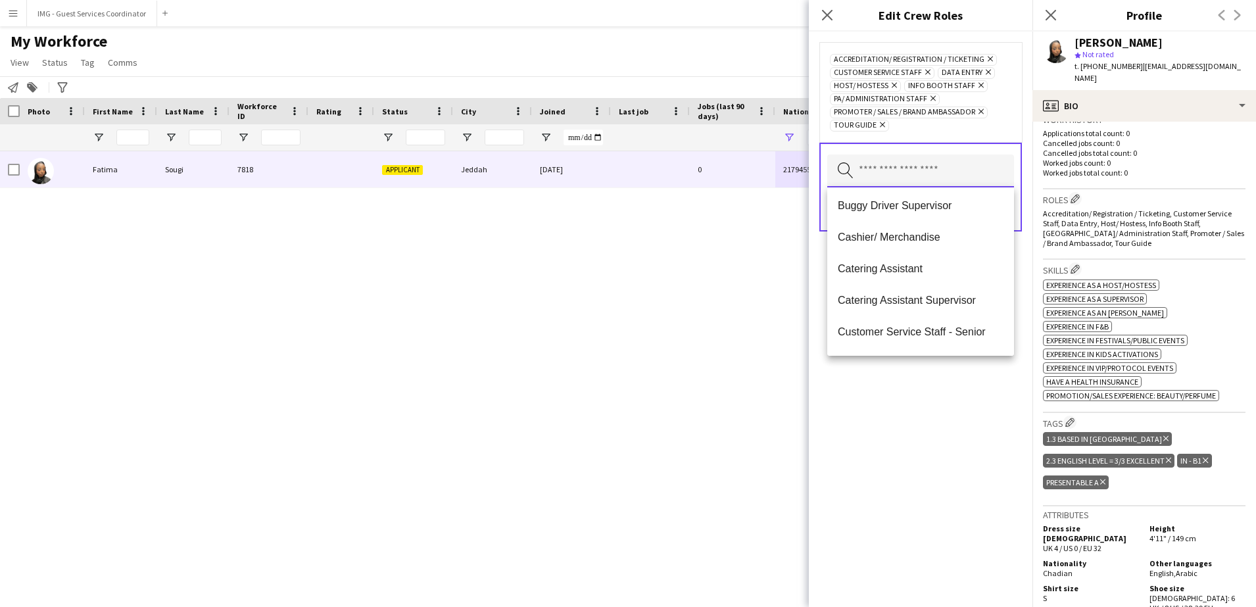
scroll to position [78, 0]
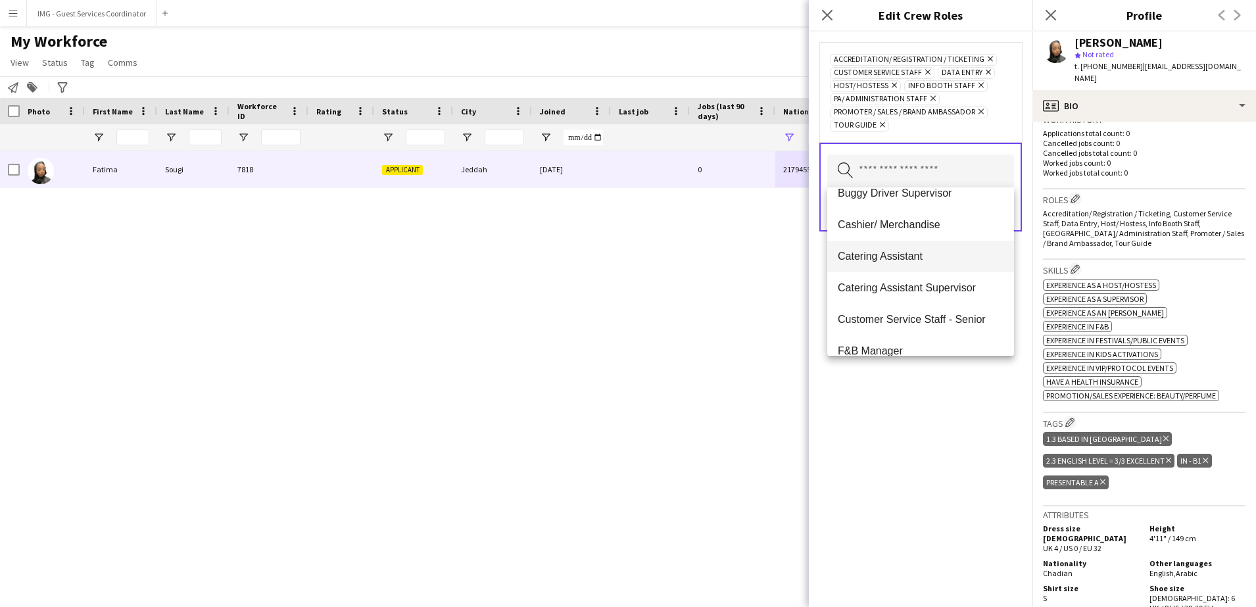
click at [937, 257] on span "Catering Assistant" at bounding box center [921, 256] width 166 height 12
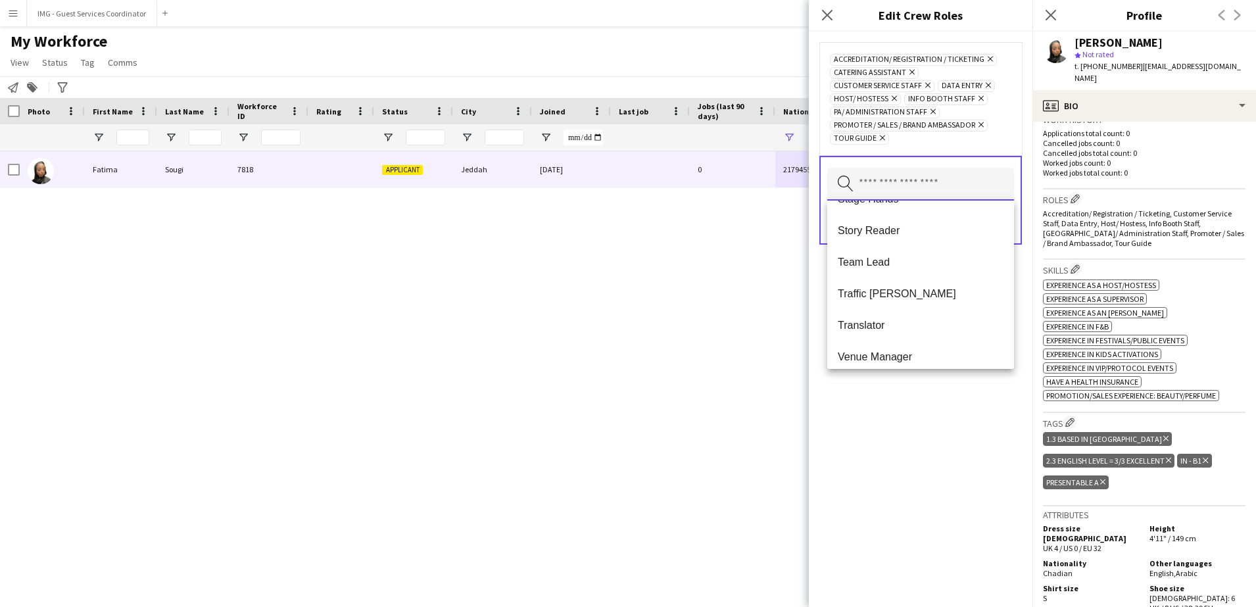
scroll to position [1042, 0]
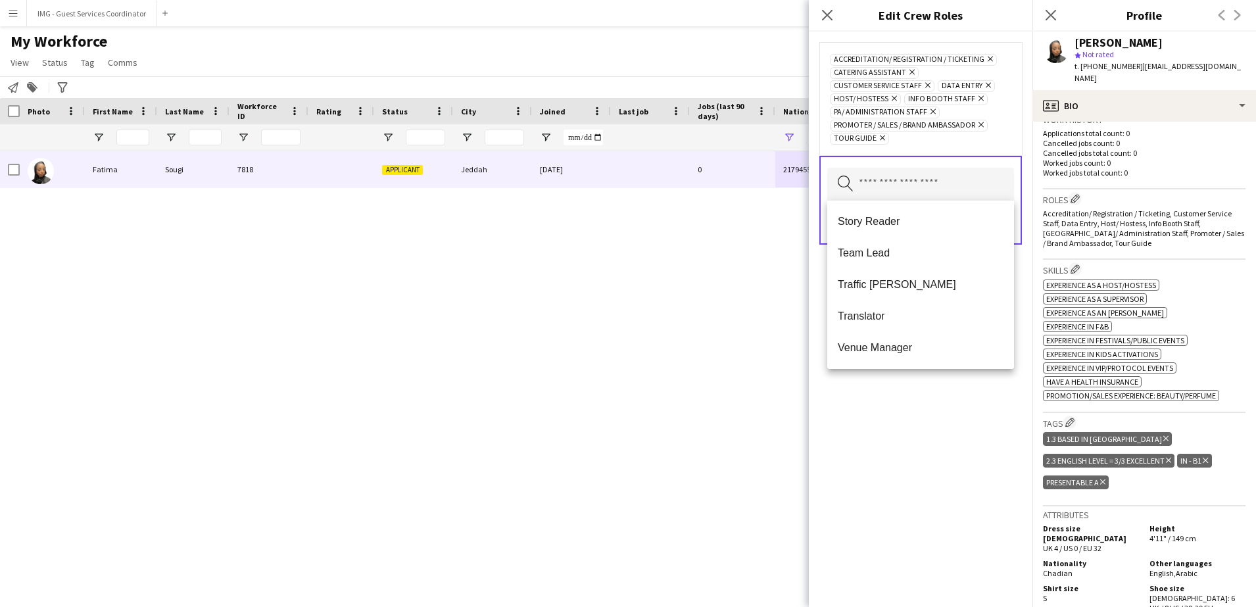
click at [925, 404] on div "Accreditation/ Registration / Ticketing Remove Catering Assistant Remove Custom…" at bounding box center [921, 319] width 224 height 575
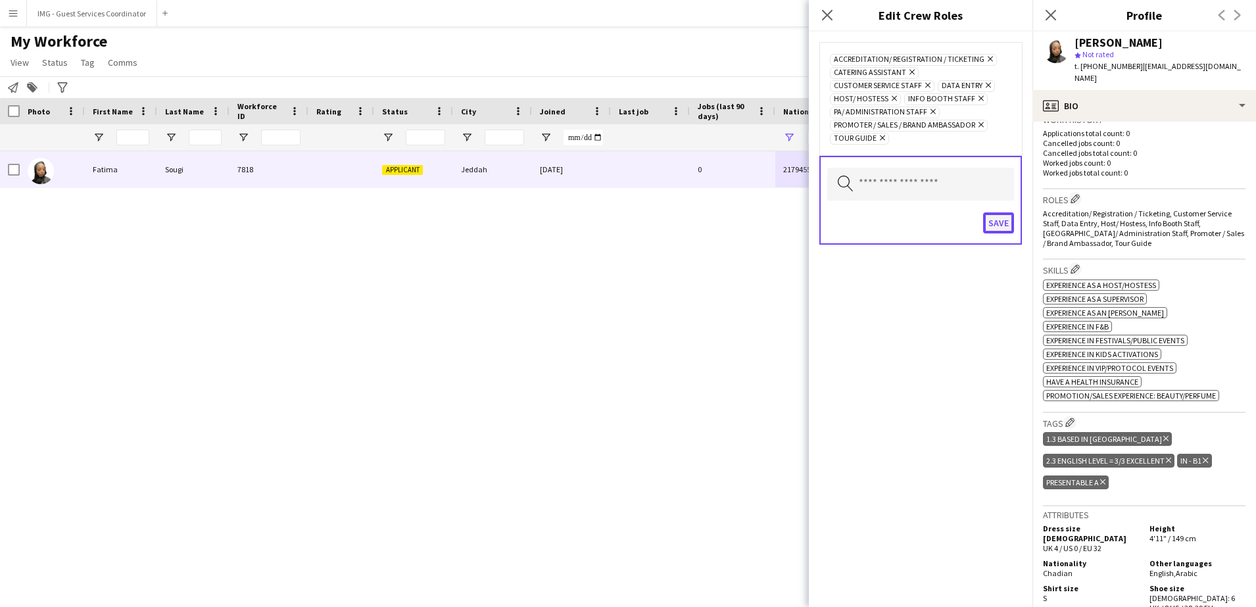
click at [994, 220] on button "Save" at bounding box center [998, 222] width 31 height 21
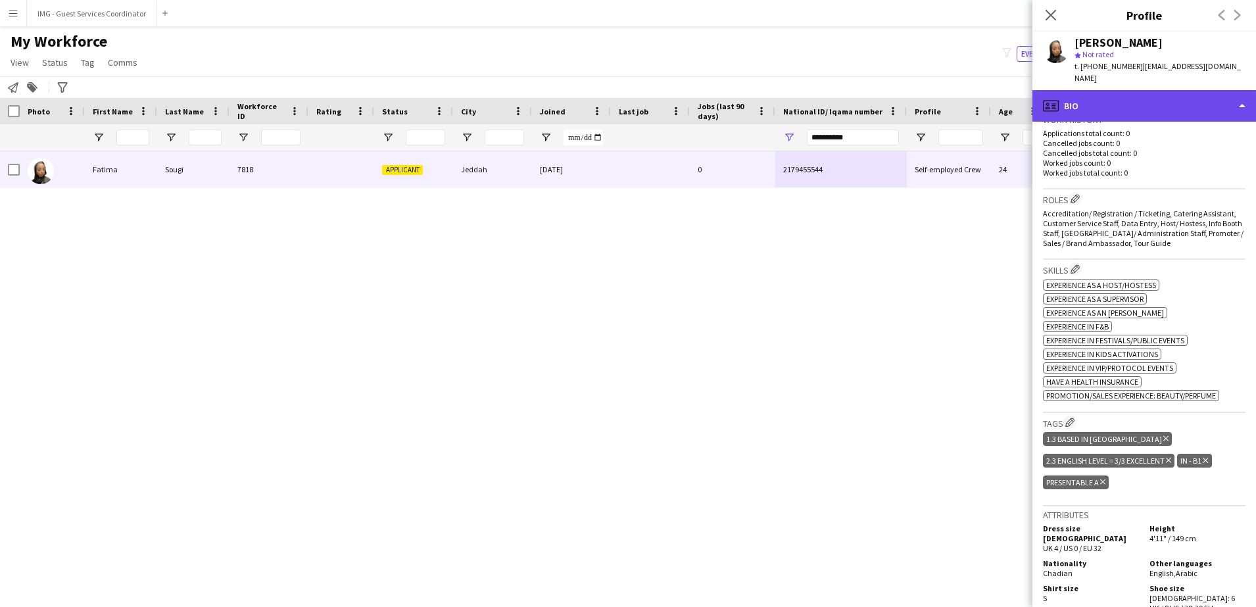
click at [1167, 96] on div "profile Bio" at bounding box center [1144, 106] width 224 height 32
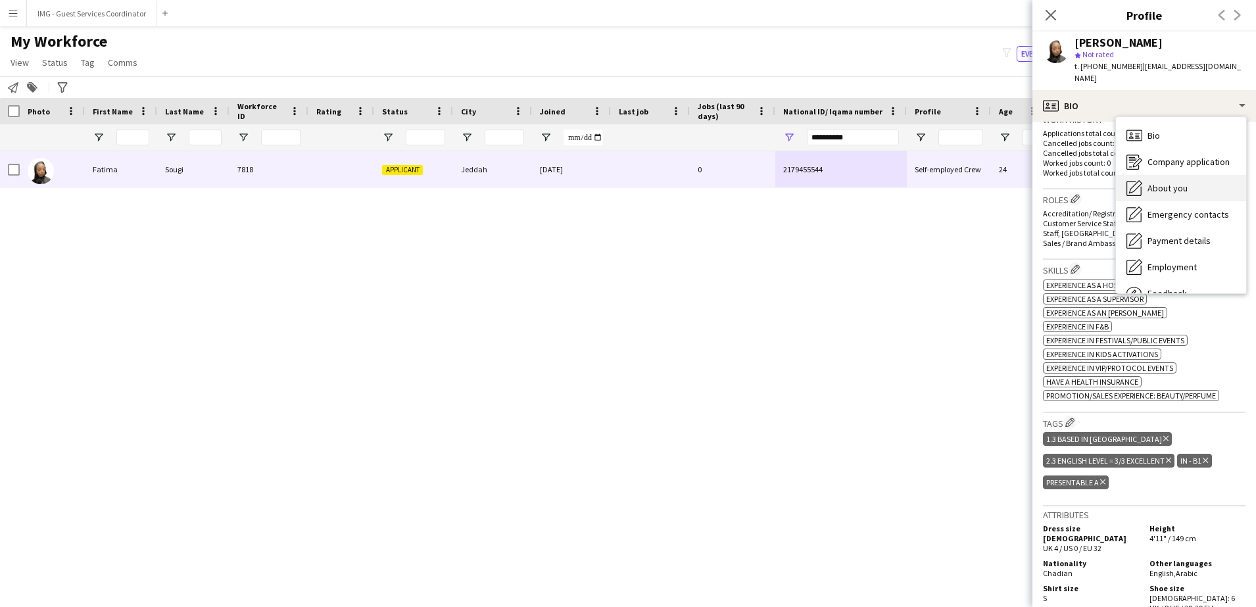
click at [1175, 182] on span "About you" at bounding box center [1168, 188] width 40 height 12
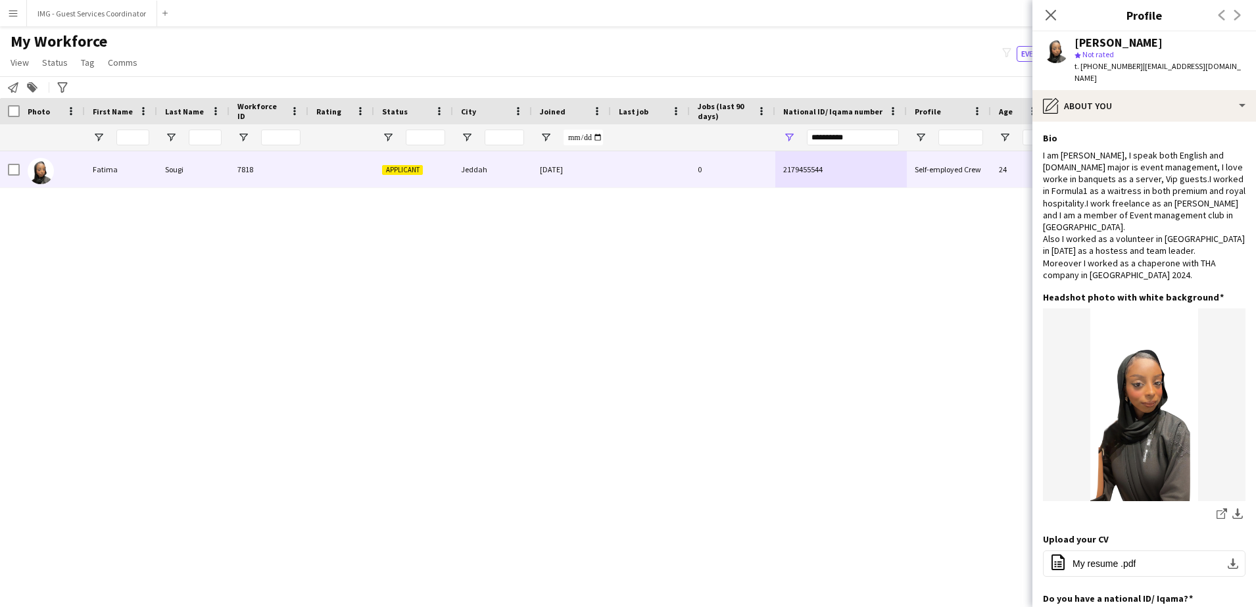
scroll to position [33, 0]
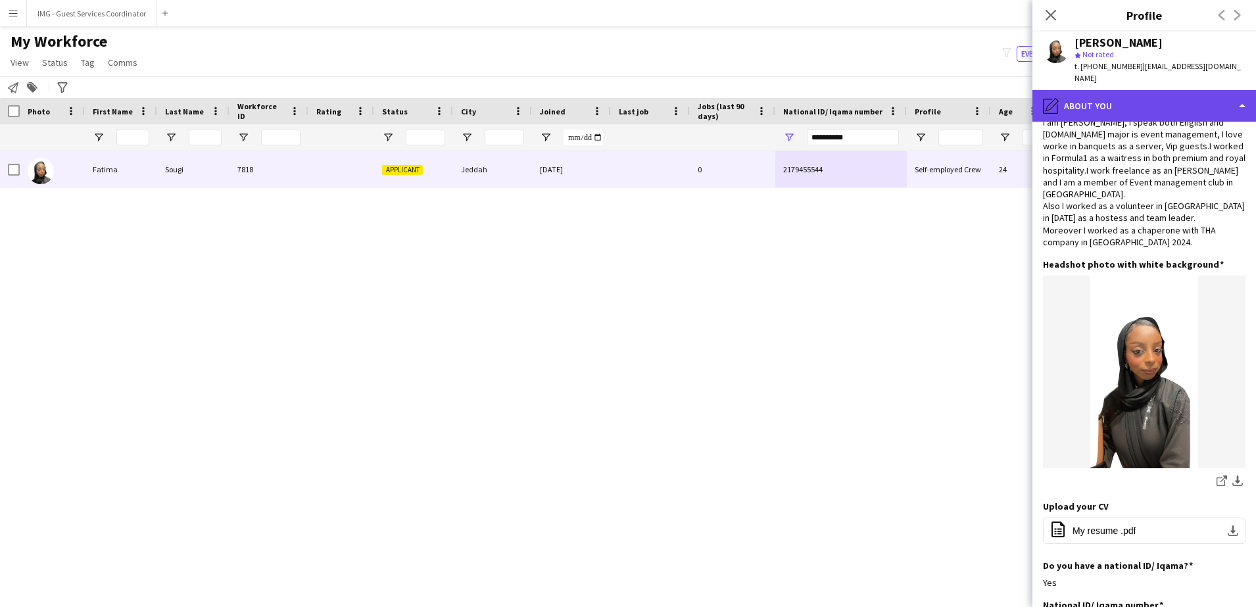
click at [1137, 103] on div "pencil4 About you" at bounding box center [1144, 106] width 224 height 32
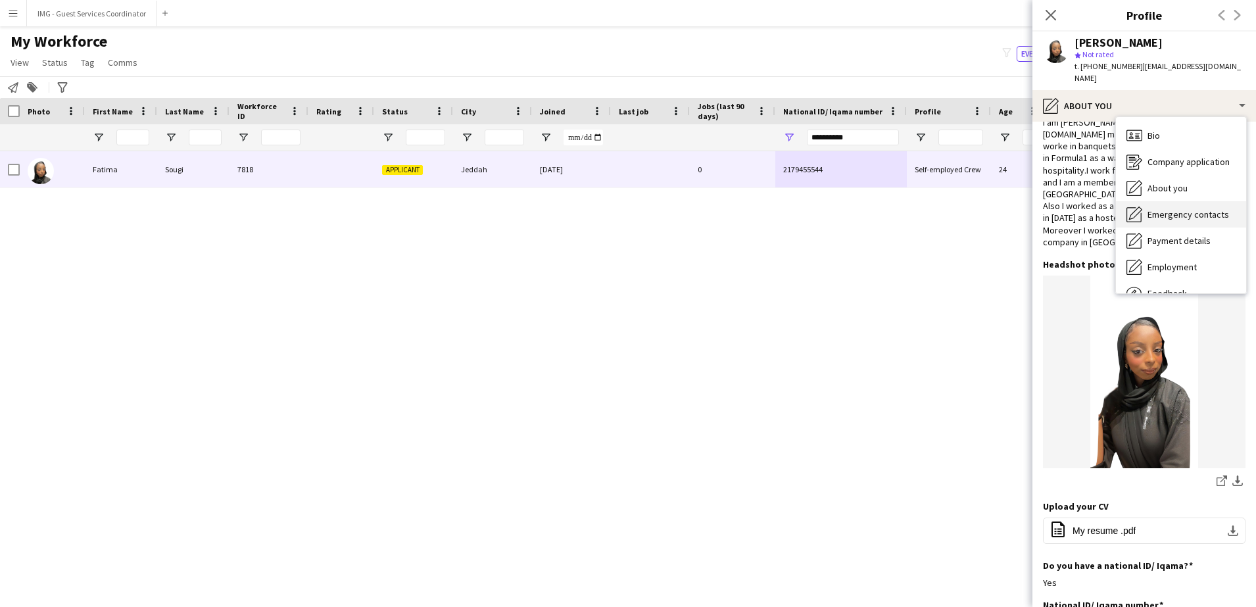
click at [1180, 208] on span "Emergency contacts" at bounding box center [1189, 214] width 82 height 12
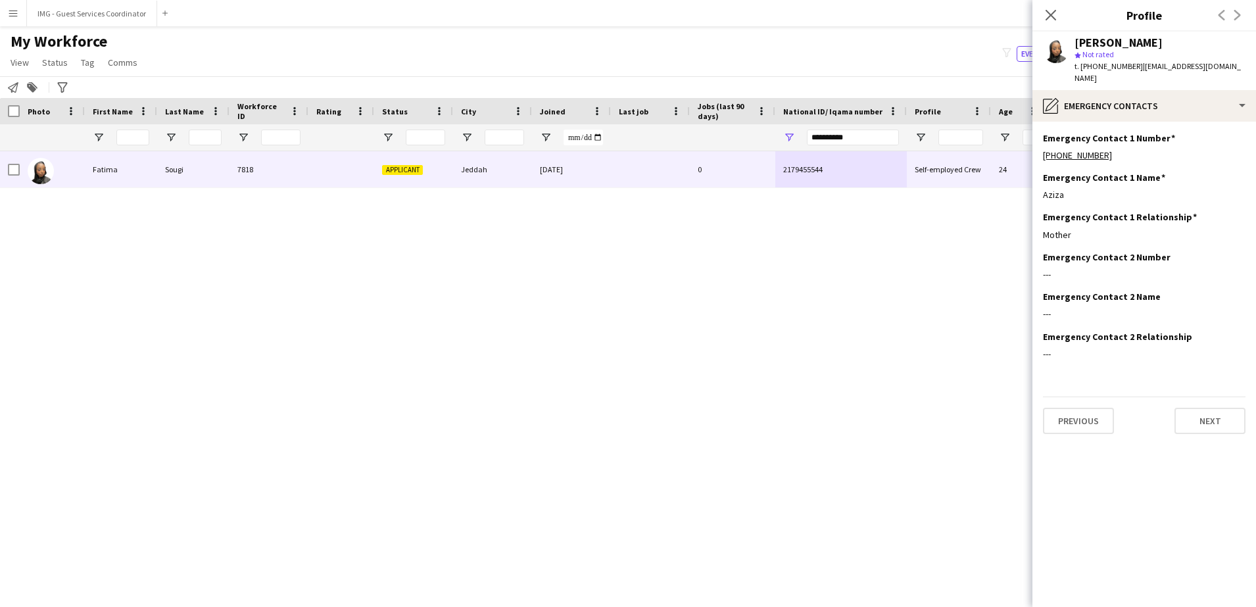
scroll to position [0, 0]
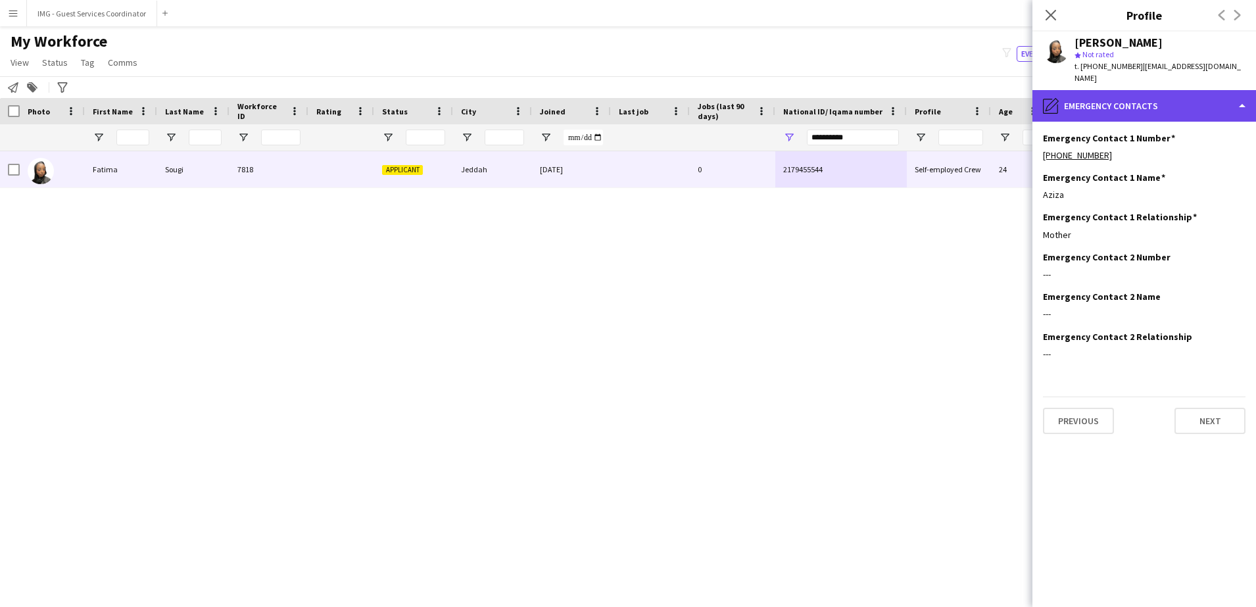
click at [1150, 99] on div "pencil4 Emergency contacts" at bounding box center [1144, 106] width 224 height 32
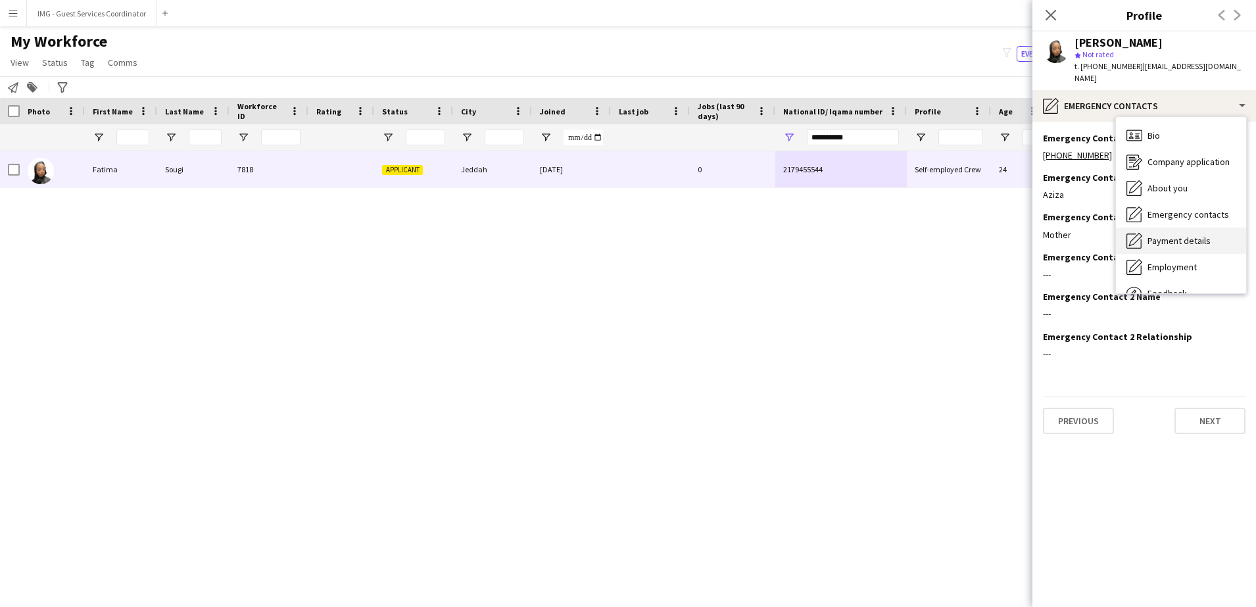
click at [1178, 235] on div "Payment details Payment details" at bounding box center [1181, 241] width 130 height 26
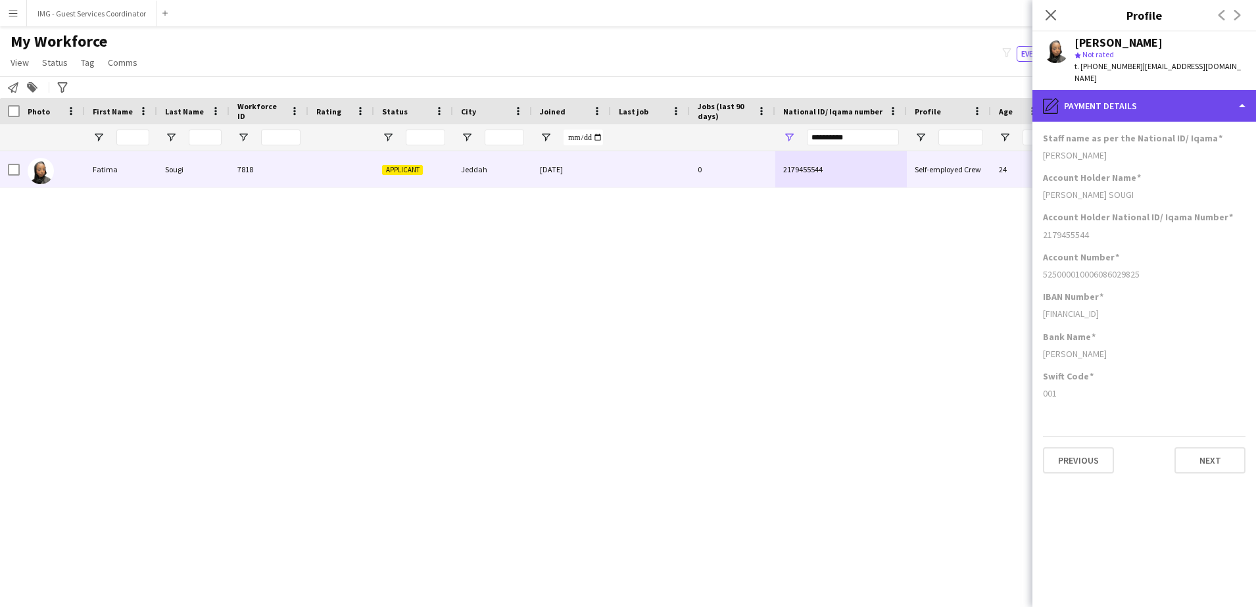
click at [1188, 105] on div "pencil4 Payment details" at bounding box center [1144, 106] width 224 height 32
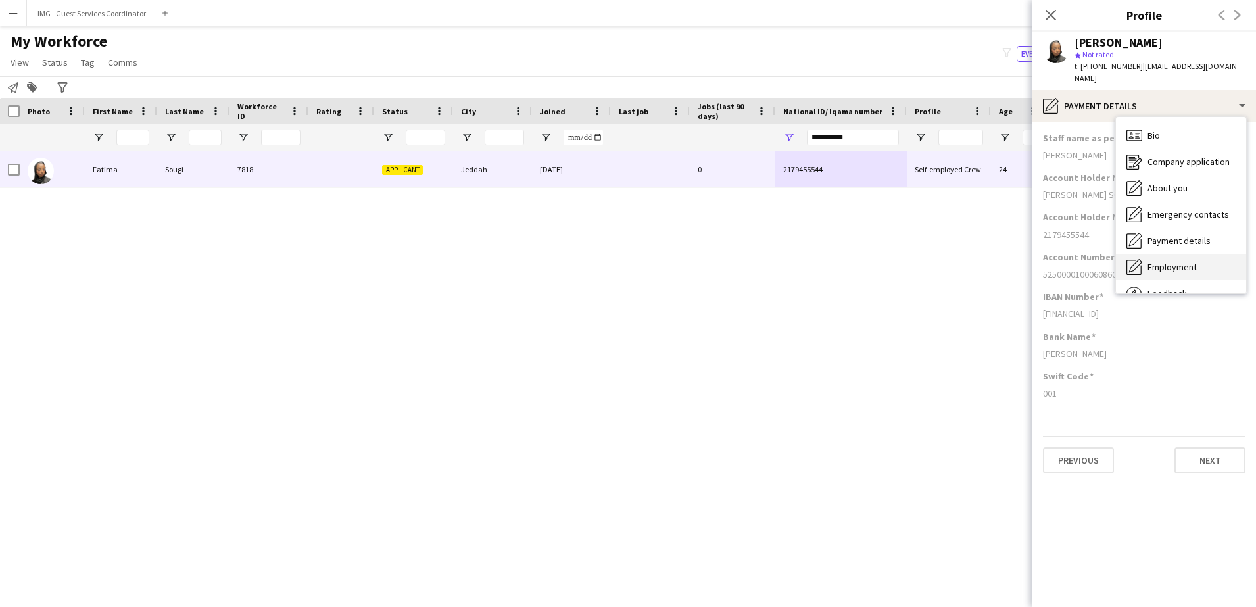
click at [1160, 261] on span "Employment" at bounding box center [1172, 267] width 49 height 12
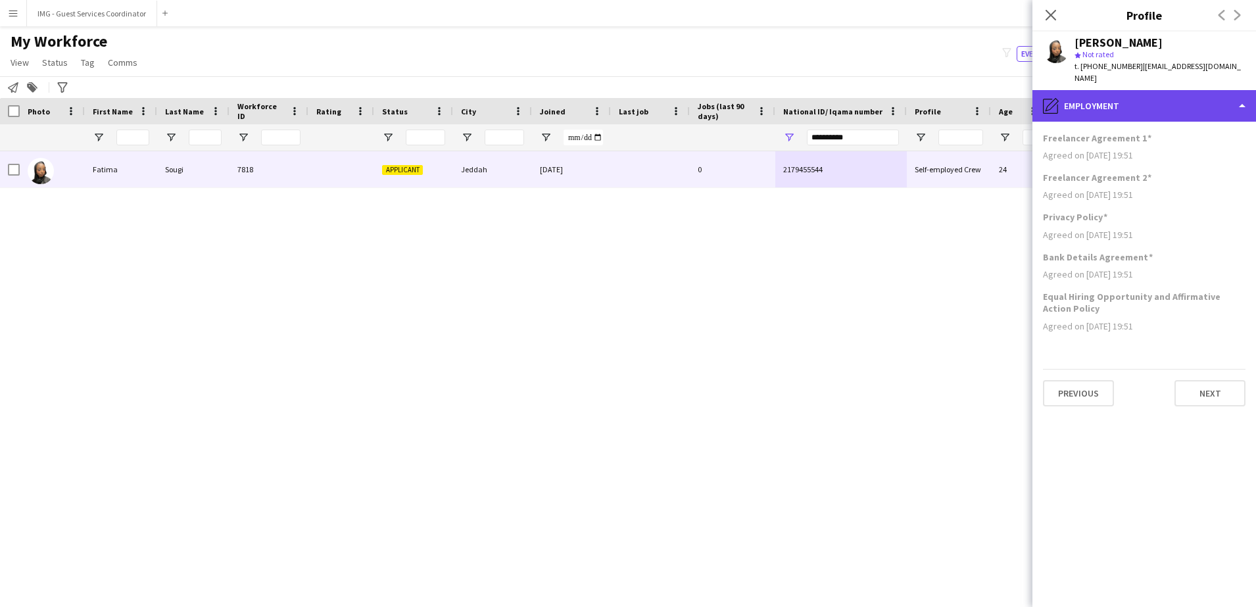
click at [1164, 90] on div "pencil4 Employment" at bounding box center [1144, 106] width 224 height 32
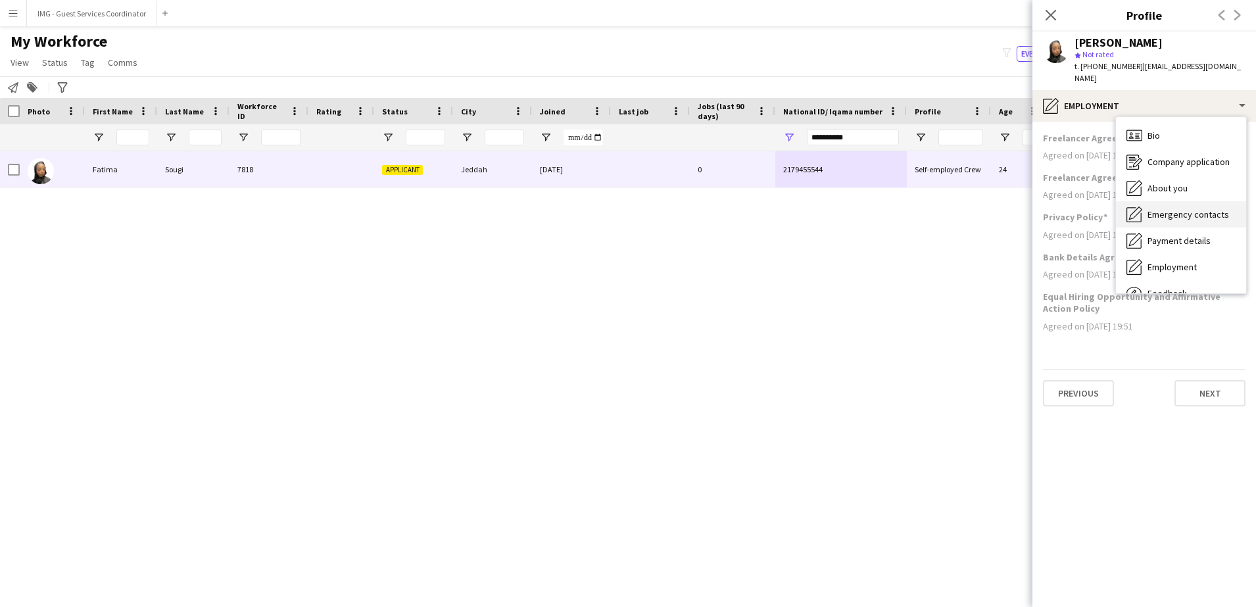
click at [1182, 213] on div "Emergency contacts Emergency contacts" at bounding box center [1181, 214] width 130 height 26
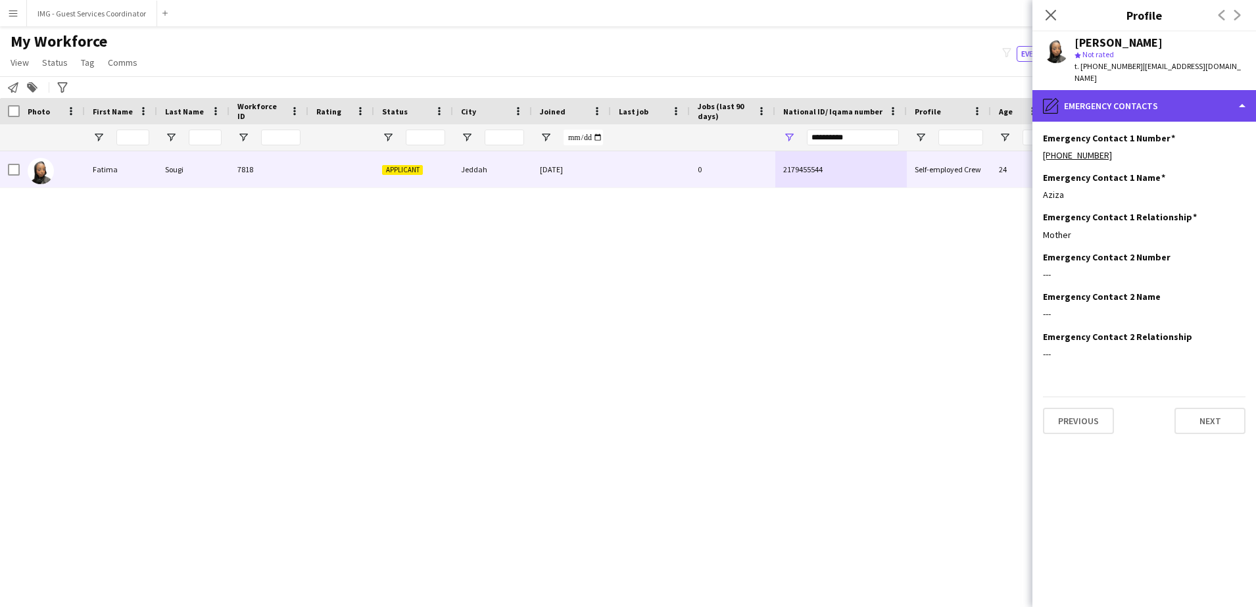
click at [1192, 90] on div "pencil4 Emergency contacts" at bounding box center [1144, 106] width 224 height 32
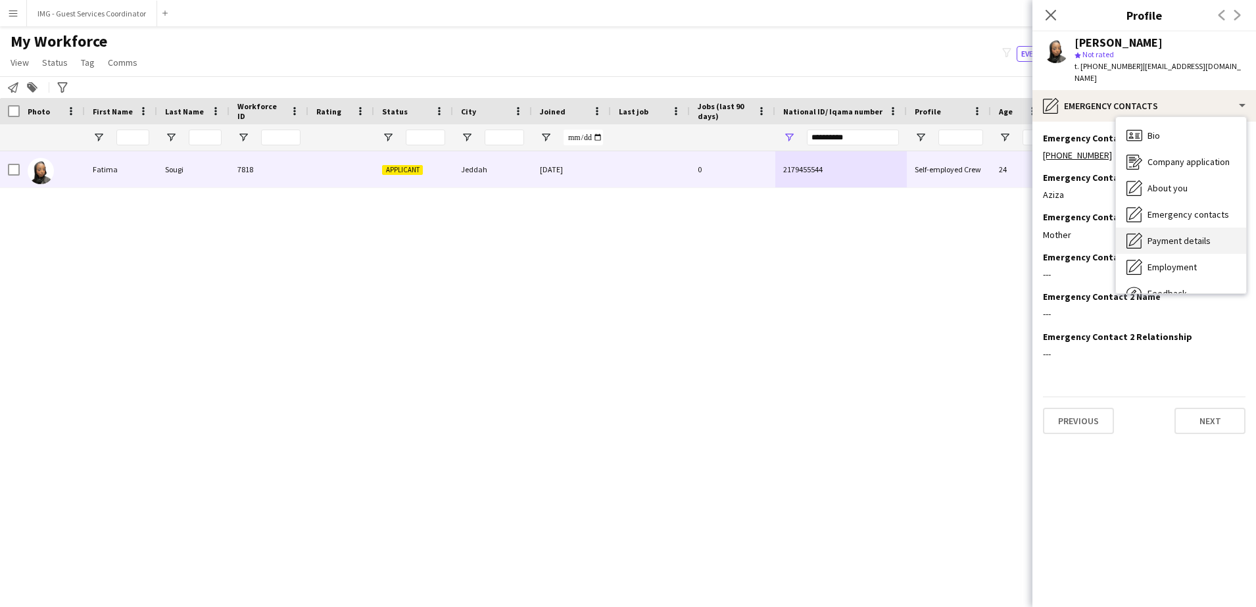
click at [1182, 235] on span "Payment details" at bounding box center [1179, 241] width 63 height 12
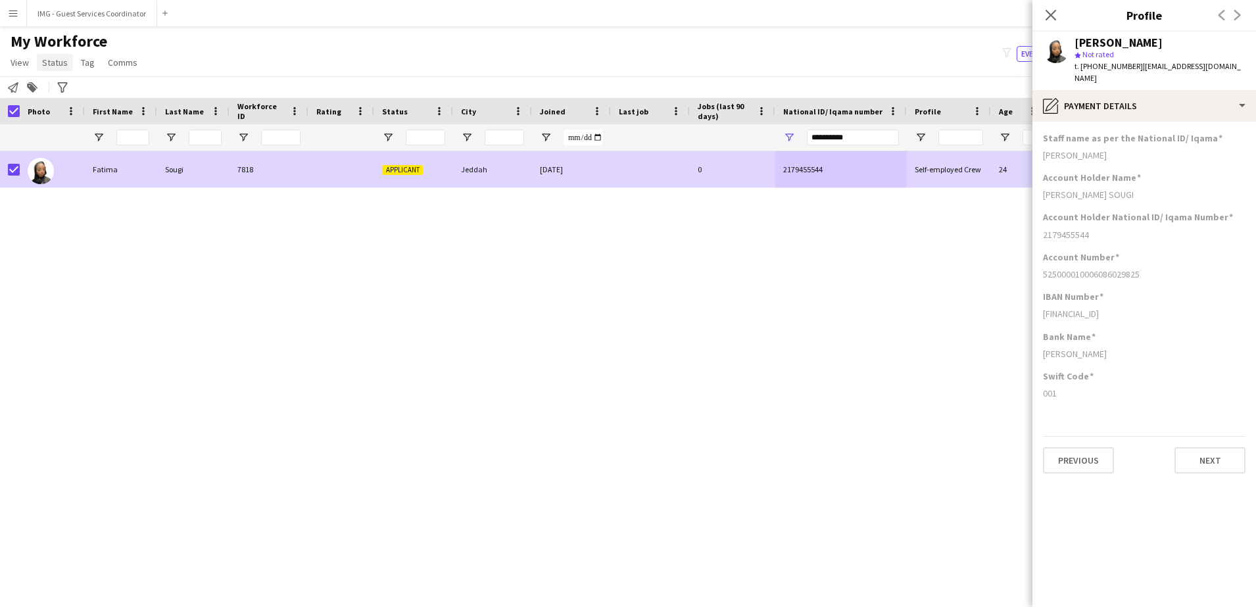
click at [49, 61] on span "Status" at bounding box center [55, 63] width 26 height 12
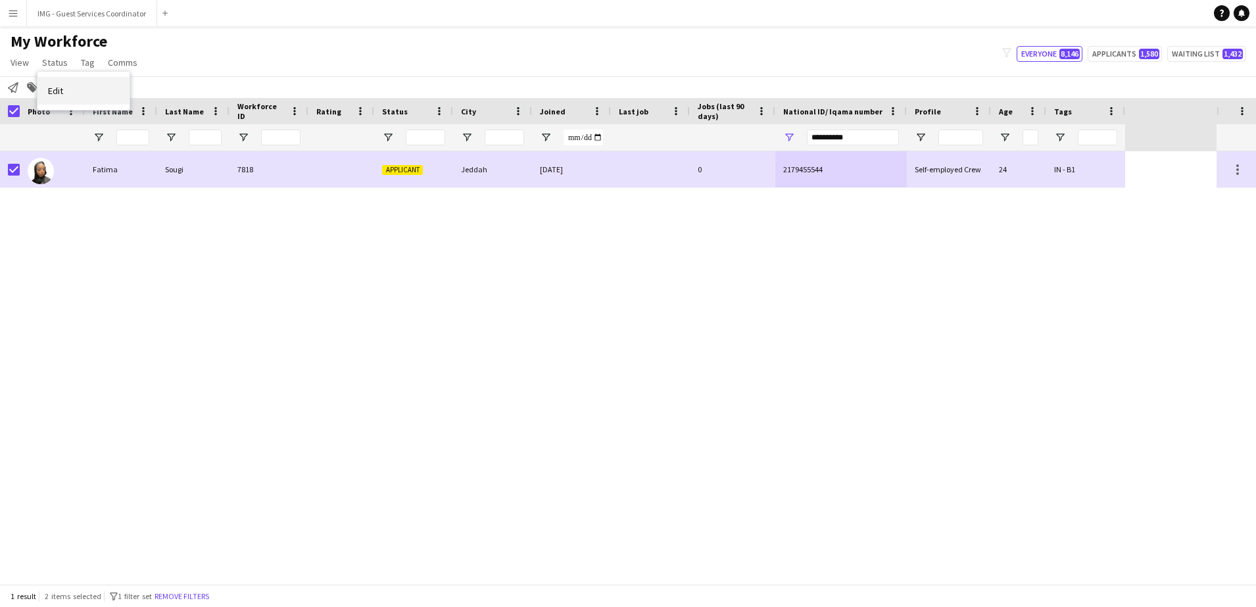
click at [55, 97] on link "Edit" at bounding box center [83, 91] width 92 height 28
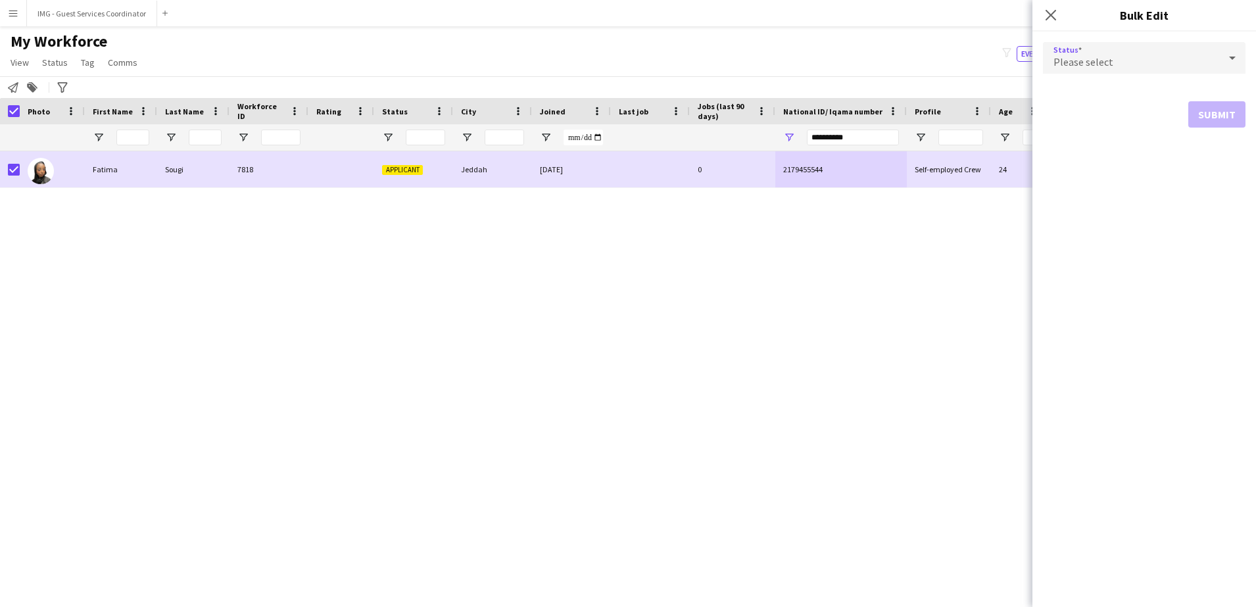
click at [1115, 48] on div "Please select" at bounding box center [1131, 58] width 176 height 32
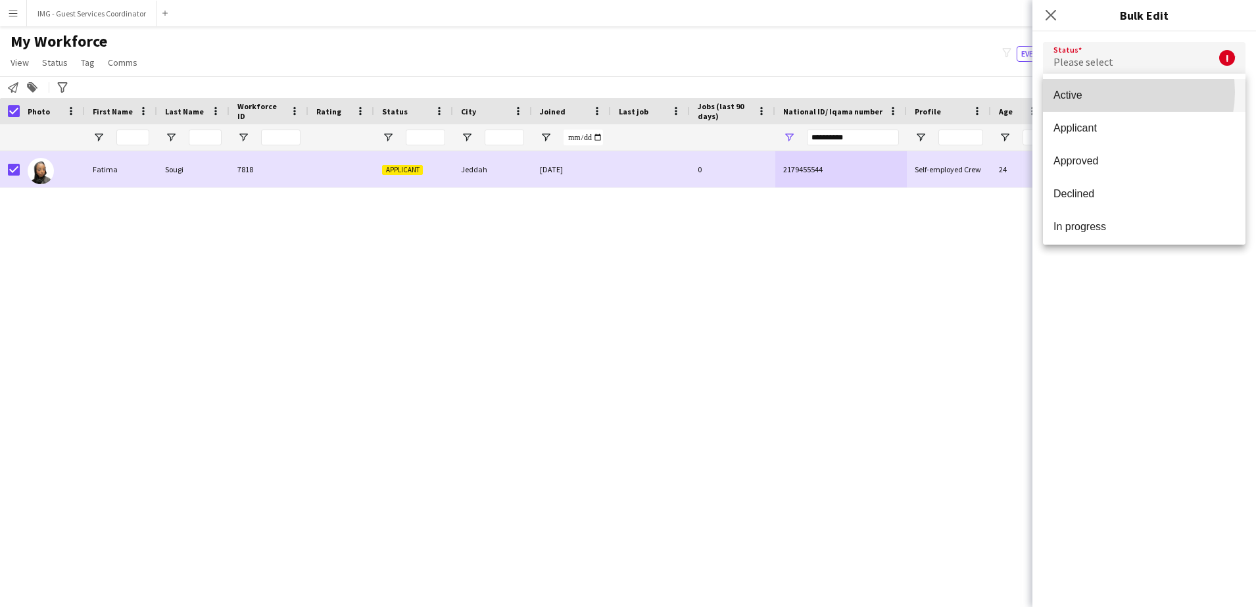
click at [1117, 92] on span "Active" at bounding box center [1145, 95] width 182 height 12
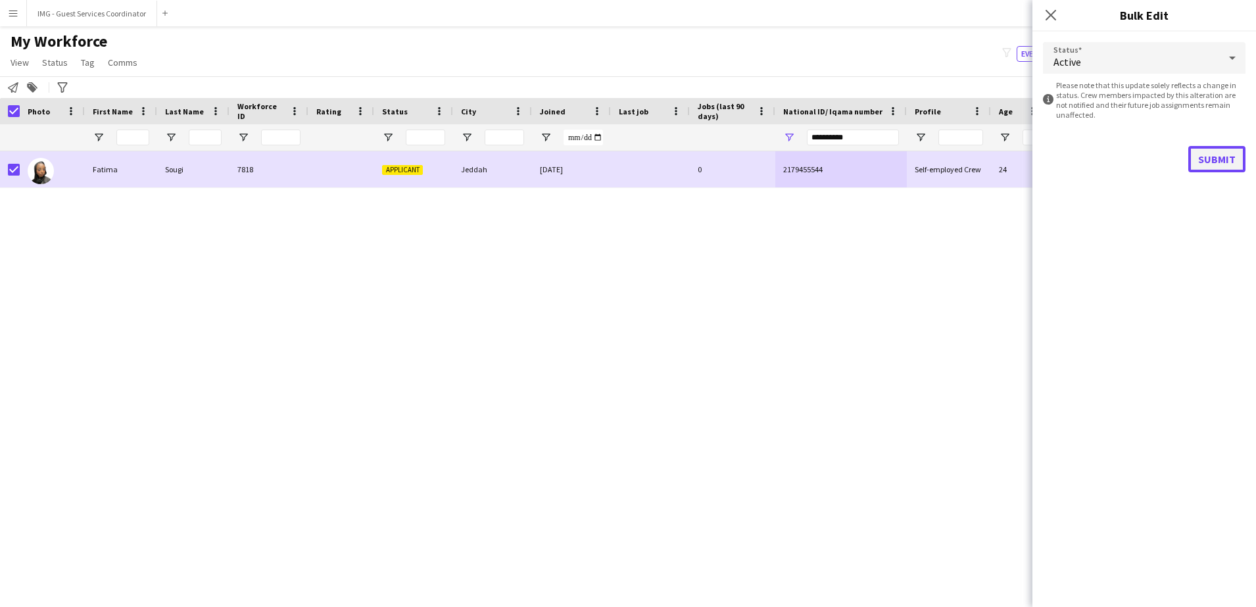
click at [1228, 153] on button "Submit" at bounding box center [1216, 159] width 57 height 26
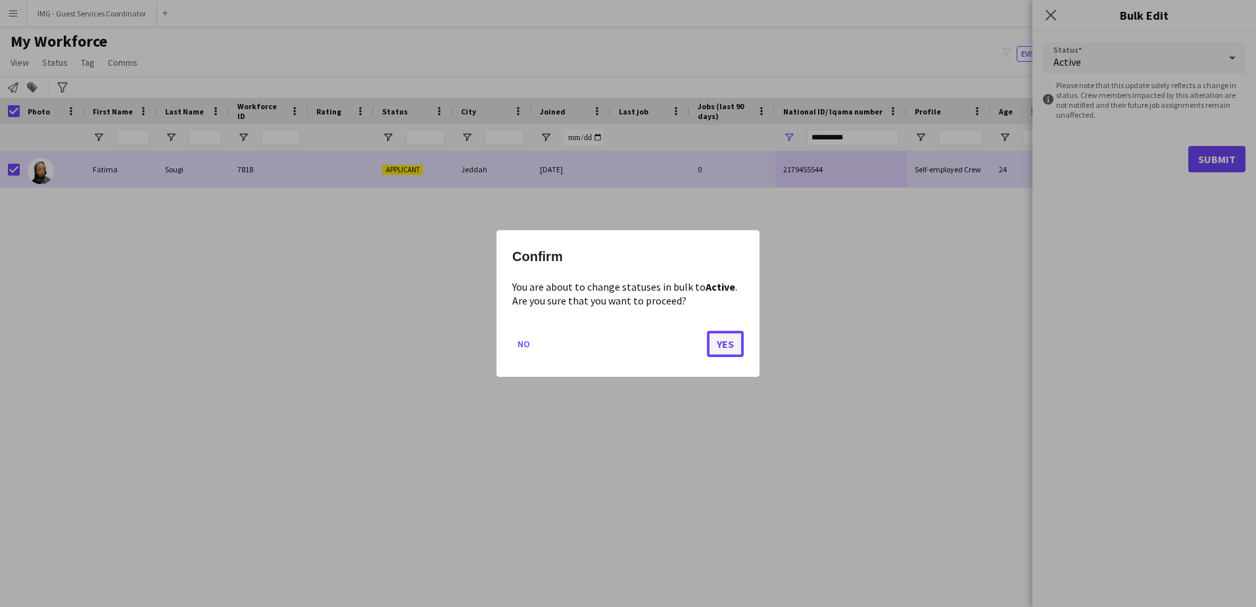
click at [737, 345] on button "Yes" at bounding box center [725, 344] width 37 height 26
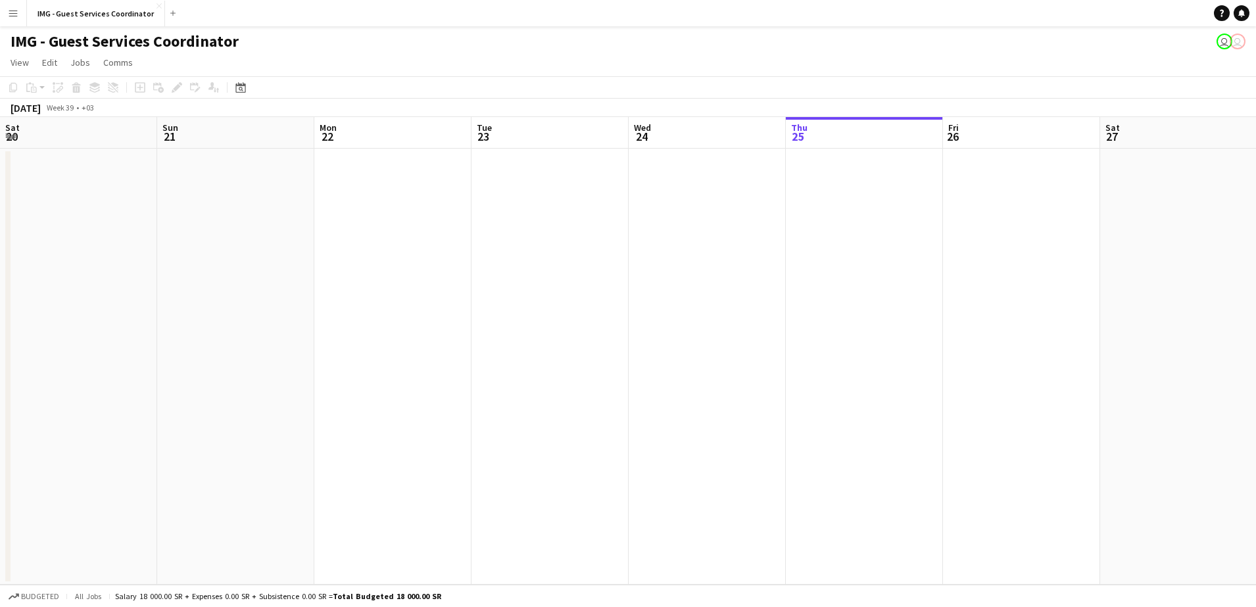
scroll to position [0, 314]
